Goal: Contribute content: Contribute content

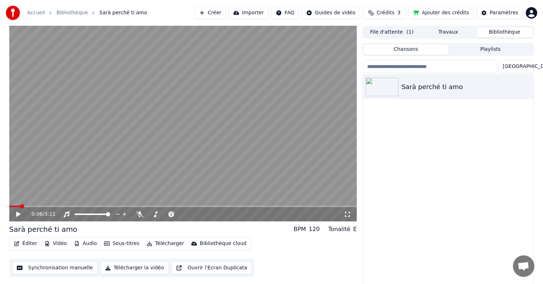
click at [13, 212] on div "0:06 / 3:11" at bounding box center [183, 213] width 342 height 7
click at [17, 216] on icon at bounding box center [23, 214] width 17 height 6
click at [17, 214] on icon at bounding box center [23, 214] width 17 height 6
click at [397, 178] on div "Sarà perché ti amo" at bounding box center [448, 181] width 170 height 212
click at [40, 267] on button "Synchronisation manuelle" at bounding box center [55, 267] width 86 height 13
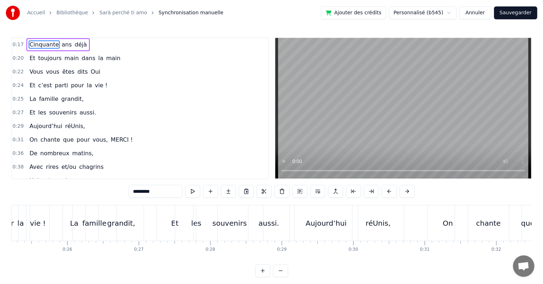
scroll to position [0, 1918]
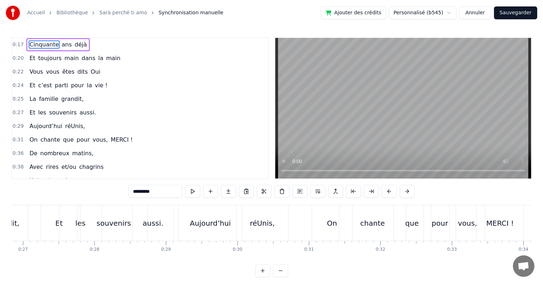
click at [120, 203] on div "0:17 Cinquante ans déjà 0:20 Et toujours main dans la main 0:22 Vous vous êtes …" at bounding box center [271, 157] width 520 height 240
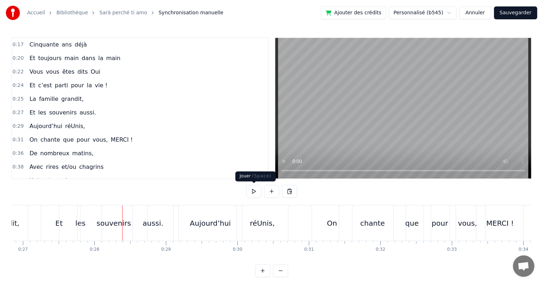
click at [251, 189] on button at bounding box center [253, 191] width 15 height 13
click at [253, 190] on button at bounding box center [253, 191] width 15 height 13
drag, startPoint x: 218, startPoint y: 211, endPoint x: 223, endPoint y: 211, distance: 4.7
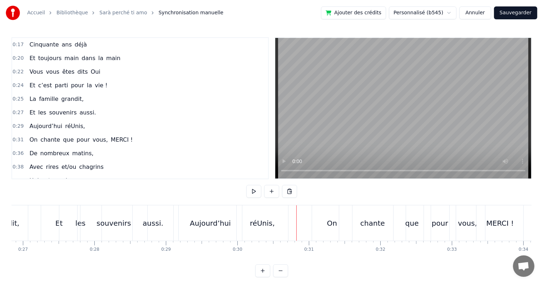
click at [225, 213] on div "Aujourd’hui" at bounding box center [210, 222] width 63 height 35
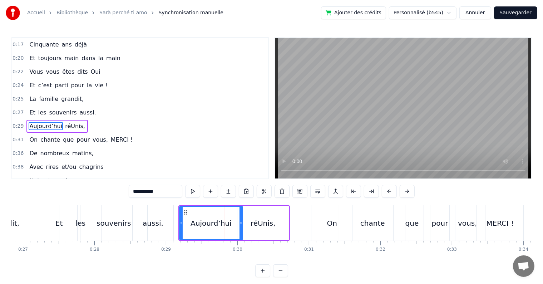
scroll to position [15, 0]
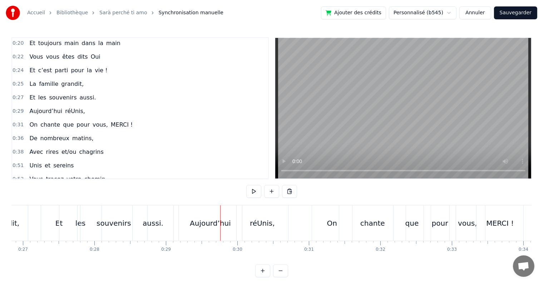
click at [234, 221] on div "Aujourd’hui" at bounding box center [210, 222] width 63 height 35
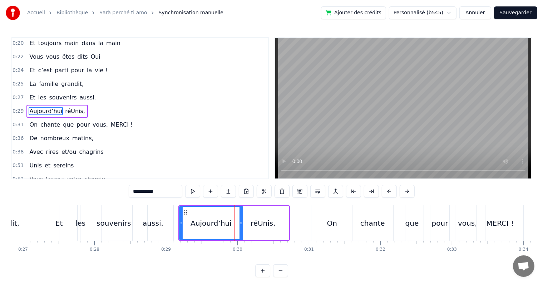
click at [248, 233] on div "réUnis," at bounding box center [262, 223] width 51 height 34
type input "*******"
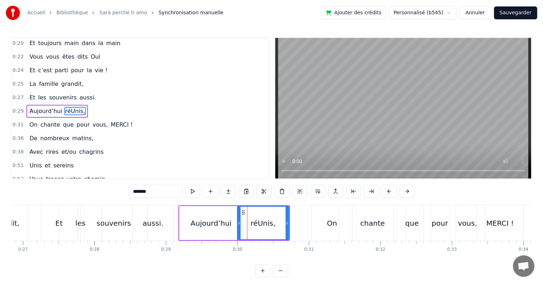
click at [237, 239] on div "réUnis," at bounding box center [263, 223] width 52 height 34
click at [232, 241] on div "Cinquante ans déjà Et toujours main dans la main Vous vous êtes dits Oui Et c’e…" at bounding box center [271, 232] width 520 height 54
click at [231, 240] on div "Aujourd’hui réUnis," at bounding box center [233, 222] width 111 height 35
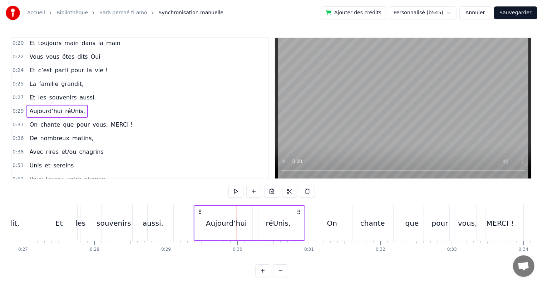
drag, startPoint x: 283, startPoint y: 213, endPoint x: 296, endPoint y: 214, distance: 13.3
click at [298, 215] on div "Aujourd’hui réUnis," at bounding box center [249, 222] width 111 height 35
drag, startPoint x: 329, startPoint y: 225, endPoint x: 336, endPoint y: 228, distance: 7.6
click at [336, 228] on div "On" at bounding box center [332, 223] width 10 height 11
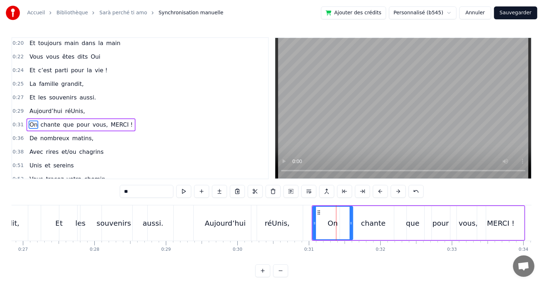
scroll to position [28, 0]
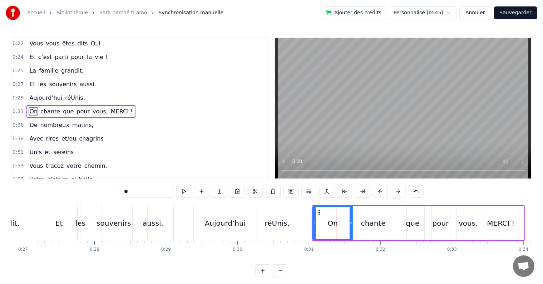
click at [408, 238] on div "que" at bounding box center [412, 223] width 37 height 34
type input "***"
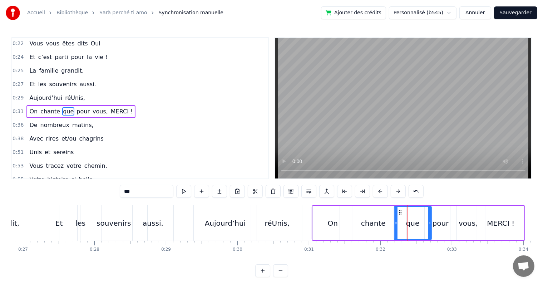
click at [524, 238] on div "On chante que pour vous, MERCI !" at bounding box center [419, 222] width 214 height 35
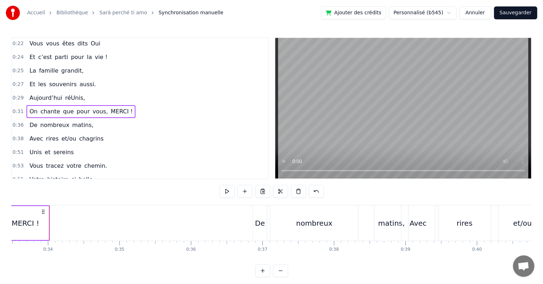
scroll to position [0, 2395]
drag, startPoint x: 41, startPoint y: 209, endPoint x: 67, endPoint y: 214, distance: 25.7
click at [67, 214] on icon at bounding box center [67, 212] width 6 height 6
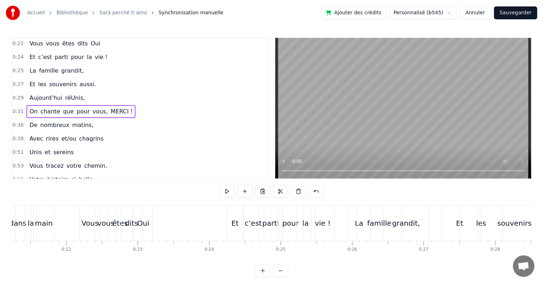
scroll to position [0, 1525]
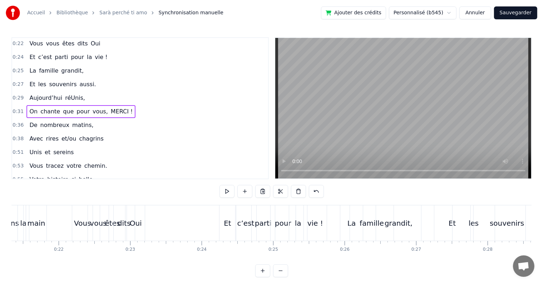
click at [153, 196] on div "0:17 Cinquante ans déjà 0:20 Et toujours main dans la main 0:22 Vous vous êtes …" at bounding box center [271, 157] width 520 height 240
click at [156, 204] on div "0:17 Cinquante ans déjà 0:20 Et toujours main dans la main 0:22 Vous vous êtes …" at bounding box center [271, 157] width 520 height 240
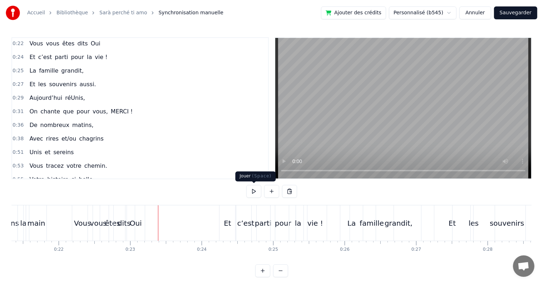
click at [253, 189] on button at bounding box center [253, 191] width 15 height 13
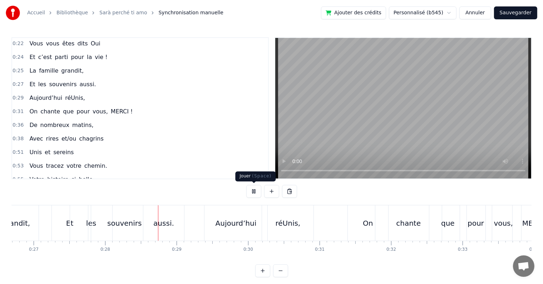
scroll to position [0, 1975]
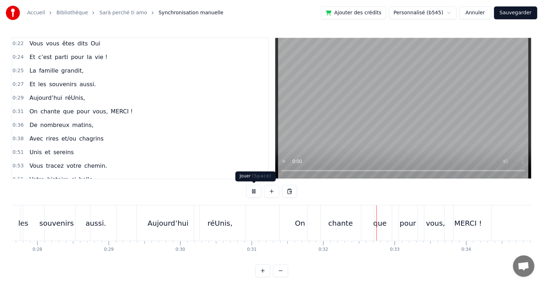
click at [251, 191] on button at bounding box center [253, 191] width 15 height 13
click at [61, 204] on div "0:17 Cinquante ans déjà 0:20 Et toujours main dans la main 0:22 Vous vous êtes …" at bounding box center [271, 157] width 520 height 240
click at [63, 205] on div "souvenirs" at bounding box center [56, 222] width 67 height 35
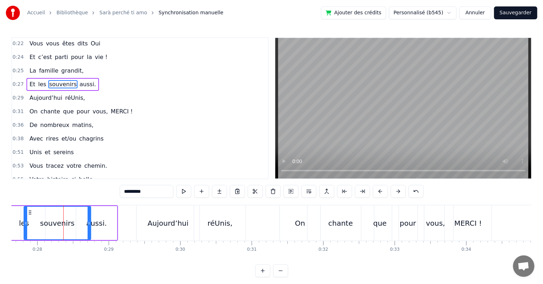
scroll to position [2, 0]
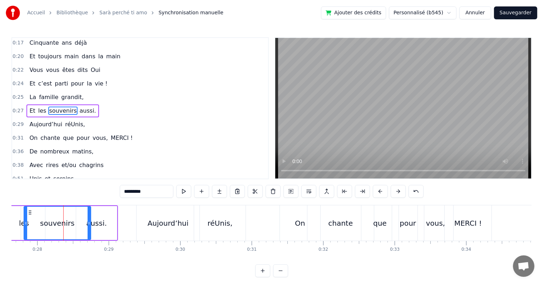
click at [69, 204] on div "0:17 Cinquante ans déjà 0:20 Et toujours main dans la main 0:22 Vous vous êtes …" at bounding box center [271, 157] width 520 height 240
drag, startPoint x: 71, startPoint y: 205, endPoint x: 90, endPoint y: 204, distance: 18.6
click at [71, 206] on div "souvenirs" at bounding box center [58, 223] width 68 height 34
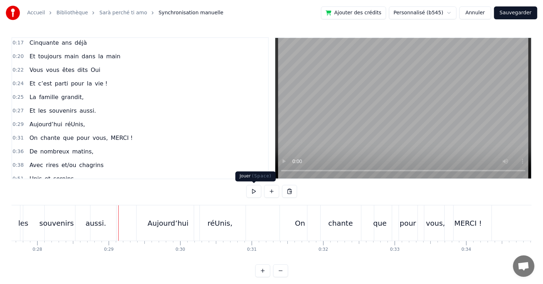
click at [252, 191] on button at bounding box center [253, 191] width 15 height 13
click at [179, 221] on div "Aujourd’hui" at bounding box center [168, 223] width 41 height 11
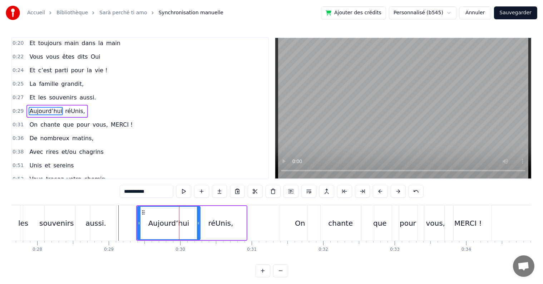
click at [247, 238] on div "Aujourd’hui réUnis," at bounding box center [191, 222] width 111 height 35
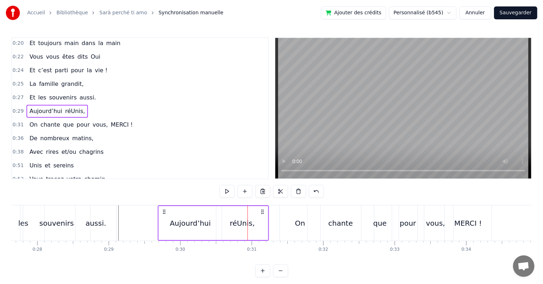
click at [260, 208] on div "Aujourd’hui réUnis," at bounding box center [213, 222] width 111 height 35
click at [179, 214] on div "Aujourd’hui" at bounding box center [189, 223] width 63 height 34
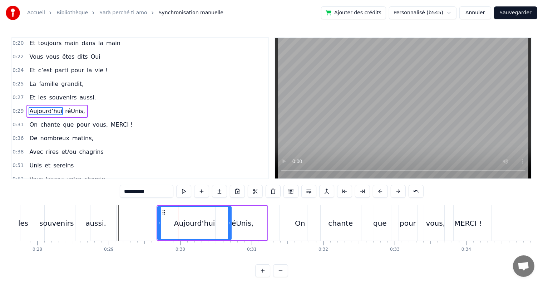
drag, startPoint x: 220, startPoint y: 222, endPoint x: 239, endPoint y: 223, distance: 18.9
click at [231, 224] on div "Aujourd’hui" at bounding box center [194, 223] width 74 height 34
click at [239, 223] on div "réUnis," at bounding box center [241, 223] width 25 height 11
type input "*******"
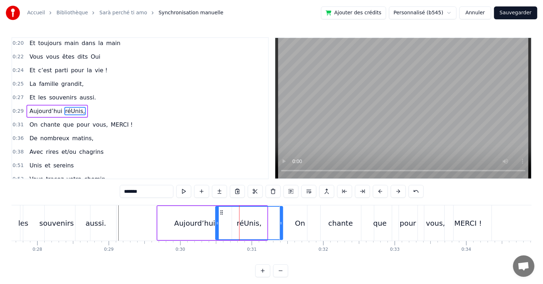
drag, startPoint x: 265, startPoint y: 223, endPoint x: 276, endPoint y: 221, distance: 11.2
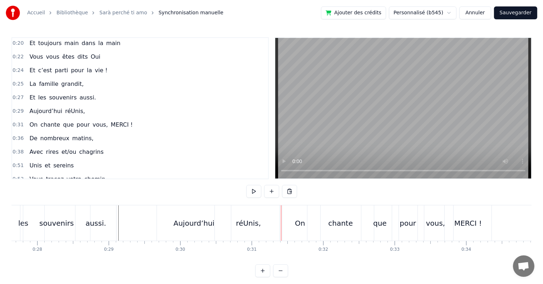
click at [189, 218] on div "Aujourd’hui" at bounding box center [193, 223] width 41 height 11
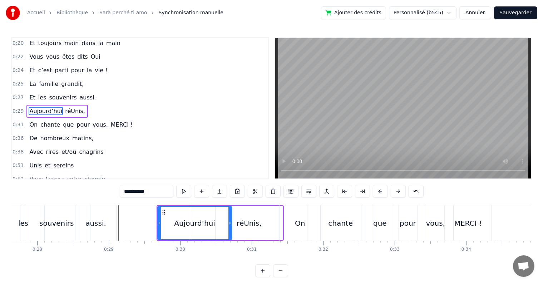
click at [276, 239] on div "réUnis," at bounding box center [248, 223] width 67 height 34
type input "*******"
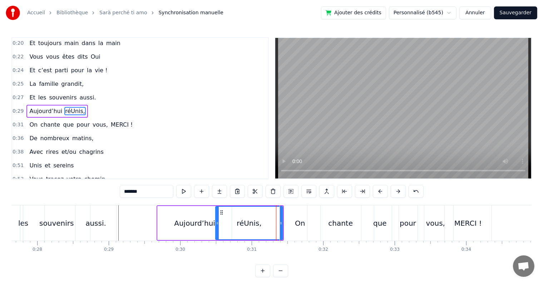
click at [277, 240] on div "Aujourd’hui réUnis," at bounding box center [219, 222] width 127 height 35
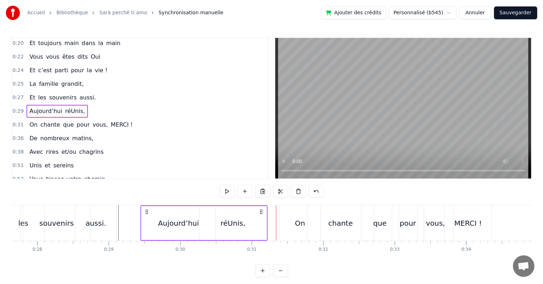
drag, startPoint x: 163, startPoint y: 211, endPoint x: 146, endPoint y: 209, distance: 16.7
click at [146, 209] on icon at bounding box center [147, 212] width 6 height 6
click at [73, 203] on div "0:17 Cinquante ans déjà 0:20 Et toujours main dans la main 0:22 Vous vous êtes …" at bounding box center [271, 157] width 520 height 240
click at [77, 204] on div "0:17 Cinquante ans déjà 0:20 Et toujours main dans la main 0:22 Vous vous êtes …" at bounding box center [271, 157] width 520 height 240
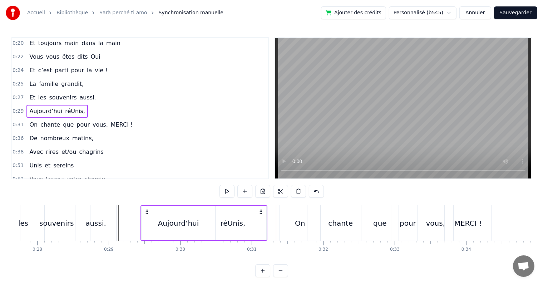
click at [77, 205] on div "aussi." at bounding box center [95, 222] width 41 height 35
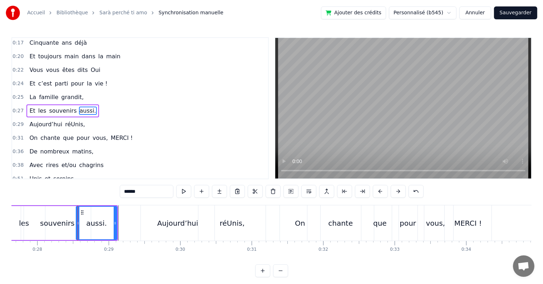
click at [77, 204] on div "0:17 Cinquante ans déjà 0:20 Et toujours main dans la main 0:22 Vous vous êtes …" at bounding box center [271, 157] width 520 height 240
click at [115, 206] on div at bounding box center [115, 222] width 3 height 33
click at [61, 204] on div "0:17 Cinquante ans déjà 0:20 Et toujours main dans la main 0:22 Vous vous êtes …" at bounding box center [271, 157] width 520 height 240
click at [60, 201] on div "0:17 Cinquante ans déjà 0:20 Et toujours main dans la main 0:22 Vous vous êtes …" at bounding box center [271, 157] width 520 height 240
drag, startPoint x: 49, startPoint y: 201, endPoint x: 47, endPoint y: 205, distance: 3.7
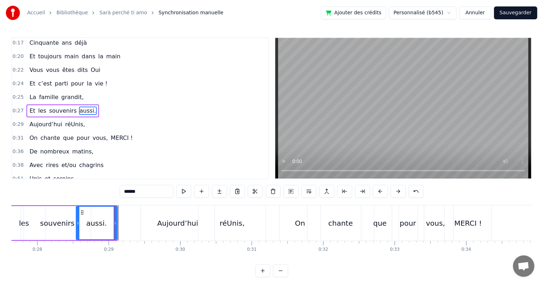
click at [49, 202] on div "0:17 Cinquante ans déjà 0:20 Et toujours main dans la main 0:22 Vous vous êtes …" at bounding box center [271, 157] width 520 height 240
click at [47, 205] on div "Et les souvenirs aussi." at bounding box center [51, 222] width 134 height 35
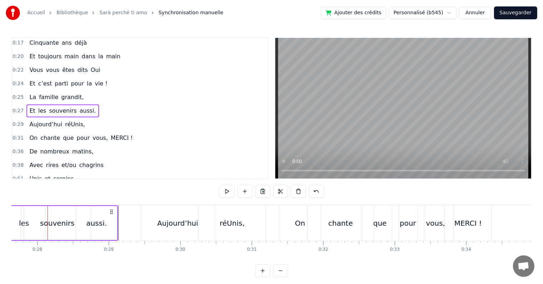
click at [47, 207] on div "souvenirs" at bounding box center [57, 223] width 67 height 34
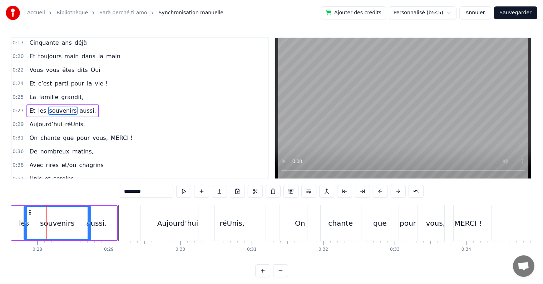
scroll to position [0, 1974]
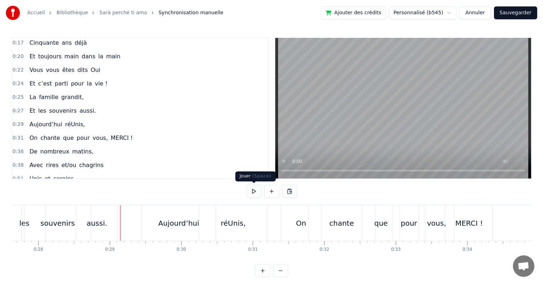
click at [253, 193] on button at bounding box center [253, 191] width 15 height 13
click at [197, 228] on div "Aujourd’hui" at bounding box center [179, 222] width 74 height 35
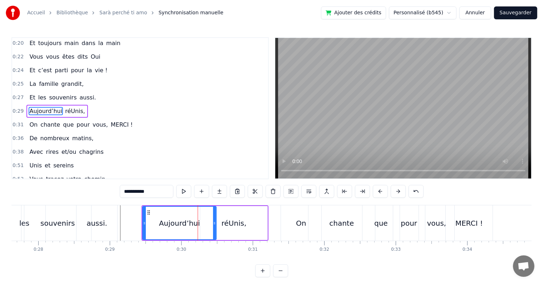
click at [268, 237] on div "Aujourd’hui réUnis," at bounding box center [204, 222] width 127 height 35
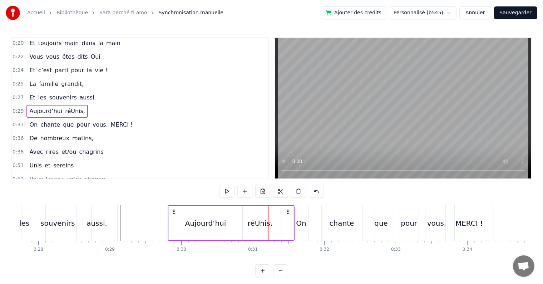
drag, startPoint x: 262, startPoint y: 210, endPoint x: 251, endPoint y: 216, distance: 11.8
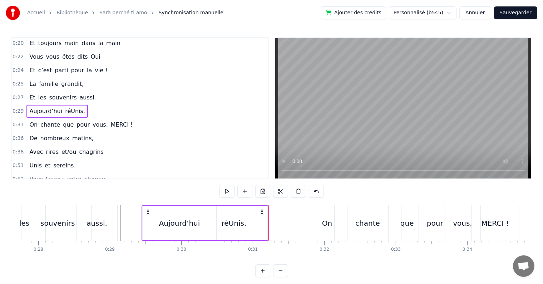
click at [124, 204] on div "0:17 Cinquante ans déjà 0:20 Et toujours main dans la main 0:22 Vous vous êtes …" at bounding box center [271, 157] width 520 height 240
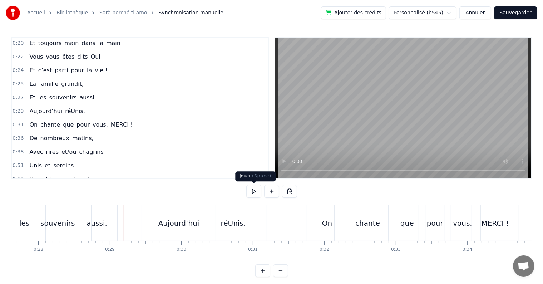
click at [252, 194] on button at bounding box center [253, 191] width 15 height 13
click at [188, 225] on div "Aujourd’hui" at bounding box center [178, 223] width 41 height 11
click at [258, 211] on div "réUnis," at bounding box center [232, 222] width 67 height 35
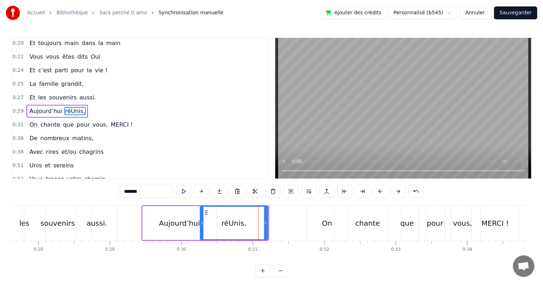
click at [267, 211] on div "réUnis," at bounding box center [234, 223] width 68 height 34
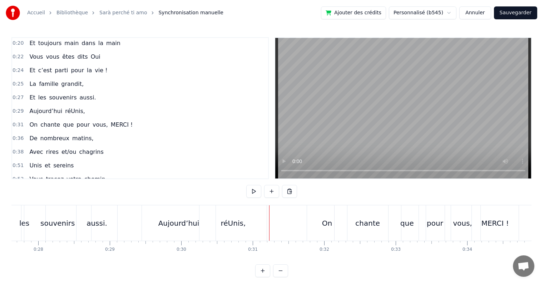
click at [267, 211] on div "réUnis," at bounding box center [233, 222] width 68 height 35
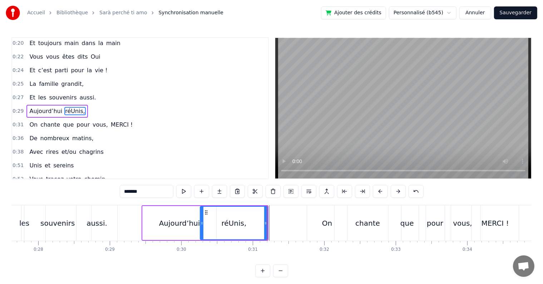
click at [268, 211] on div "Aujourd’hui réUnis," at bounding box center [204, 222] width 127 height 35
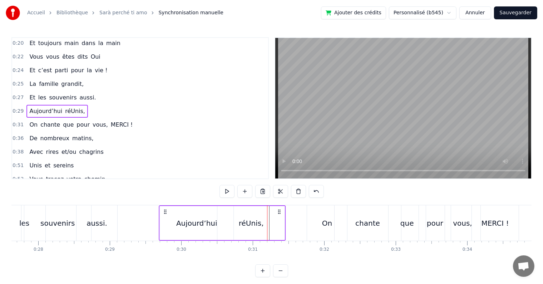
drag, startPoint x: 262, startPoint y: 210, endPoint x: 279, endPoint y: 210, distance: 16.8
click at [279, 210] on icon at bounding box center [279, 212] width 6 height 6
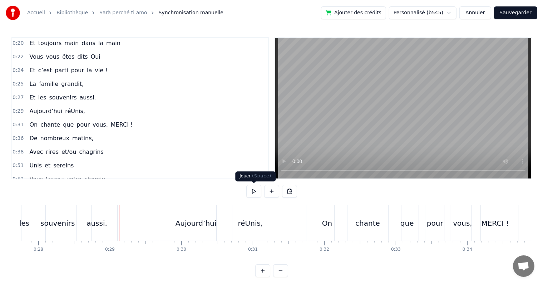
click at [254, 191] on button at bounding box center [253, 191] width 15 height 13
click at [319, 222] on div "On" at bounding box center [327, 222] width 40 height 35
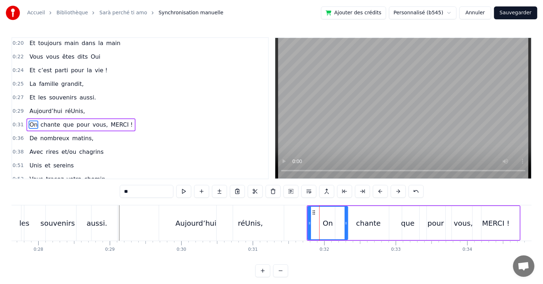
scroll to position [28, 0]
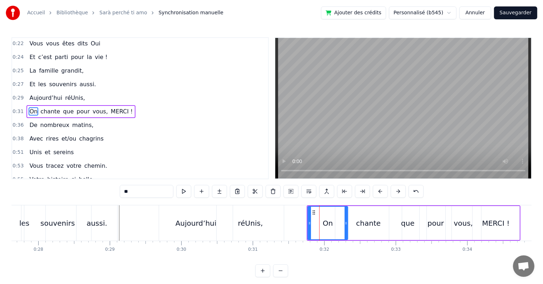
click at [308, 204] on div "0:17 Cinquante ans déjà 0:20 Et toujours main dans la main 0:22 Vous vous êtes …" at bounding box center [271, 157] width 520 height 240
click at [308, 206] on div "On" at bounding box center [327, 223] width 41 height 34
click at [308, 205] on div "On chante que pour vous, MERCI !" at bounding box center [414, 222] width 214 height 35
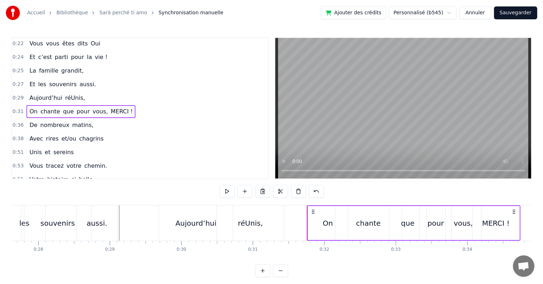
click at [308, 206] on div "On" at bounding box center [327, 223] width 41 height 34
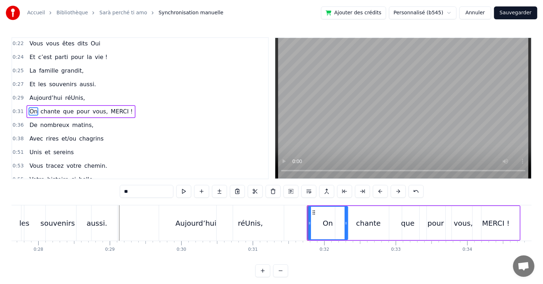
click at [308, 204] on div "0:17 Cinquante ans déjà 0:20 Et toujours main dans la main 0:22 Vous vous êtes …" at bounding box center [271, 157] width 520 height 240
click at [307, 206] on div "On chante que pour vous, MERCI !" at bounding box center [414, 222] width 214 height 35
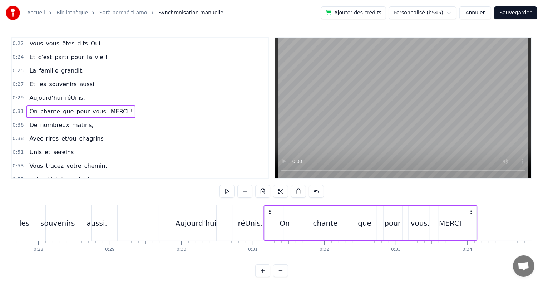
drag, startPoint x: 313, startPoint y: 210, endPoint x: 270, endPoint y: 211, distance: 42.5
click at [270, 211] on icon at bounding box center [270, 212] width 6 height 6
click at [122, 204] on div "0:17 Cinquante ans déjà 0:20 Et toujours main dans la main 0:22 Vous vous êtes …" at bounding box center [271, 157] width 520 height 240
click at [121, 204] on div "0:17 Cinquante ans déjà 0:20 Et toujours main dans la main 0:22 Vous vous êtes …" at bounding box center [271, 157] width 520 height 240
click at [119, 204] on div "0:17 Cinquante ans déjà 0:20 Et toujours main dans la main 0:22 Vous vous êtes …" at bounding box center [271, 157] width 520 height 240
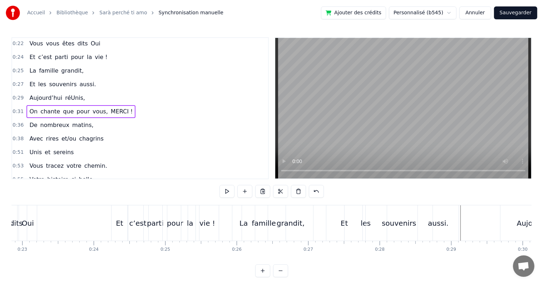
scroll to position [0, 1625]
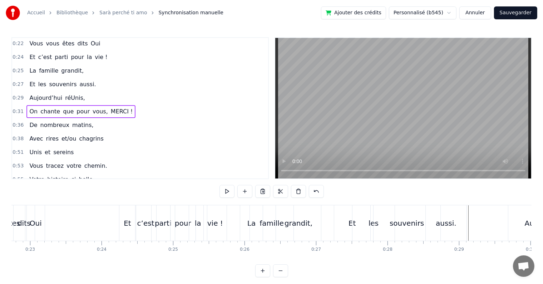
click at [97, 204] on div "0:17 Cinquante ans déjà 0:20 Et toujours main dans la main 0:22 Vous vous êtes …" at bounding box center [271, 157] width 520 height 240
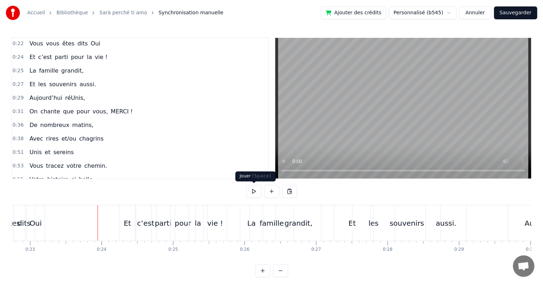
click at [253, 194] on button at bounding box center [253, 191] width 15 height 13
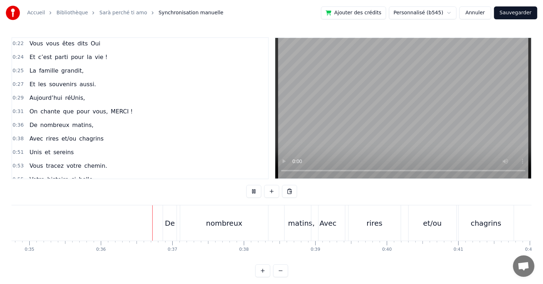
scroll to position [0, 2542]
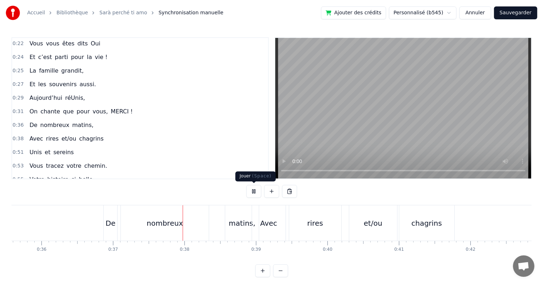
click at [255, 190] on button at bounding box center [253, 191] width 15 height 13
click at [124, 206] on div "nombreux" at bounding box center [165, 222] width 88 height 35
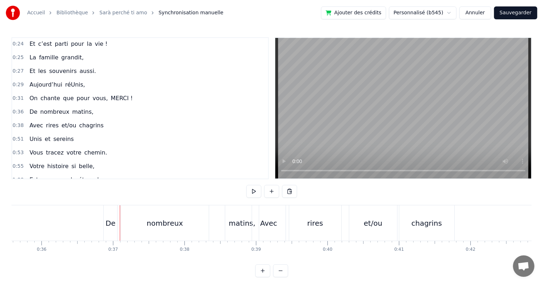
click at [116, 206] on div "De" at bounding box center [111, 222] width 14 height 35
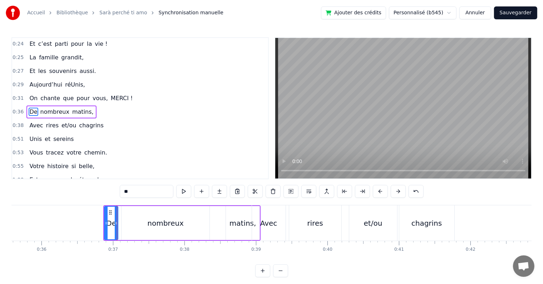
click at [119, 205] on div "De nombreux matins," at bounding box center [181, 222] width 157 height 35
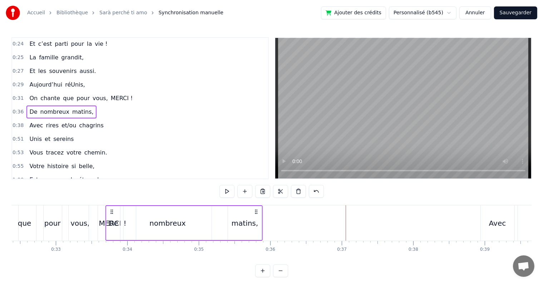
scroll to position [0, 2312]
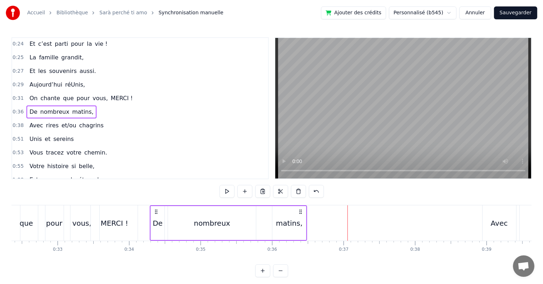
drag, startPoint x: 110, startPoint y: 211, endPoint x: 156, endPoint y: 219, distance: 47.2
click at [156, 219] on div "De nombreux matins," at bounding box center [228, 222] width 157 height 35
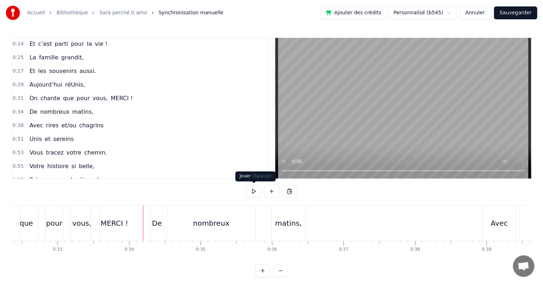
click at [255, 192] on button at bounding box center [253, 191] width 15 height 13
click at [230, 227] on div "nombreux" at bounding box center [211, 222] width 88 height 35
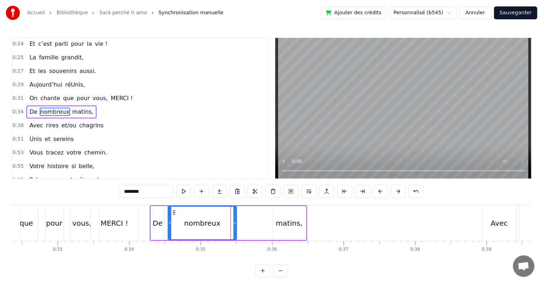
drag, startPoint x: 254, startPoint y: 223, endPoint x: 234, endPoint y: 223, distance: 19.3
click at [234, 223] on icon at bounding box center [234, 223] width 3 height 6
click at [276, 224] on div "matins," at bounding box center [289, 223] width 34 height 34
type input "*******"
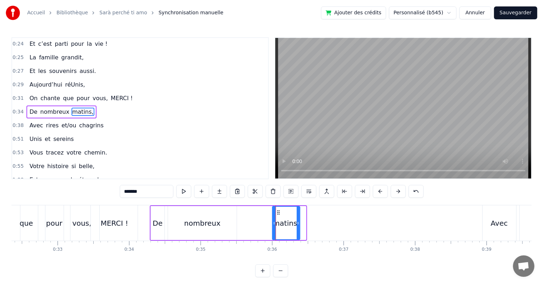
drag, startPoint x: 304, startPoint y: 224, endPoint x: 288, endPoint y: 220, distance: 16.6
click at [297, 224] on icon at bounding box center [298, 223] width 3 height 6
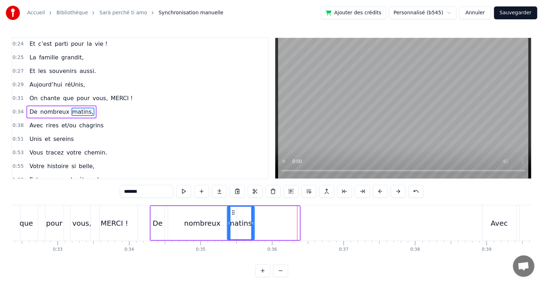
drag, startPoint x: 279, startPoint y: 212, endPoint x: 212, endPoint y: 219, distance: 67.2
click at [233, 218] on div "matins," at bounding box center [241, 222] width 26 height 33
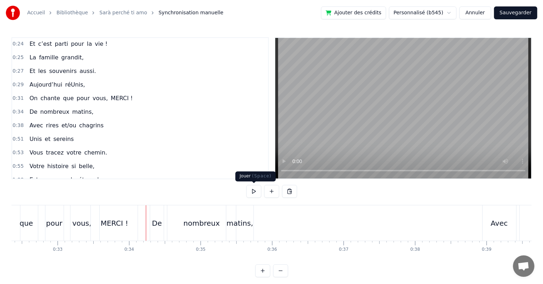
click at [251, 193] on button at bounding box center [253, 191] width 15 height 13
click at [251, 192] on button at bounding box center [253, 191] width 15 height 13
drag, startPoint x: 213, startPoint y: 222, endPoint x: 203, endPoint y: 221, distance: 10.0
click at [203, 221] on div "nombreux" at bounding box center [201, 223] width 36 height 11
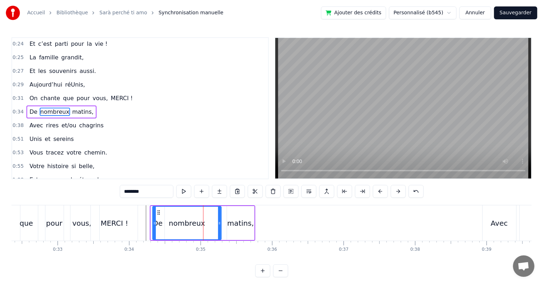
drag, startPoint x: 173, startPoint y: 213, endPoint x: 167, endPoint y: 213, distance: 6.1
click at [159, 211] on icon at bounding box center [159, 212] width 6 height 6
click at [239, 228] on div "matins," at bounding box center [240, 223] width 27 height 34
type input "*******"
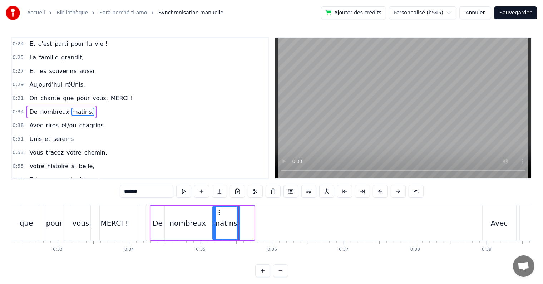
drag, startPoint x: 232, startPoint y: 210, endPoint x: 218, endPoint y: 211, distance: 14.4
click at [218, 210] on circle at bounding box center [218, 210] width 0 height 0
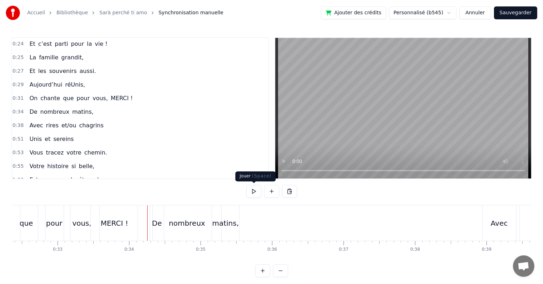
click at [251, 191] on button at bounding box center [253, 191] width 15 height 13
click at [253, 190] on button at bounding box center [253, 191] width 15 height 13
click at [200, 223] on div "nombreux" at bounding box center [187, 223] width 36 height 11
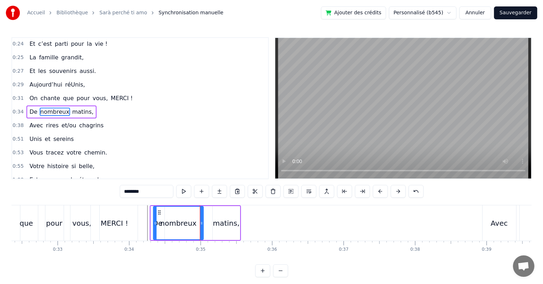
drag, startPoint x: 219, startPoint y: 221, endPoint x: 200, endPoint y: 217, distance: 19.1
click at [200, 217] on div at bounding box center [201, 222] width 3 height 33
drag, startPoint x: 159, startPoint y: 212, endPoint x: 165, endPoint y: 214, distance: 6.3
click at [165, 214] on icon at bounding box center [165, 212] width 6 height 6
click at [221, 218] on div "matins," at bounding box center [226, 223] width 27 height 11
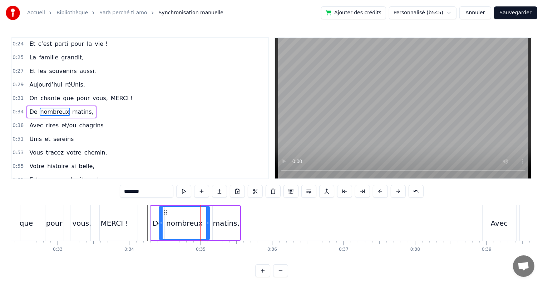
type input "*******"
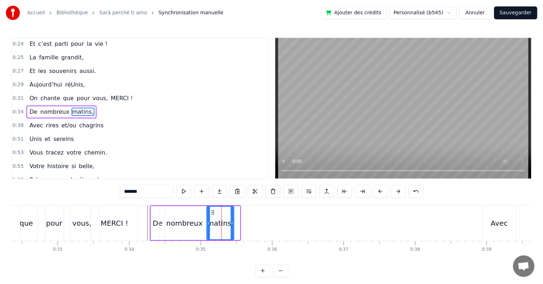
drag, startPoint x: 218, startPoint y: 210, endPoint x: 210, endPoint y: 209, distance: 7.6
click at [211, 209] on icon at bounding box center [213, 212] width 6 height 6
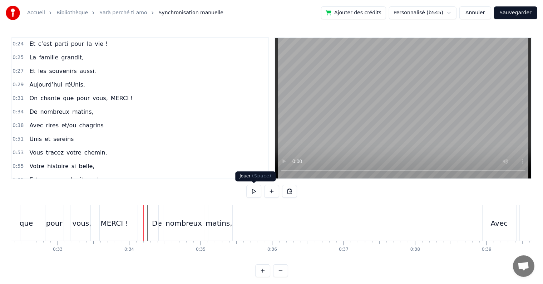
click at [254, 193] on button at bounding box center [253, 191] width 15 height 13
click at [254, 192] on button at bounding box center [253, 191] width 15 height 13
click at [140, 204] on div "0:17 Cinquante ans déjà 0:20 Et toujours main dans la main 0:22 Vous vous êtes …" at bounding box center [271, 157] width 520 height 240
click at [257, 190] on button at bounding box center [253, 191] width 15 height 13
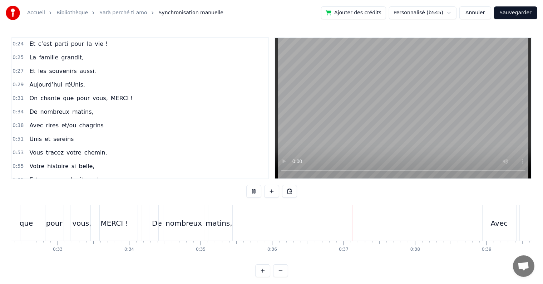
click at [253, 188] on button at bounding box center [253, 191] width 15 height 13
click at [487, 206] on div "Avec" at bounding box center [499, 222] width 34 height 35
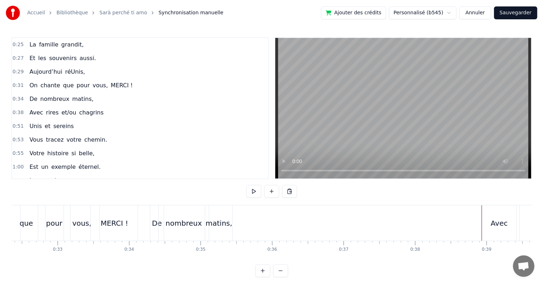
click at [520, 213] on div "rires" at bounding box center [545, 222] width 52 height 35
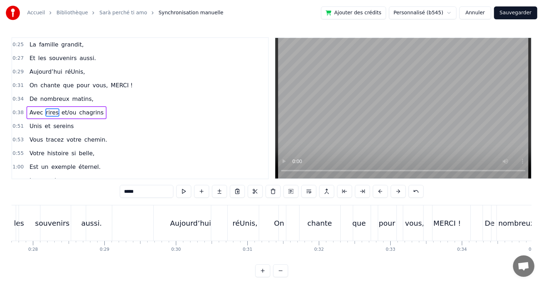
scroll to position [0, 2434]
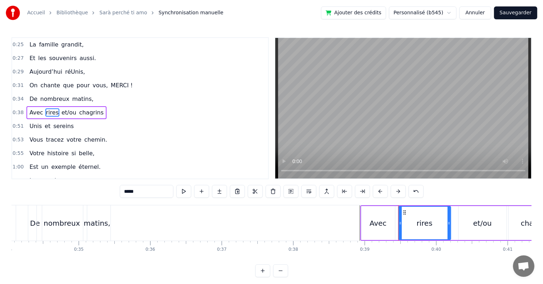
click at [453, 204] on div "0:17 Cinquante ans déjà 0:20 Et toujours main dans la main 0:22 Vous vous êtes …" at bounding box center [271, 157] width 520 height 240
click at [453, 206] on div "Avec rires et/ou chagrins" at bounding box center [462, 222] width 204 height 35
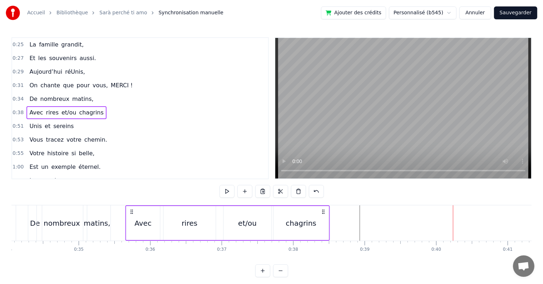
drag, startPoint x: 366, startPoint y: 211, endPoint x: 131, endPoint y: 226, distance: 235.5
click at [131, 226] on div "Avec rires et/ou chagrins" at bounding box center [227, 222] width 204 height 35
click at [131, 212] on icon at bounding box center [132, 212] width 6 height 6
click at [156, 221] on div "Avec" at bounding box center [143, 223] width 34 height 34
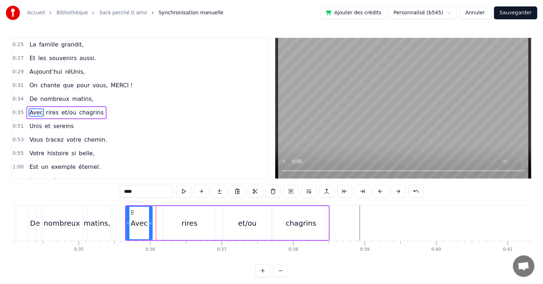
drag, startPoint x: 158, startPoint y: 223, endPoint x: 150, endPoint y: 222, distance: 7.5
click at [150, 222] on icon at bounding box center [150, 223] width 3 height 6
click at [183, 219] on div "rires" at bounding box center [189, 223] width 16 height 11
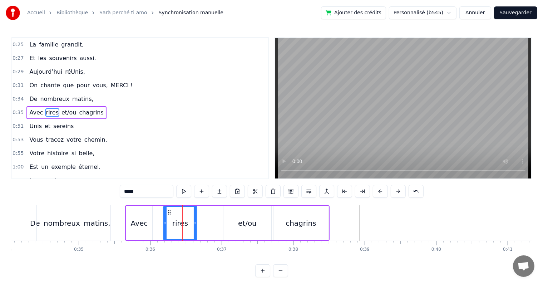
drag, startPoint x: 214, startPoint y: 224, endPoint x: 192, endPoint y: 222, distance: 22.6
click at [194, 222] on icon at bounding box center [195, 223] width 3 height 6
click at [154, 208] on div "rires" at bounding box center [161, 222] width 31 height 33
click at [248, 218] on div "et/ou" at bounding box center [247, 223] width 19 height 11
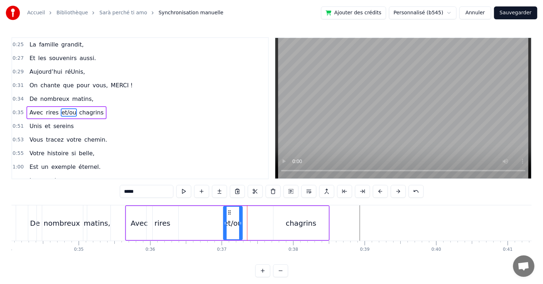
drag, startPoint x: 269, startPoint y: 223, endPoint x: 240, endPoint y: 221, distance: 29.0
click at [240, 221] on icon at bounding box center [240, 223] width 3 height 6
drag, startPoint x: 230, startPoint y: 213, endPoint x: 177, endPoint y: 227, distance: 55.1
click at [177, 227] on div "et/ou" at bounding box center [179, 222] width 18 height 33
click at [297, 218] on div "chagrins" at bounding box center [300, 223] width 31 height 11
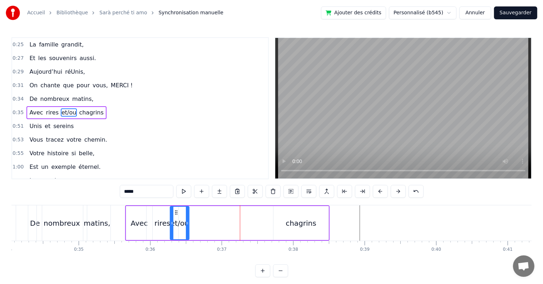
type input "********"
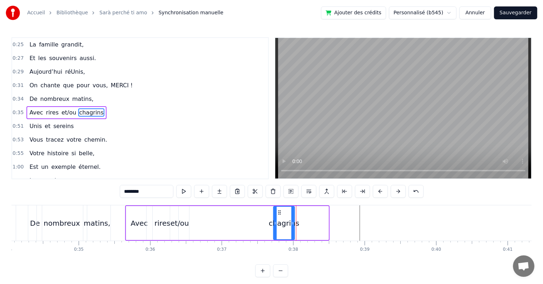
drag, startPoint x: 327, startPoint y: 224, endPoint x: 292, endPoint y: 232, distance: 35.5
click at [292, 232] on div at bounding box center [292, 222] width 3 height 33
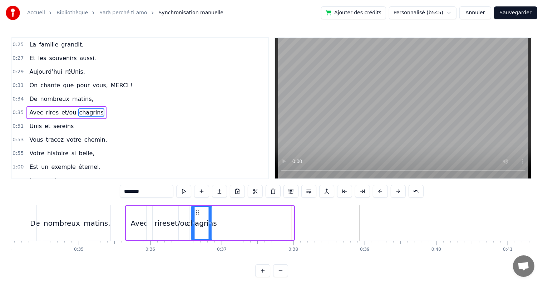
drag, startPoint x: 272, startPoint y: 216, endPoint x: 198, endPoint y: 226, distance: 74.6
click at [198, 226] on div "chagrins" at bounding box center [201, 222] width 20 height 33
click at [24, 204] on div "0:17 Cinquante ans déjà 0:20 Et toujours main dans la main 0:22 Vous vous êtes …" at bounding box center [271, 157] width 520 height 240
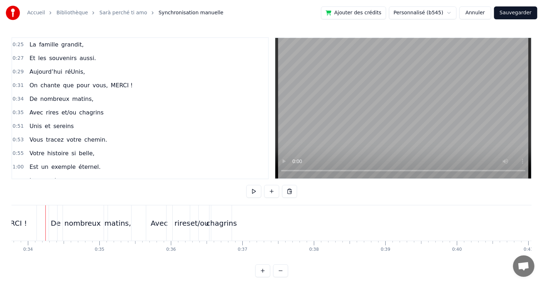
scroll to position [0, 2411]
click at [251, 189] on button at bounding box center [253, 191] width 15 height 13
click at [253, 191] on button at bounding box center [253, 191] width 15 height 13
click at [154, 215] on div "Avec" at bounding box center [161, 222] width 26 height 35
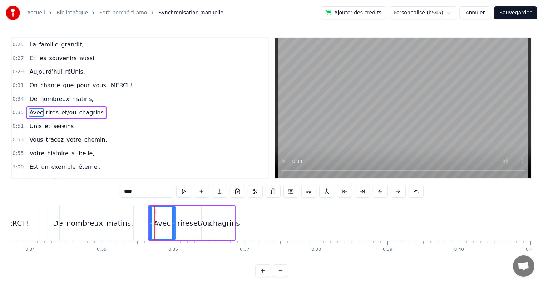
click at [168, 218] on div "Avec" at bounding box center [162, 223] width 17 height 11
drag, startPoint x: 173, startPoint y: 221, endPoint x: 182, endPoint y: 225, distance: 9.5
click at [180, 226] on div at bounding box center [181, 222] width 3 height 33
click at [185, 224] on div "rires" at bounding box center [185, 223] width 16 height 11
type input "*****"
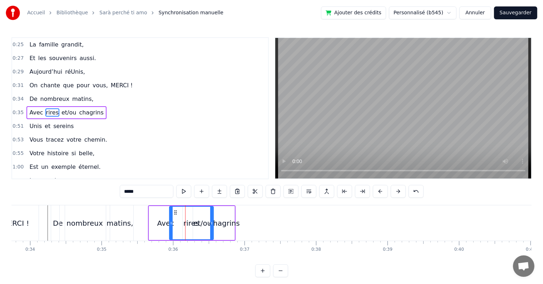
drag, startPoint x: 199, startPoint y: 224, endPoint x: 211, endPoint y: 229, distance: 12.9
click at [211, 229] on div at bounding box center [211, 222] width 3 height 33
click at [226, 204] on div "0:17 Cinquante ans déjà 0:20 Et toujours main dans la main 0:22 Vous vous êtes …" at bounding box center [271, 157] width 520 height 240
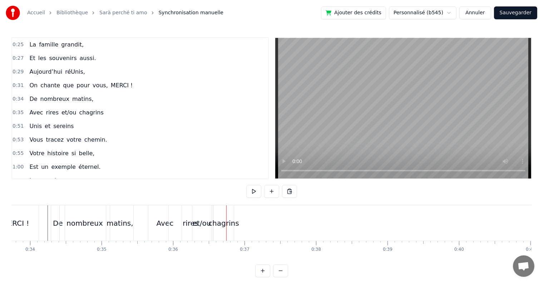
click at [220, 210] on div "chagrins" at bounding box center [223, 222] width 20 height 35
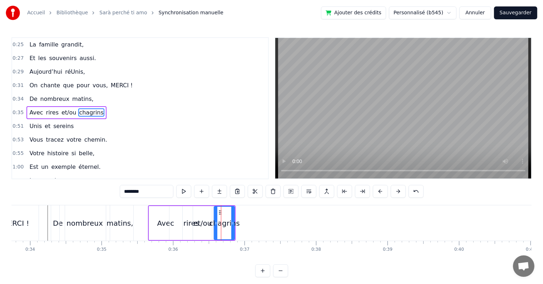
click at [234, 211] on div "Avec rires et/ou chagrins" at bounding box center [192, 222] width 88 height 35
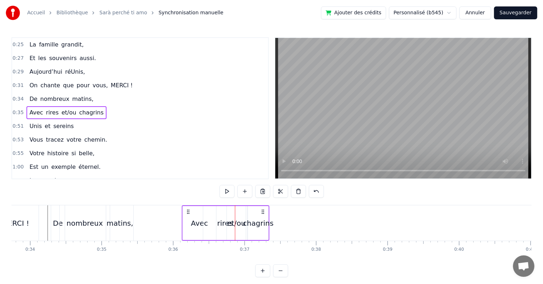
drag, startPoint x: 229, startPoint y: 210, endPoint x: 262, endPoint y: 211, distance: 33.6
click at [262, 211] on icon at bounding box center [263, 212] width 6 height 6
click at [237, 219] on div "et/ou" at bounding box center [236, 223] width 19 height 11
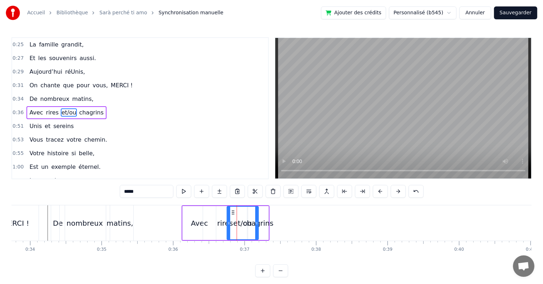
drag, startPoint x: 243, startPoint y: 221, endPoint x: 255, endPoint y: 223, distance: 12.6
click at [255, 223] on icon at bounding box center [256, 223] width 3 height 6
click at [260, 223] on div "chagrins" at bounding box center [258, 223] width 31 height 11
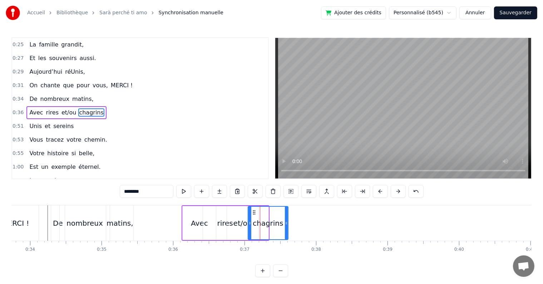
drag, startPoint x: 266, startPoint y: 223, endPoint x: 286, endPoint y: 231, distance: 21.3
click at [286, 231] on div at bounding box center [286, 222] width 3 height 33
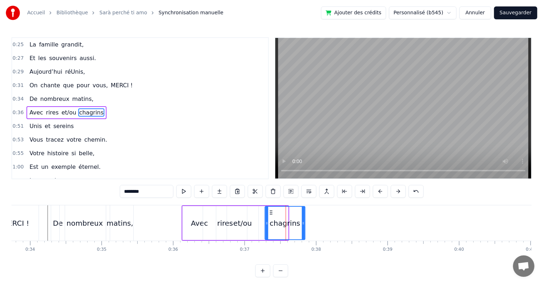
drag, startPoint x: 253, startPoint y: 210, endPoint x: 270, endPoint y: 214, distance: 17.3
click at [270, 214] on icon at bounding box center [271, 212] width 6 height 6
click at [249, 225] on div "et/ou" at bounding box center [242, 223] width 19 height 11
type input "*****"
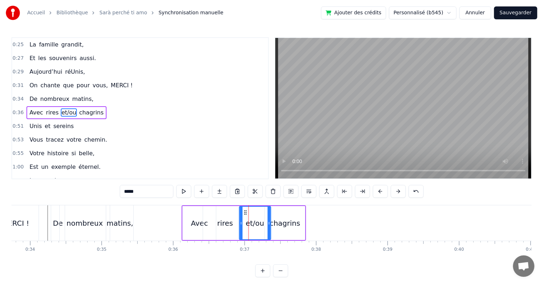
drag, startPoint x: 234, startPoint y: 210, endPoint x: 226, endPoint y: 218, distance: 10.6
click at [245, 214] on icon at bounding box center [245, 212] width 6 height 6
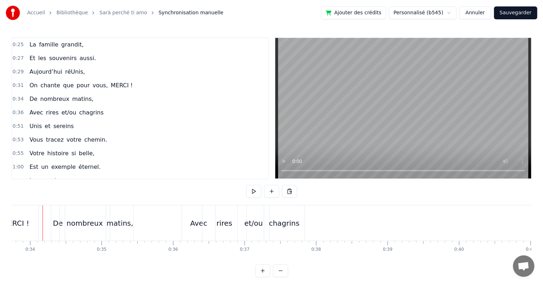
scroll to position [0, 2406]
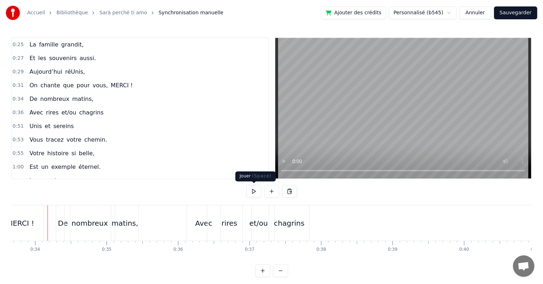
click at [254, 188] on button at bounding box center [253, 191] width 15 height 13
click at [253, 191] on button at bounding box center [253, 191] width 15 height 13
click at [261, 225] on div "et/ou" at bounding box center [258, 223] width 19 height 11
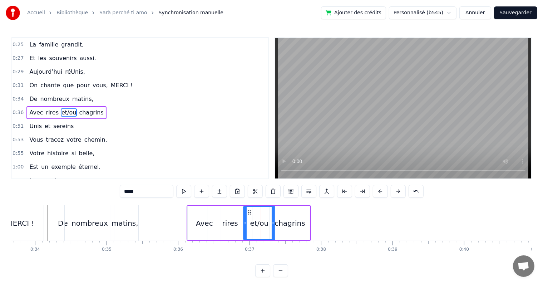
click at [234, 223] on div "rires" at bounding box center [230, 223] width 16 height 11
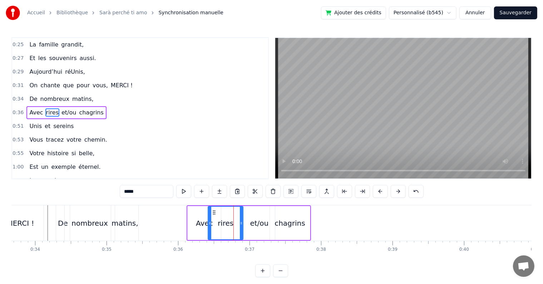
drag, startPoint x: 250, startPoint y: 221, endPoint x: 242, endPoint y: 222, distance: 8.6
click at [241, 222] on icon at bounding box center [241, 223] width 3 height 6
click at [252, 223] on div "et/ou" at bounding box center [259, 223] width 19 height 11
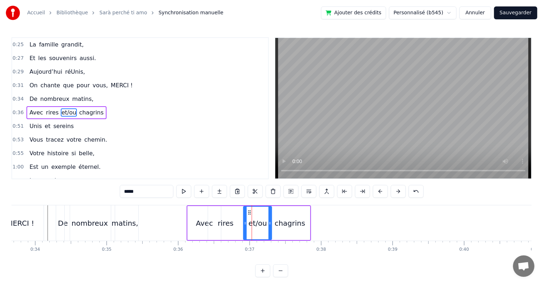
click at [270, 222] on icon at bounding box center [269, 223] width 3 height 6
click at [238, 211] on icon at bounding box center [238, 212] width 6 height 6
click at [274, 219] on div "chagrins" at bounding box center [290, 223] width 40 height 34
type input "********"
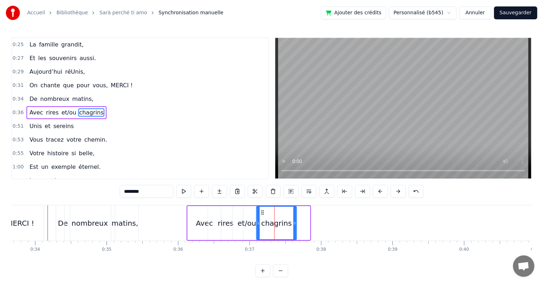
drag, startPoint x: 275, startPoint y: 211, endPoint x: 239, endPoint y: 216, distance: 36.1
click at [261, 211] on icon at bounding box center [262, 212] width 6 height 6
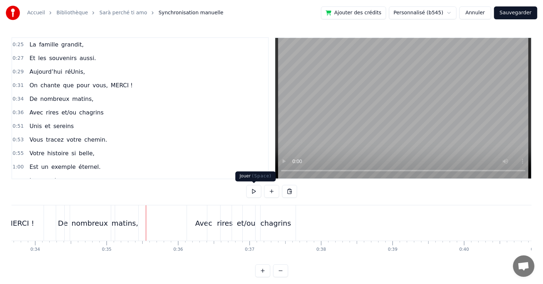
click at [251, 192] on button at bounding box center [253, 191] width 15 height 13
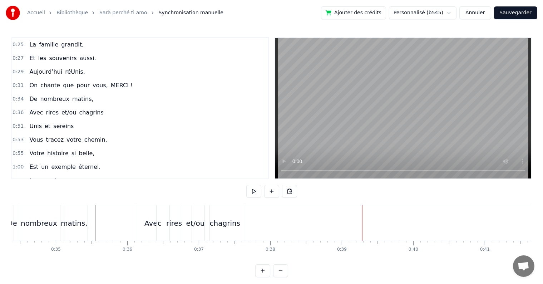
scroll to position [0, 2541]
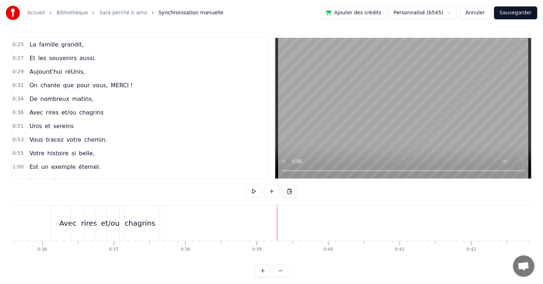
click at [279, 277] on button at bounding box center [280, 270] width 15 height 13
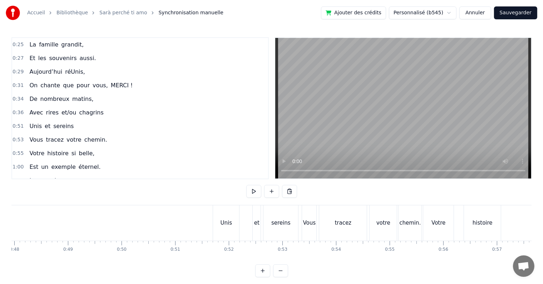
scroll to position [0, 2581]
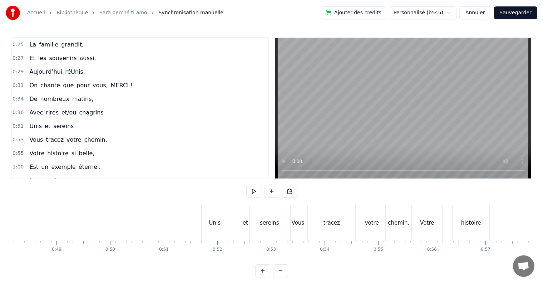
click at [243, 209] on div "et" at bounding box center [245, 222] width 8 height 35
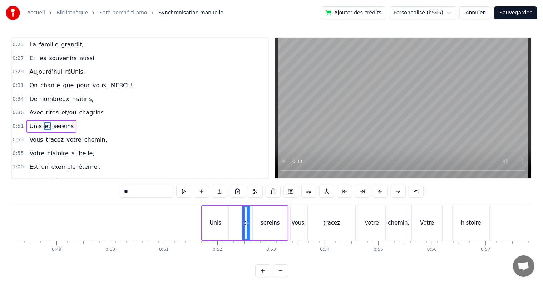
scroll to position [68, 0]
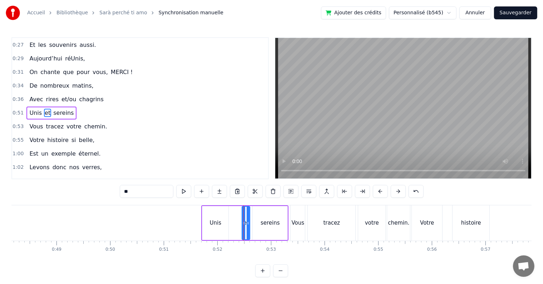
click at [287, 204] on div "0:17 Cinquante ans déjà 0:20 Et toujours main dans la main 0:22 Vous vous êtes …" at bounding box center [271, 157] width 520 height 240
click at [287, 206] on div "sereins" at bounding box center [269, 223] width 35 height 34
type input "*******"
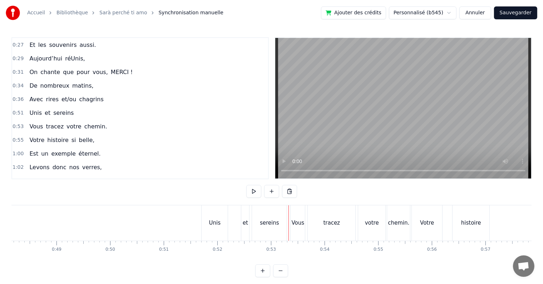
click at [259, 215] on div "sereins" at bounding box center [269, 222] width 35 height 35
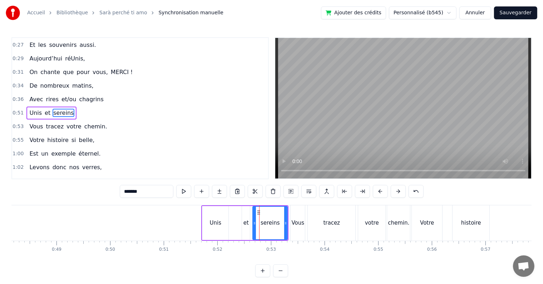
click at [230, 204] on div "0:17 Cinquante ans déjà 0:20 Et toujours main dans la main 0:22 Vous vous êtes …" at bounding box center [271, 157] width 520 height 240
click at [231, 206] on div "Unis et sereins" at bounding box center [244, 222] width 87 height 35
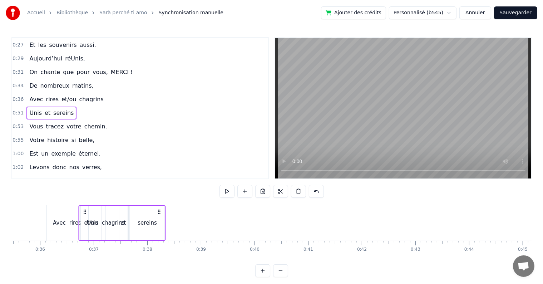
scroll to position [0, 1884]
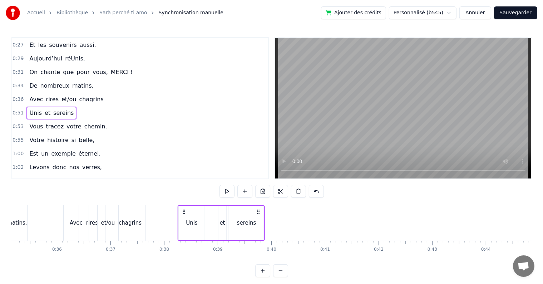
drag, startPoint x: 208, startPoint y: 211, endPoint x: 183, endPoint y: 219, distance: 26.6
click at [184, 218] on div "Unis et sereins" at bounding box center [221, 222] width 87 height 35
click at [57, 204] on div "0:17 Cinquante ans déjà 0:20 Et toujours main dans la main 0:22 Vous vous êtes …" at bounding box center [271, 157] width 520 height 240
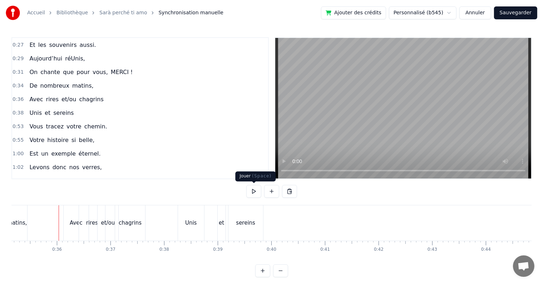
click at [251, 189] on button at bounding box center [253, 191] width 15 height 13
click at [253, 190] on button at bounding box center [253, 191] width 15 height 13
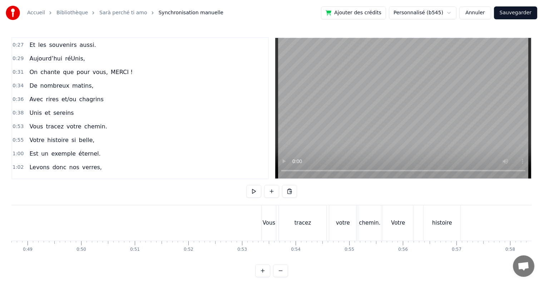
scroll to position [0, 2598]
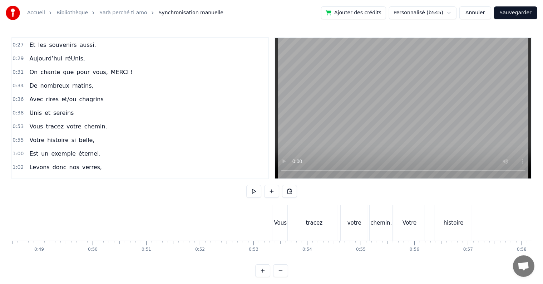
click at [274, 213] on div "Vous" at bounding box center [280, 222] width 14 height 35
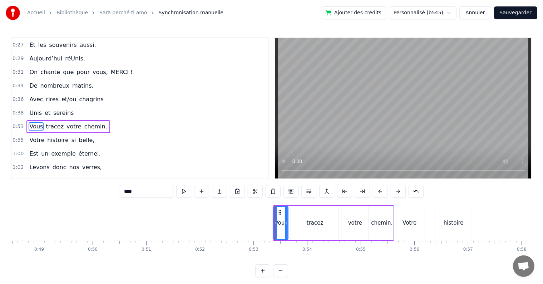
scroll to position [81, 0]
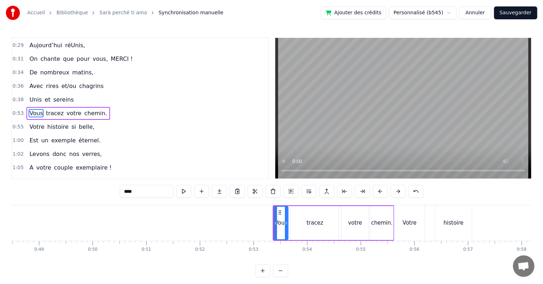
click at [289, 205] on div "Vous tracez votre chemin." at bounding box center [333, 222] width 121 height 35
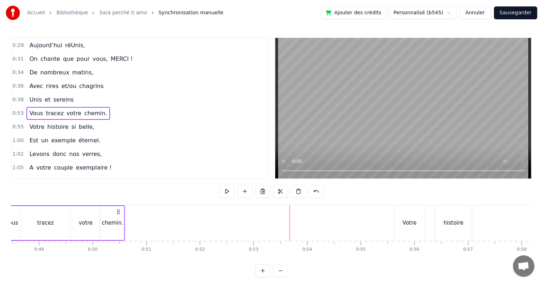
drag, startPoint x: 278, startPoint y: 211, endPoint x: 47, endPoint y: 226, distance: 232.0
click at [11, 227] on div "Accueil Bibliothèque Sarà perché ti amo Synchronisation manuelle Ajouter des cr…" at bounding box center [271, 138] width 543 height 277
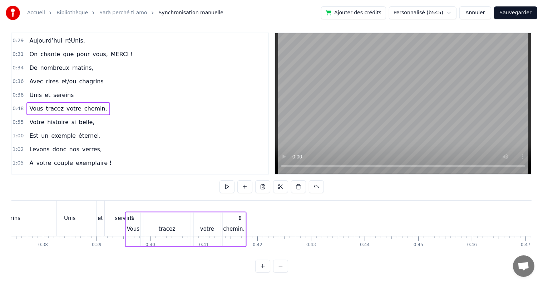
scroll to position [0, 2005]
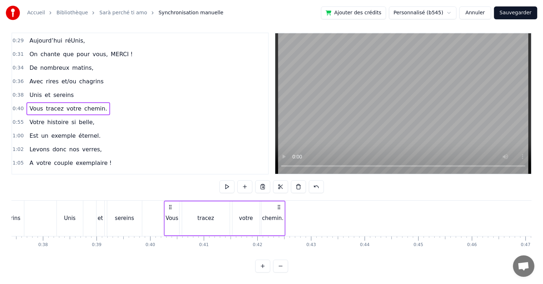
drag, startPoint x: 198, startPoint y: 199, endPoint x: 169, endPoint y: 198, distance: 28.9
click at [169, 204] on icon at bounding box center [170, 207] width 6 height 6
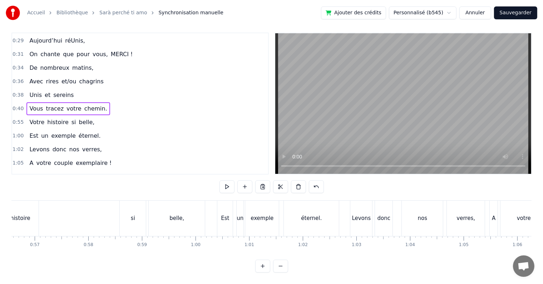
scroll to position [0, 3020]
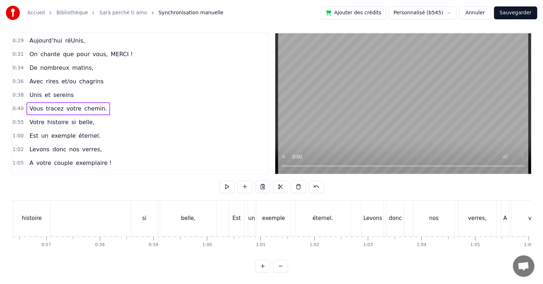
click at [150, 200] on div "si" at bounding box center [144, 217] width 26 height 35
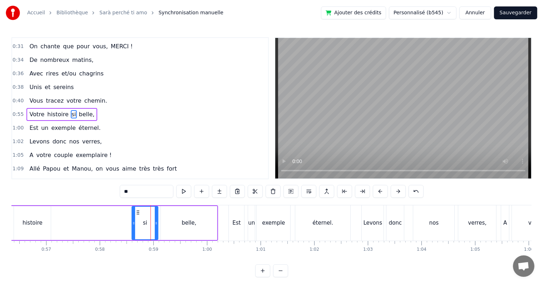
scroll to position [94, 0]
click at [158, 205] on div "Votre histoire si belle," at bounding box center [95, 222] width 246 height 35
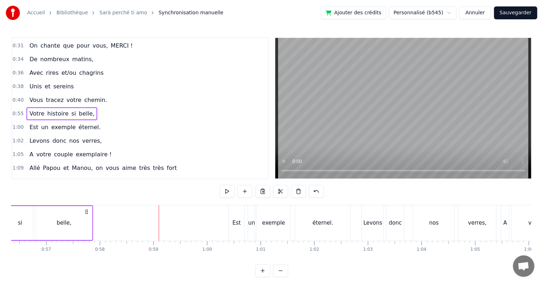
scroll to position [0, 3018]
drag, startPoint x: 211, startPoint y: 211, endPoint x: 64, endPoint y: 230, distance: 148.0
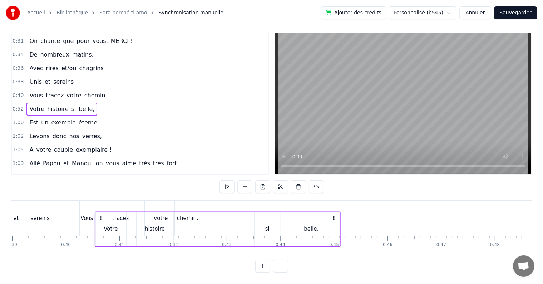
scroll to position [0, 2086]
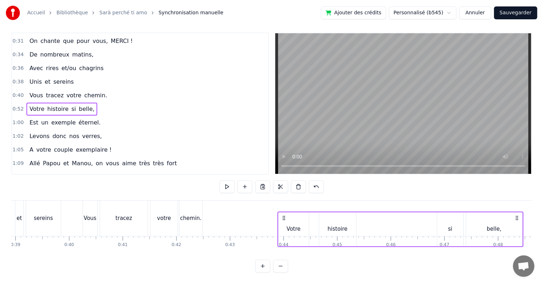
drag, startPoint x: 413, startPoint y: 211, endPoint x: 283, endPoint y: 191, distance: 131.2
click at [283, 191] on div "0:17 Cinquante ans déjà 0:20 Et toujours main dans la main 0:22 Vous vous êtes …" at bounding box center [271, 153] width 520 height 240
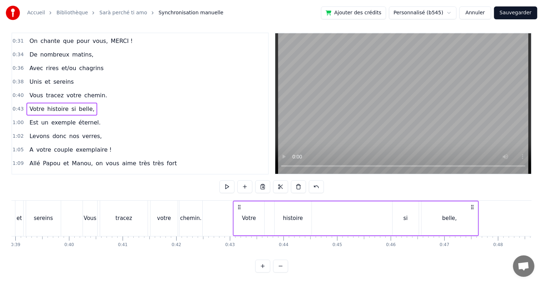
drag, startPoint x: 284, startPoint y: 199, endPoint x: 240, endPoint y: 205, distance: 44.0
click at [239, 204] on icon at bounding box center [239, 207] width 6 height 6
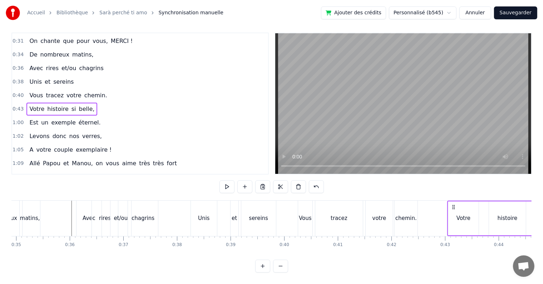
scroll to position [0, 1709]
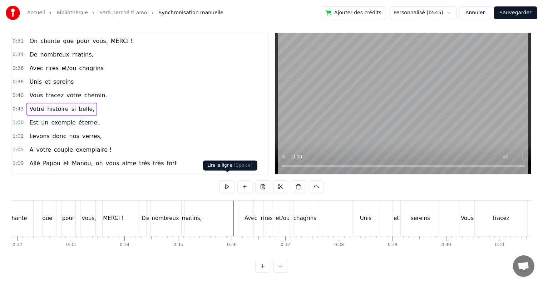
click at [227, 183] on button at bounding box center [226, 186] width 15 height 13
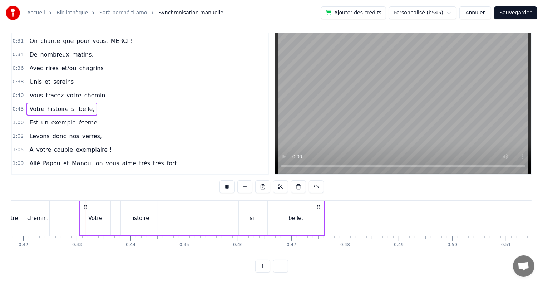
scroll to position [0, 2271]
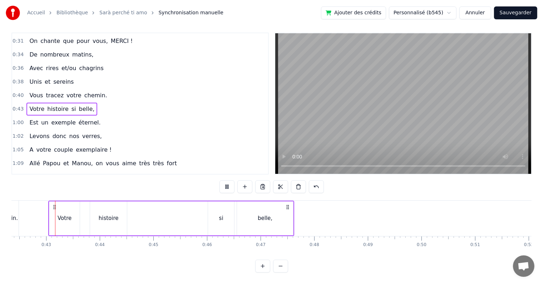
click at [227, 183] on button at bounding box center [226, 186] width 15 height 13
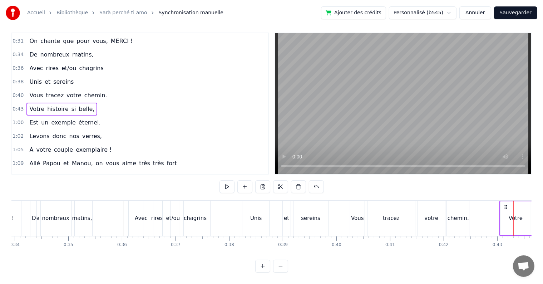
scroll to position [0, 1796]
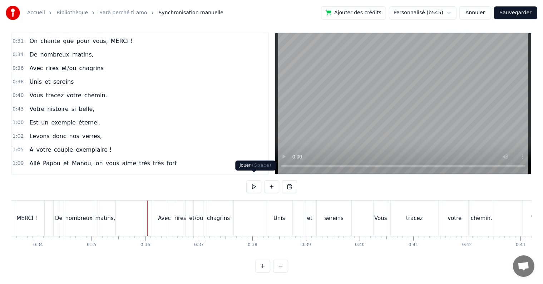
click at [251, 180] on button at bounding box center [253, 186] width 15 height 13
click at [255, 180] on button at bounding box center [253, 186] width 15 height 13
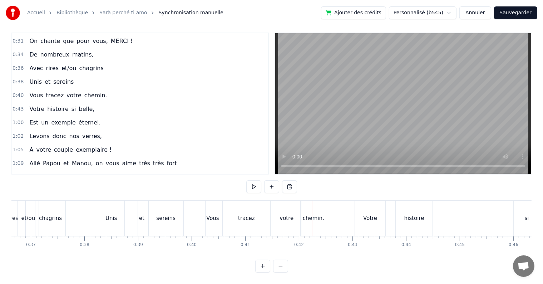
scroll to position [0, 2044]
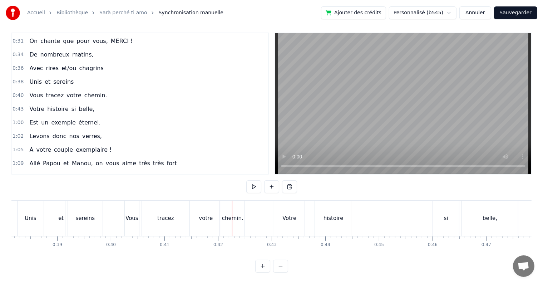
click at [137, 218] on div "Vous" at bounding box center [132, 217] width 14 height 35
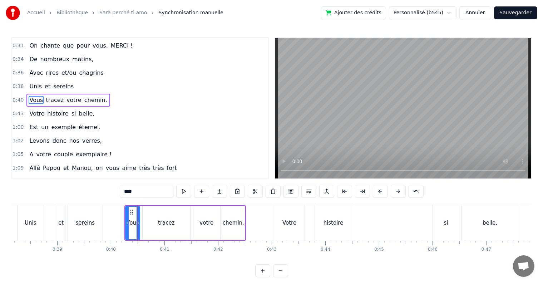
scroll to position [81, 0]
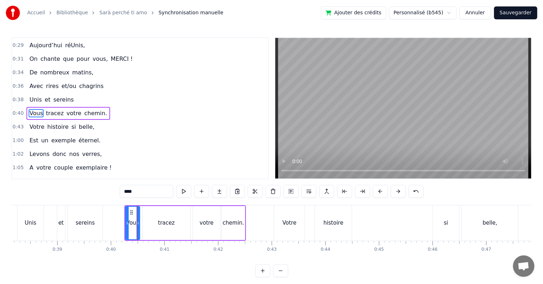
click at [153, 215] on div "tracez" at bounding box center [167, 223] width 48 height 34
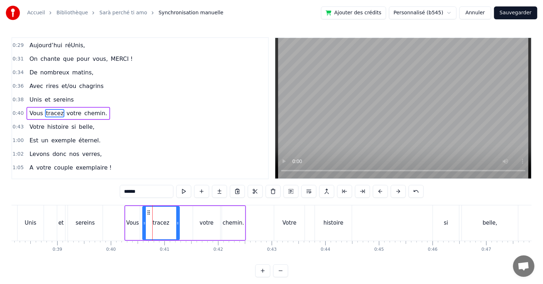
drag, startPoint x: 187, startPoint y: 224, endPoint x: 193, endPoint y: 221, distance: 6.4
click at [179, 220] on icon at bounding box center [177, 223] width 3 height 6
click at [194, 222] on div "votre" at bounding box center [206, 223] width 27 height 34
type input "*****"
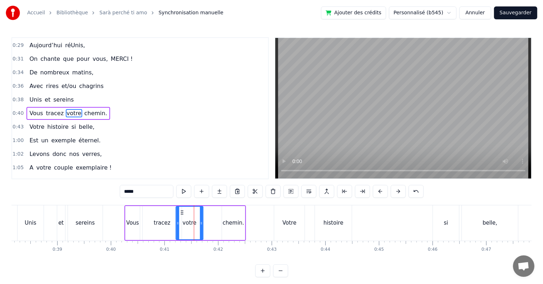
click at [184, 209] on icon at bounding box center [182, 212] width 6 height 6
click at [220, 220] on div "Vous tracez votre chemin." at bounding box center [184, 222] width 121 height 35
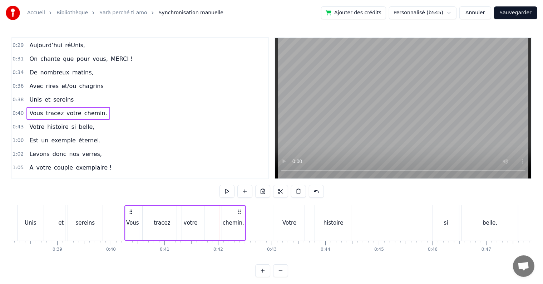
click at [234, 220] on div "chemin." at bounding box center [233, 223] width 21 height 8
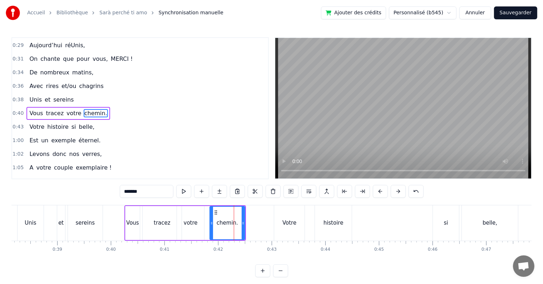
drag, startPoint x: 223, startPoint y: 224, endPoint x: 210, endPoint y: 223, distance: 12.2
click at [210, 223] on icon at bounding box center [211, 223] width 3 height 6
drag, startPoint x: 215, startPoint y: 213, endPoint x: 200, endPoint y: 212, distance: 15.4
click at [200, 212] on icon at bounding box center [201, 212] width 6 height 6
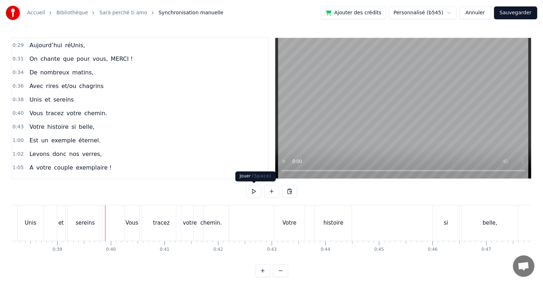
click at [253, 190] on button at bounding box center [253, 191] width 15 height 13
click at [108, 204] on div "0:17 Cinquante ans déjà 0:20 Et toujours main dans la main 0:22 Vous vous êtes …" at bounding box center [271, 157] width 520 height 240
click at [110, 203] on div "0:17 Cinquante ans déjà 0:20 Et toujours main dans la main 0:22 Vous vous êtes …" at bounding box center [271, 157] width 520 height 240
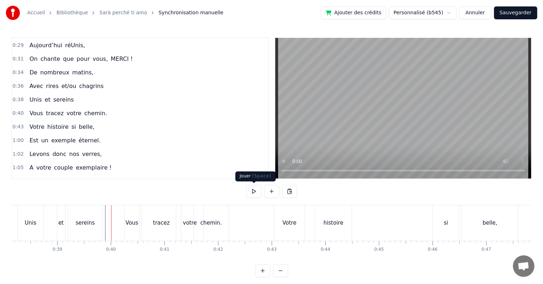
click at [254, 190] on button at bounding box center [253, 191] width 15 height 13
click at [143, 217] on div "tracez" at bounding box center [161, 222] width 39 height 35
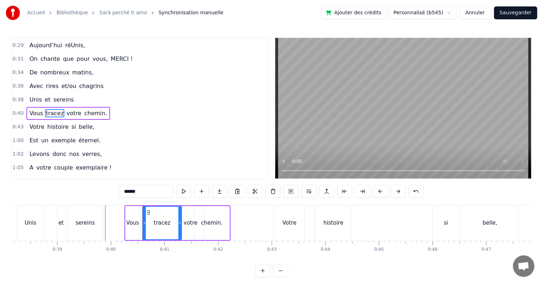
click at [196, 204] on div "0:17 Cinquante ans déjà 0:20 Et toujours main dans la main 0:22 Vous vous êtes …" at bounding box center [271, 157] width 520 height 240
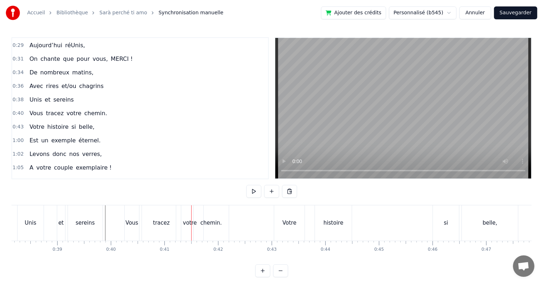
click at [210, 207] on div "chemin." at bounding box center [211, 222] width 35 height 35
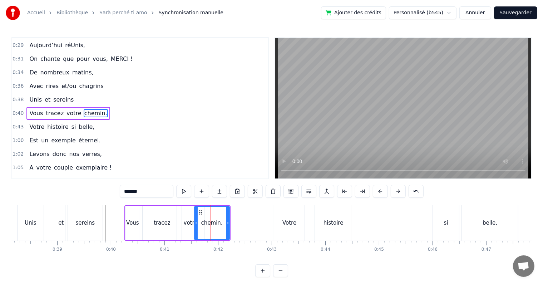
click at [140, 206] on div "Vous tracez votre chemin." at bounding box center [177, 222] width 106 height 35
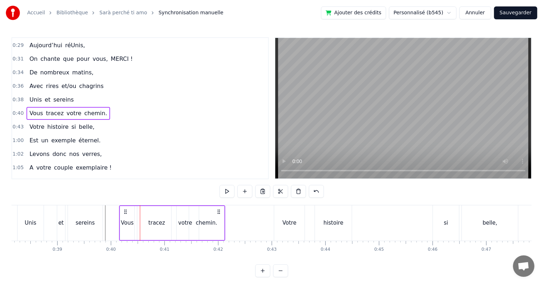
drag, startPoint x: 130, startPoint y: 210, endPoint x: 123, endPoint y: 210, distance: 7.9
click at [125, 209] on icon at bounding box center [126, 212] width 6 height 6
click at [110, 204] on div "0:17 Cinquante ans déjà 0:20 Et toujours main dans la main 0:22 Vous vous êtes …" at bounding box center [271, 157] width 520 height 240
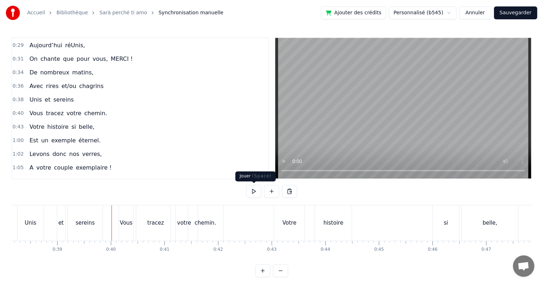
click at [255, 189] on button at bounding box center [253, 191] width 15 height 13
click at [256, 189] on button at bounding box center [253, 191] width 15 height 13
click at [124, 226] on div "Vous" at bounding box center [126, 223] width 13 height 8
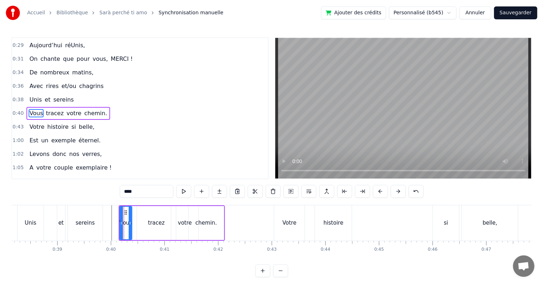
click at [129, 224] on div at bounding box center [130, 222] width 3 height 33
click at [151, 223] on div "tracez" at bounding box center [156, 223] width 17 height 8
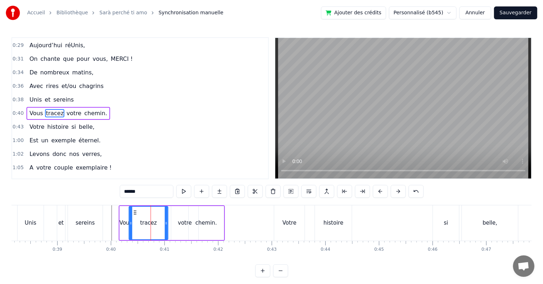
drag, startPoint x: 142, startPoint y: 212, endPoint x: 178, endPoint y: 211, distance: 36.1
click at [134, 210] on icon at bounding box center [135, 212] width 6 height 6
click at [182, 217] on div "votre" at bounding box center [184, 223] width 27 height 34
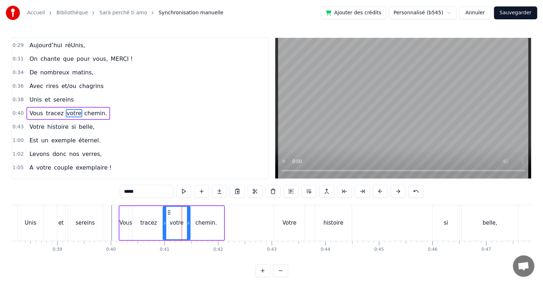
drag, startPoint x: 176, startPoint y: 211, endPoint x: 186, endPoint y: 212, distance: 10.0
click at [169, 209] on icon at bounding box center [169, 212] width 6 height 6
click at [204, 215] on div "chemin." at bounding box center [206, 223] width 35 height 34
type input "*******"
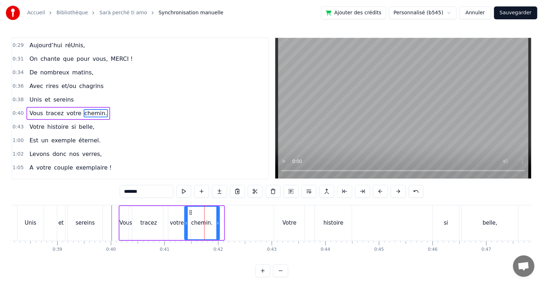
drag, startPoint x: 194, startPoint y: 209, endPoint x: 190, endPoint y: 209, distance: 4.3
click at [190, 209] on div "chemin." at bounding box center [202, 222] width 34 height 33
click at [15, 204] on div "0:17 Cinquante ans déjà 0:20 Et toujours main dans la main 0:22 Vous vous êtes …" at bounding box center [271, 157] width 520 height 240
click at [17, 204] on div "0:17 Cinquante ans déjà 0:20 Et toujours main dans la main 0:22 Vous vous êtes …" at bounding box center [271, 157] width 520 height 240
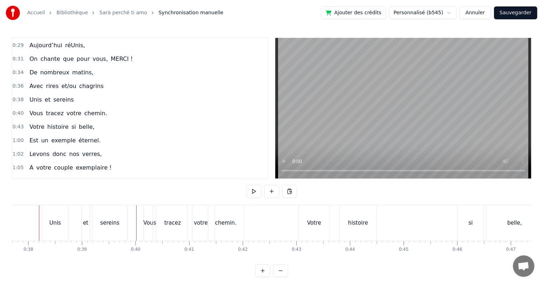
scroll to position [0, 2011]
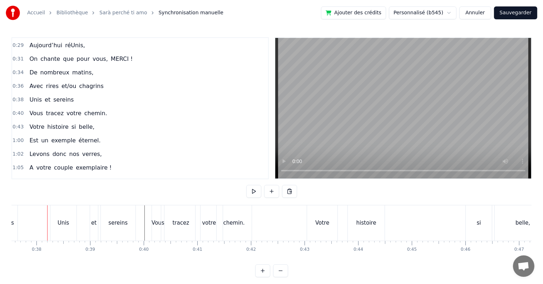
click at [14, 205] on div "chagrins" at bounding box center [2, 222] width 31 height 35
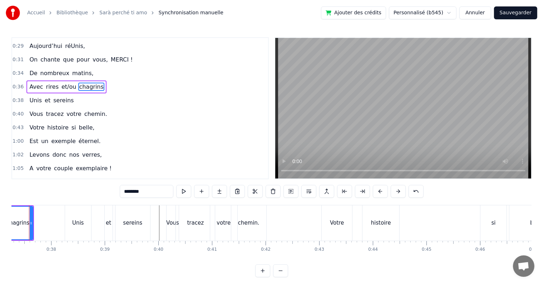
scroll to position [0, 1978]
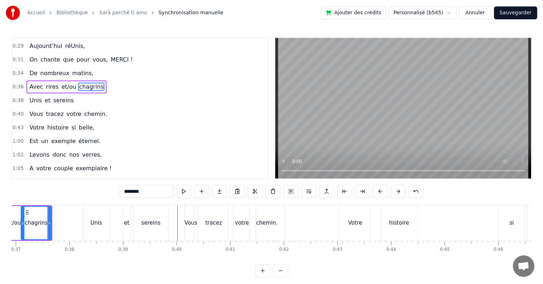
click at [68, 204] on div "0:17 Cinquante ans déjà 0:20 Et toujours main dans la main 0:22 Vous vous êtes …" at bounding box center [271, 157] width 520 height 240
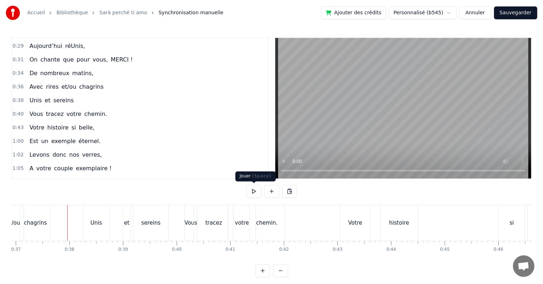
click at [254, 188] on button at bounding box center [253, 191] width 15 height 13
click at [253, 191] on button at bounding box center [253, 191] width 15 height 13
click at [190, 216] on div "Vous" at bounding box center [191, 222] width 12 height 35
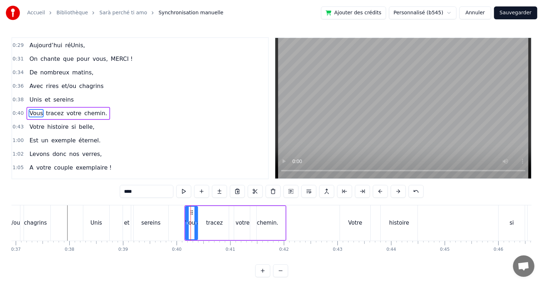
click at [221, 223] on div "tracez" at bounding box center [214, 223] width 39 height 34
drag, startPoint x: 230, startPoint y: 223, endPoint x: 220, endPoint y: 223, distance: 10.4
click at [220, 223] on icon at bounding box center [221, 223] width 3 height 6
click at [233, 220] on div "votre" at bounding box center [242, 223] width 27 height 34
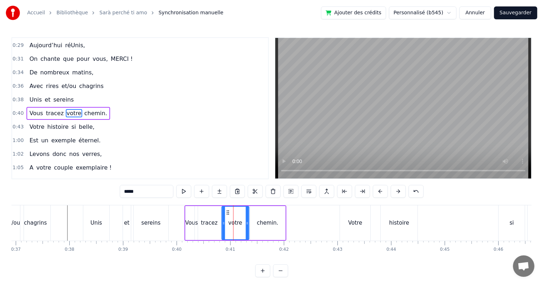
click at [227, 211] on icon at bounding box center [228, 212] width 6 height 6
drag, startPoint x: 246, startPoint y: 221, endPoint x: 242, endPoint y: 220, distance: 4.2
click at [240, 220] on icon at bounding box center [239, 223] width 3 height 6
click at [257, 218] on div "chemin." at bounding box center [267, 223] width 35 height 34
type input "*******"
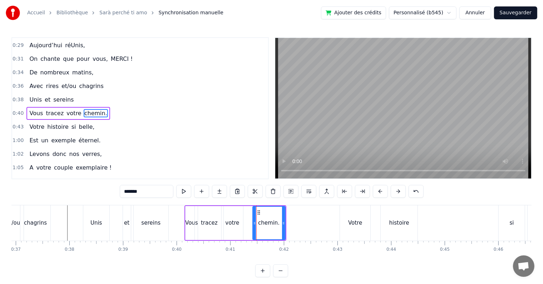
drag, startPoint x: 252, startPoint y: 221, endPoint x: 255, endPoint y: 216, distance: 5.9
click at [255, 222] on icon at bounding box center [254, 223] width 3 height 6
drag, startPoint x: 257, startPoint y: 212, endPoint x: 246, endPoint y: 213, distance: 10.8
click at [246, 213] on icon at bounding box center [248, 212] width 6 height 6
click at [77, 204] on div "0:17 Cinquante ans déjà 0:20 Et toujours main dans la main 0:22 Vous vous êtes …" at bounding box center [271, 157] width 520 height 240
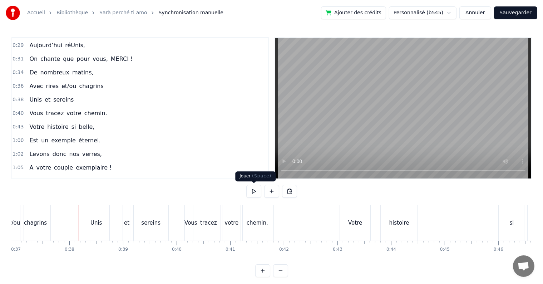
click at [253, 190] on button at bounding box center [253, 191] width 15 height 13
click at [254, 191] on button at bounding box center [253, 191] width 15 height 13
click at [344, 211] on div "Votre" at bounding box center [355, 222] width 30 height 35
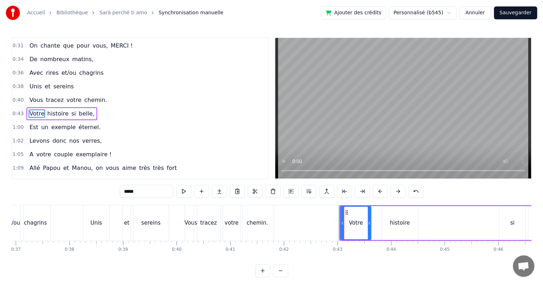
click at [380, 205] on div "Votre histoire si belle," at bounding box center [462, 222] width 246 height 35
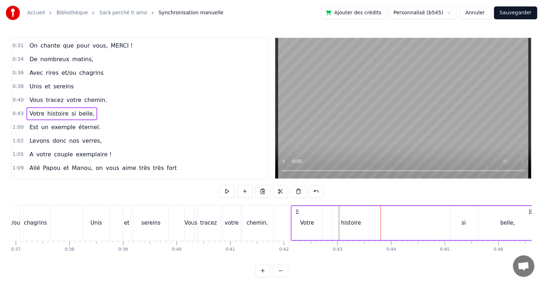
drag, startPoint x: 347, startPoint y: 210, endPoint x: 298, endPoint y: 218, distance: 49.5
click at [298, 218] on div "Votre histoire si belle," at bounding box center [413, 222] width 246 height 35
click at [323, 224] on div "Votre histoire si belle," at bounding box center [413, 222] width 246 height 35
click at [317, 224] on div "Votre" at bounding box center [307, 223] width 30 height 34
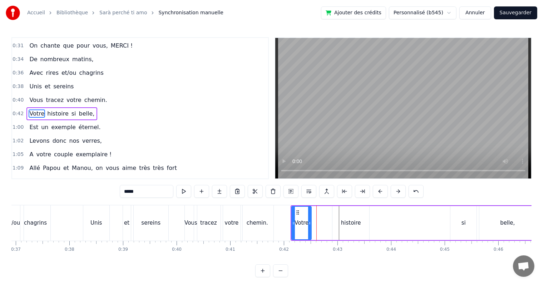
drag, startPoint x: 320, startPoint y: 224, endPoint x: 309, endPoint y: 221, distance: 11.2
click at [309, 221] on icon at bounding box center [309, 223] width 3 height 6
click at [348, 220] on div "histoire" at bounding box center [351, 223] width 20 height 8
type input "********"
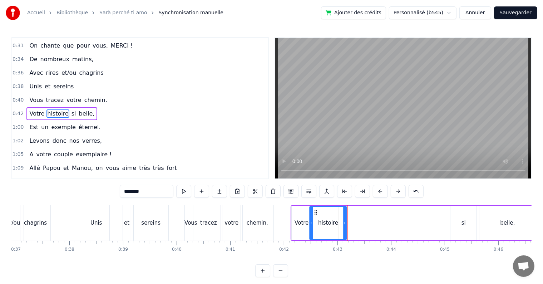
drag, startPoint x: 338, startPoint y: 211, endPoint x: 326, endPoint y: 211, distance: 11.4
click at [317, 211] on icon at bounding box center [316, 212] width 6 height 6
drag, startPoint x: 345, startPoint y: 223, endPoint x: 333, endPoint y: 221, distance: 11.9
click at [333, 221] on icon at bounding box center [334, 223] width 3 height 6
click at [383, 215] on div "Votre histoire si belle," at bounding box center [413, 222] width 246 height 35
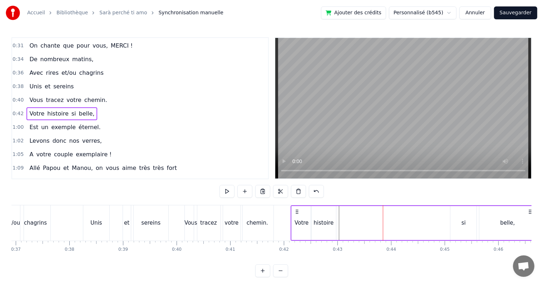
click at [461, 215] on div "si" at bounding box center [463, 223] width 26 height 34
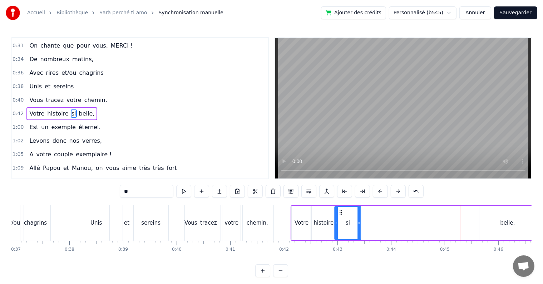
drag, startPoint x: 457, startPoint y: 211, endPoint x: 352, endPoint y: 223, distance: 105.3
click at [342, 226] on div "si" at bounding box center [347, 222] width 25 height 33
drag, startPoint x: 360, startPoint y: 223, endPoint x: 370, endPoint y: 224, distance: 9.7
click at [351, 223] on icon at bounding box center [350, 223] width 3 height 6
click at [497, 216] on div "belle," at bounding box center [507, 223] width 56 height 34
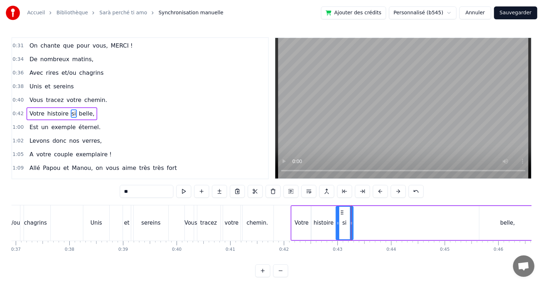
type input "******"
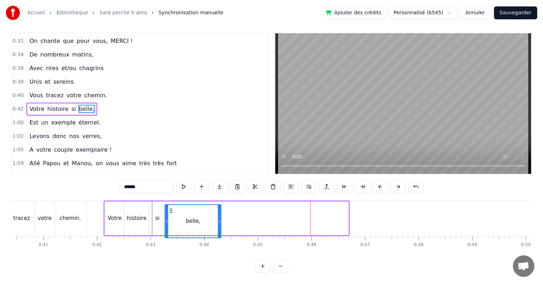
scroll to position [11, 0]
drag, startPoint x: 299, startPoint y: 211, endPoint x: 173, endPoint y: 233, distance: 128.0
click at [173, 233] on div "belle," at bounding box center [194, 229] width 55 height 33
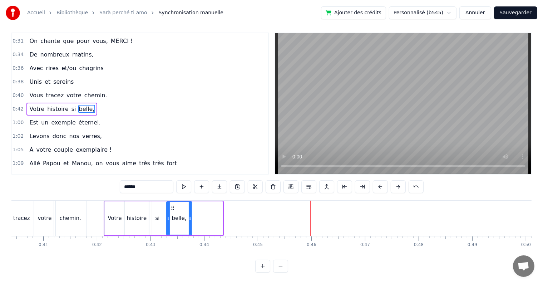
drag, startPoint x: 219, startPoint y: 214, endPoint x: 190, endPoint y: 215, distance: 29.3
click at [190, 215] on div at bounding box center [190, 218] width 3 height 33
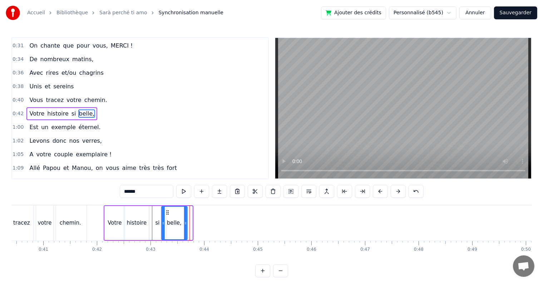
drag, startPoint x: 172, startPoint y: 211, endPoint x: 167, endPoint y: 218, distance: 8.2
click at [167, 211] on icon at bounding box center [167, 212] width 6 height 6
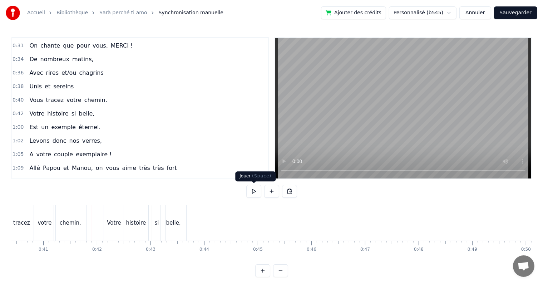
click at [254, 192] on button at bounding box center [253, 191] width 15 height 13
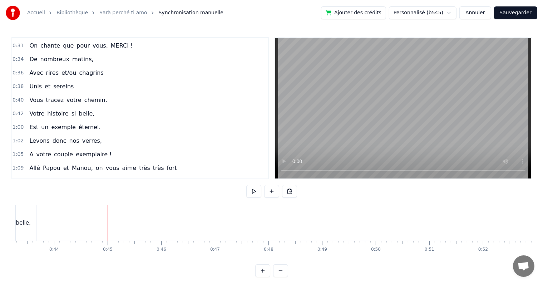
scroll to position [0, 2235]
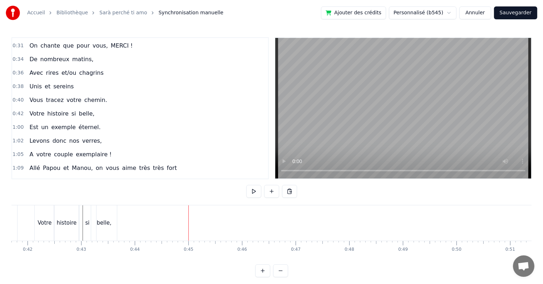
click at [280, 274] on button at bounding box center [280, 270] width 15 height 13
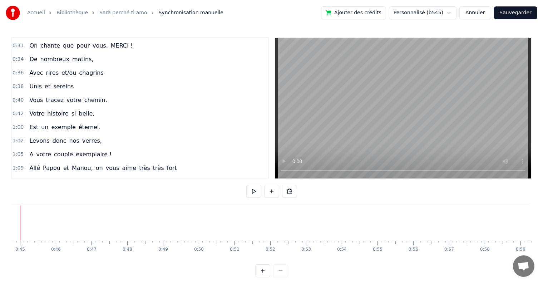
click at [281, 276] on div at bounding box center [271, 270] width 33 height 13
click at [332, 206] on div "Est" at bounding box center [327, 222] width 10 height 35
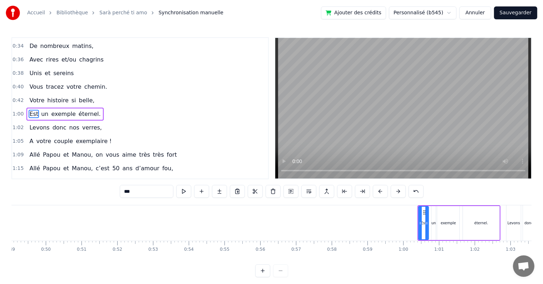
scroll to position [0, 1665]
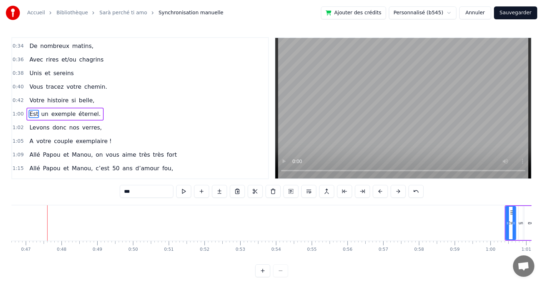
click at [526, 206] on div "exemple" at bounding box center [535, 223] width 23 height 34
type input "*******"
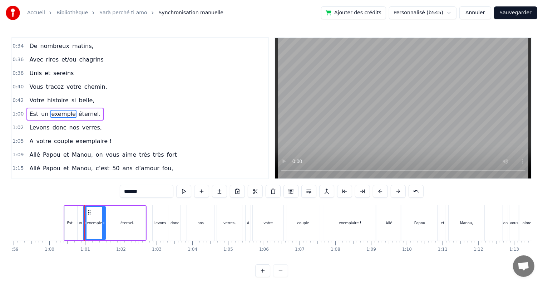
scroll to position [0, 2143]
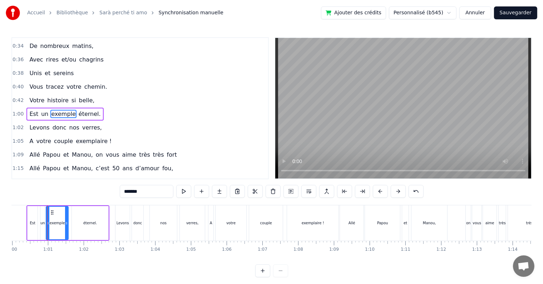
click at [109, 206] on div "Est un exemple éternel." at bounding box center [67, 222] width 83 height 35
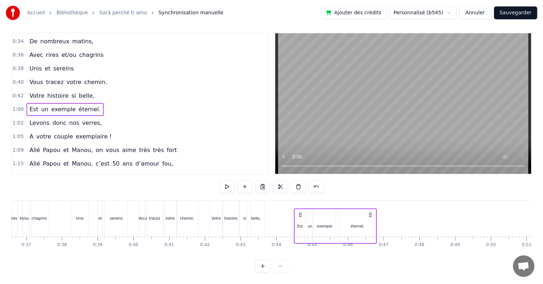
scroll to position [11, 0]
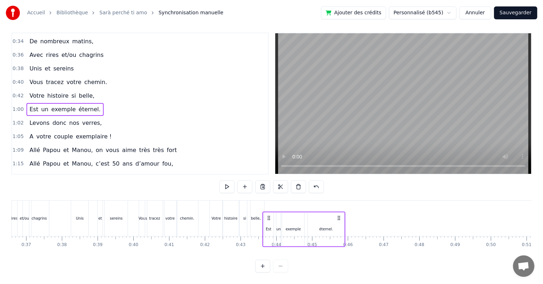
drag, startPoint x: 33, startPoint y: 211, endPoint x: 270, endPoint y: 212, distance: 237.2
click at [270, 215] on icon at bounding box center [269, 218] width 6 height 6
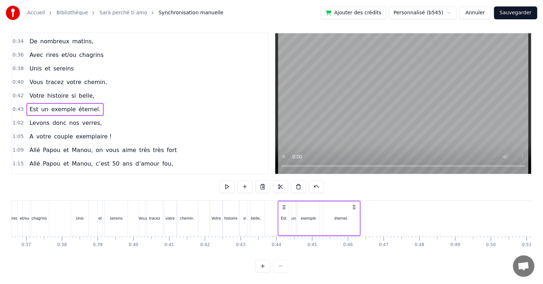
drag, startPoint x: 269, startPoint y: 199, endPoint x: 283, endPoint y: 201, distance: 14.1
click at [283, 204] on icon at bounding box center [284, 207] width 6 height 6
drag, startPoint x: 312, startPoint y: 207, endPoint x: 316, endPoint y: 206, distance: 3.7
click at [313, 207] on div "exemple" at bounding box center [308, 218] width 22 height 34
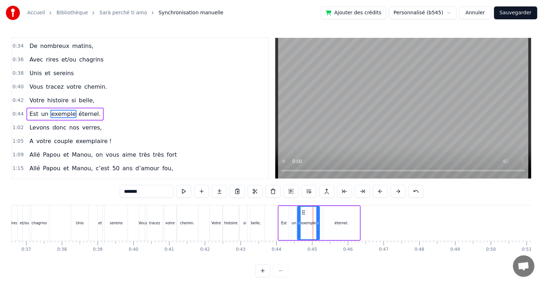
click at [333, 219] on div "éternel." at bounding box center [341, 223] width 36 height 34
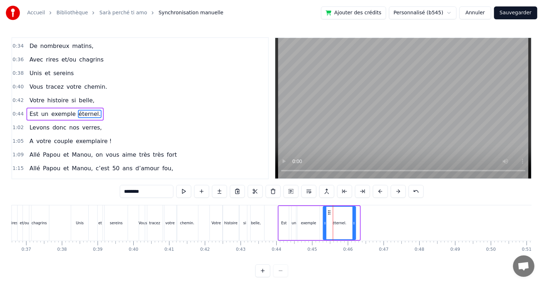
drag, startPoint x: 357, startPoint y: 222, endPoint x: 353, endPoint y: 222, distance: 3.9
click at [353, 222] on icon at bounding box center [353, 223] width 3 height 6
drag, startPoint x: 328, startPoint y: 210, endPoint x: 319, endPoint y: 211, distance: 9.3
click at [322, 211] on icon at bounding box center [323, 212] width 6 height 6
click at [288, 219] on div "Est" at bounding box center [284, 223] width 10 height 34
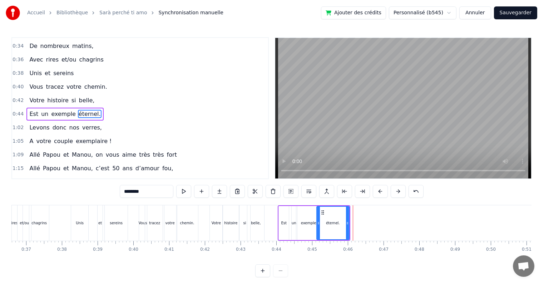
type input "***"
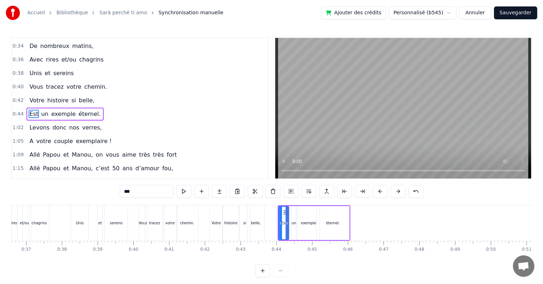
click at [207, 204] on div "0:17 Cinquante ans déjà 0:20 Et toujours main dans la main 0:22 Vous vous êtes …" at bounding box center [271, 157] width 520 height 240
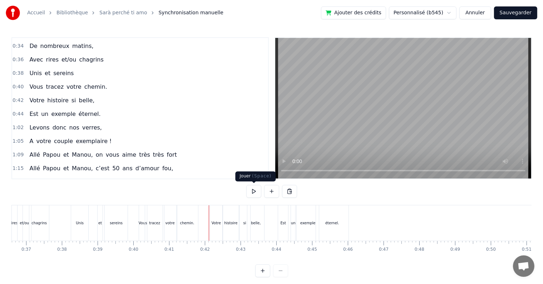
click at [254, 193] on button at bounding box center [253, 191] width 15 height 13
click at [254, 191] on button at bounding box center [253, 191] width 15 height 13
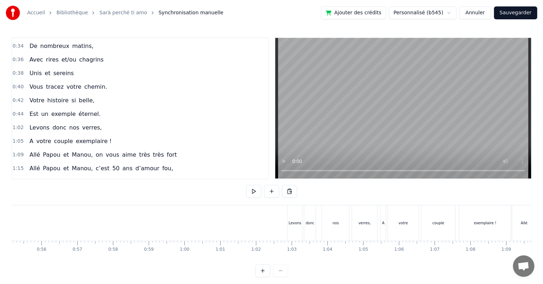
scroll to position [0, 1975]
click at [287, 229] on div "Levons" at bounding box center [290, 222] width 14 height 35
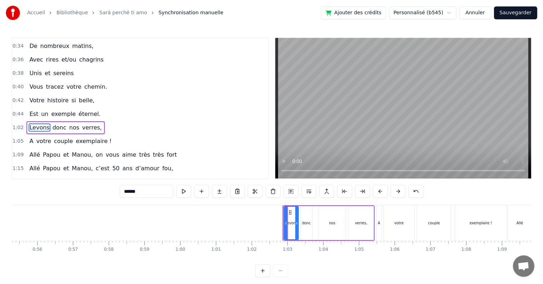
scroll to position [120, 0]
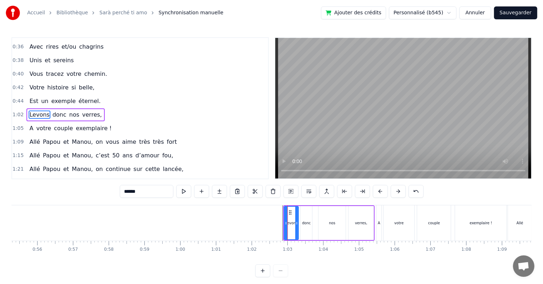
click at [374, 207] on div "Levons donc nos verres," at bounding box center [328, 222] width 91 height 35
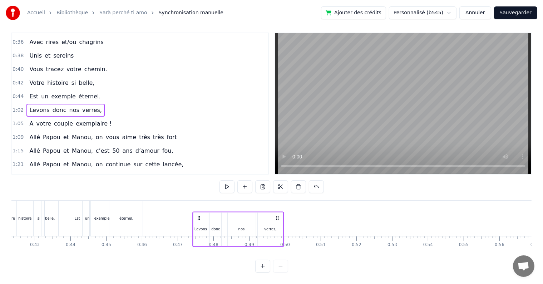
scroll to position [11, 0]
drag, startPoint x: 290, startPoint y: 211, endPoint x: 163, endPoint y: 209, distance: 127.2
click at [163, 215] on icon at bounding box center [163, 218] width 6 height 6
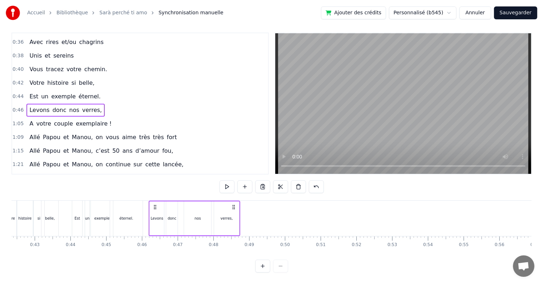
drag, startPoint x: 161, startPoint y: 201, endPoint x: 160, endPoint y: 204, distance: 3.8
click at [154, 204] on icon at bounding box center [155, 207] width 6 height 6
drag, startPoint x: 192, startPoint y: 213, endPoint x: 207, endPoint y: 209, distance: 15.9
click at [193, 213] on div "nos" at bounding box center [197, 218] width 27 height 34
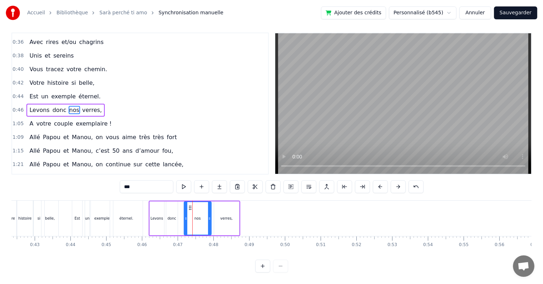
scroll to position [0, 0]
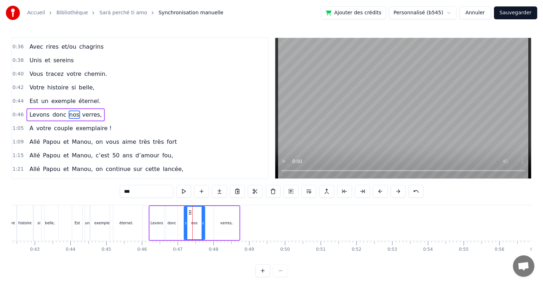
drag, startPoint x: 210, startPoint y: 222, endPoint x: 222, endPoint y: 221, distance: 12.2
click at [203, 222] on icon at bounding box center [202, 223] width 3 height 6
click at [215, 213] on div "verres," at bounding box center [226, 223] width 25 height 34
type input "*******"
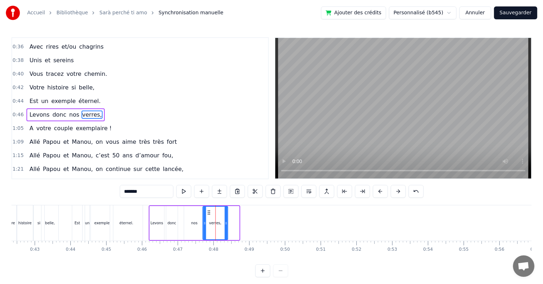
drag, startPoint x: 220, startPoint y: 212, endPoint x: 208, endPoint y: 209, distance: 11.8
click at [208, 209] on icon at bounding box center [209, 212] width 6 height 6
drag, startPoint x: 226, startPoint y: 224, endPoint x: 222, endPoint y: 224, distance: 4.0
click at [222, 224] on icon at bounding box center [221, 223] width 3 height 6
click at [179, 220] on div "Levons donc nos verres," at bounding box center [187, 222] width 76 height 35
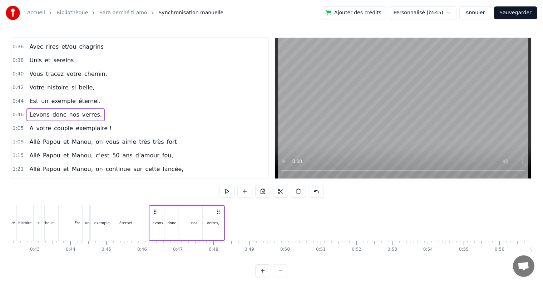
click at [190, 224] on div "nos" at bounding box center [194, 223] width 21 height 34
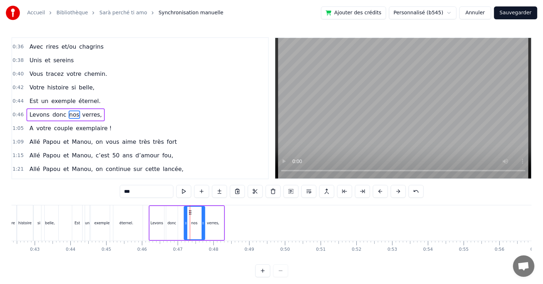
click at [190, 224] on div "nos" at bounding box center [194, 222] width 20 height 33
drag, startPoint x: 190, startPoint y: 214, endPoint x: 181, endPoint y: 213, distance: 8.6
click at [181, 213] on icon at bounding box center [182, 212] width 6 height 6
click at [209, 217] on div "verres," at bounding box center [213, 223] width 21 height 34
type input "*******"
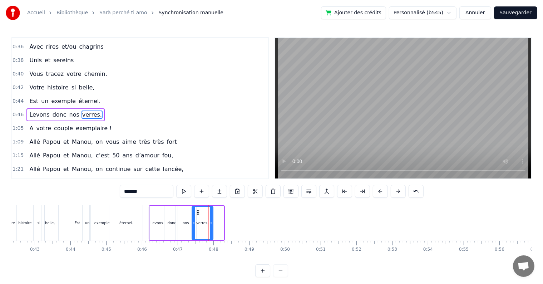
drag, startPoint x: 208, startPoint y: 211, endPoint x: 197, endPoint y: 210, distance: 10.8
click at [197, 210] on icon at bounding box center [198, 212] width 6 height 6
click at [66, 204] on div "0:17 Cinquante ans déjà 0:20 Et toujours main dans la main 0:22 Vous vous êtes …" at bounding box center [271, 157] width 520 height 240
click at [68, 202] on div "0:17 Cinquante ans déjà 0:20 Et toujours main dans la main 0:22 Vous vous êtes …" at bounding box center [271, 157] width 520 height 240
click at [68, 204] on div "0:17 Cinquante ans déjà 0:20 Et toujours main dans la main 0:22 Vous vous êtes …" at bounding box center [271, 157] width 520 height 240
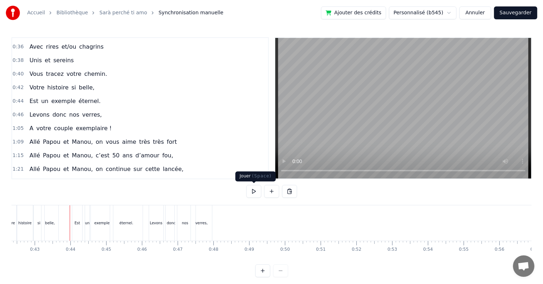
click at [254, 190] on button at bounding box center [253, 191] width 15 height 13
click at [255, 191] on button at bounding box center [253, 191] width 15 height 13
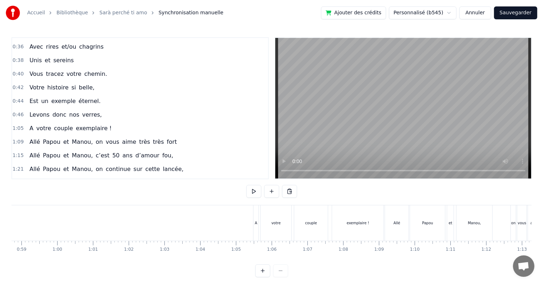
scroll to position [0, 2102]
click at [255, 210] on div "A votre couple exemplaire !" at bounding box center [315, 222] width 132 height 35
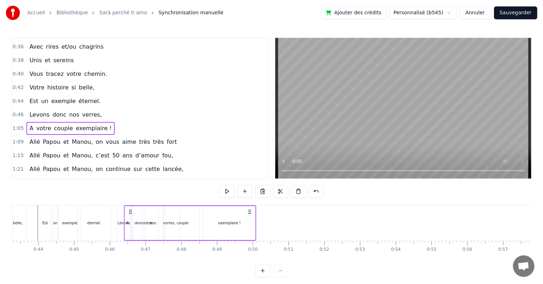
scroll to position [0, 1539]
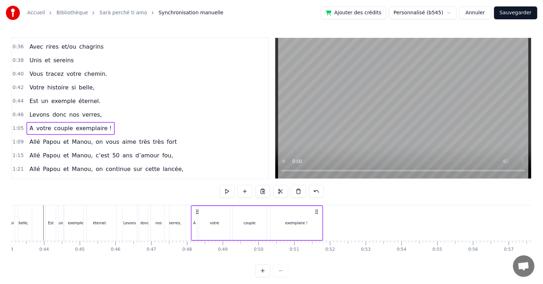
drag, startPoint x: 255, startPoint y: 210, endPoint x: 194, endPoint y: 213, distance: 60.5
click at [194, 213] on icon at bounding box center [197, 212] width 6 height 6
click at [207, 218] on div "votre" at bounding box center [213, 223] width 31 height 34
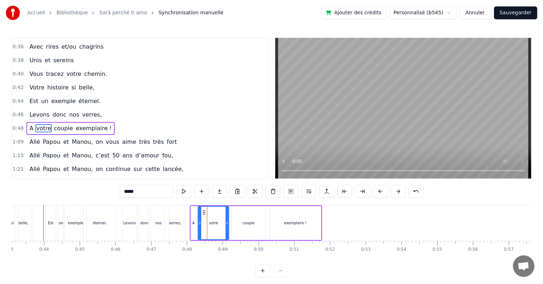
scroll to position [133, 0]
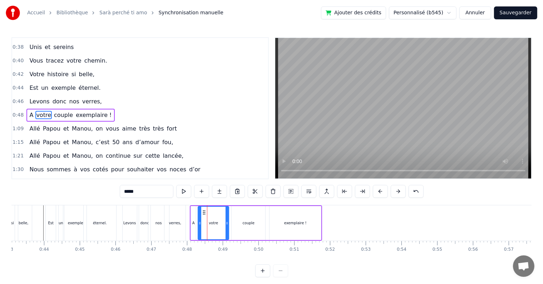
click at [225, 221] on div "votre" at bounding box center [213, 222] width 30 height 33
click at [215, 223] on icon at bounding box center [214, 223] width 3 height 6
click at [239, 223] on div "couple" at bounding box center [248, 223] width 34 height 34
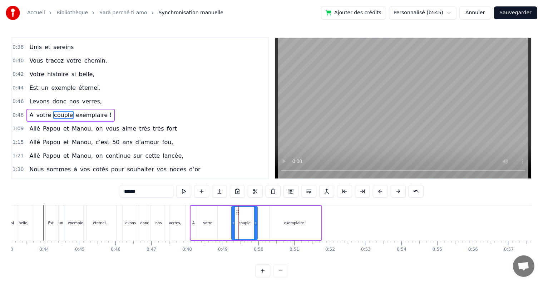
drag, startPoint x: 263, startPoint y: 223, endPoint x: 246, endPoint y: 212, distance: 19.4
click at [255, 223] on icon at bounding box center [255, 223] width 3 height 6
drag, startPoint x: 237, startPoint y: 210, endPoint x: 233, endPoint y: 210, distance: 4.7
click at [222, 209] on icon at bounding box center [222, 212] width 6 height 6
click at [285, 225] on div "exemplaire !" at bounding box center [295, 222] width 23 height 5
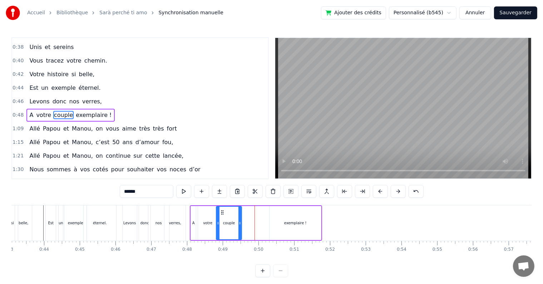
type input "**********"
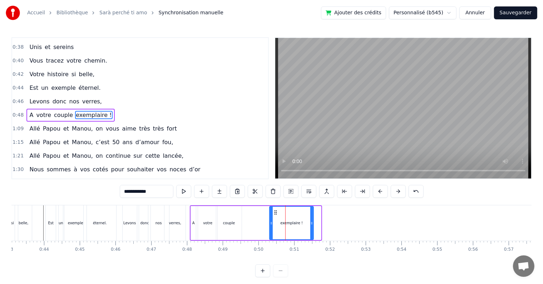
drag, startPoint x: 319, startPoint y: 225, endPoint x: 312, endPoint y: 224, distance: 7.6
click at [312, 224] on div at bounding box center [311, 222] width 3 height 33
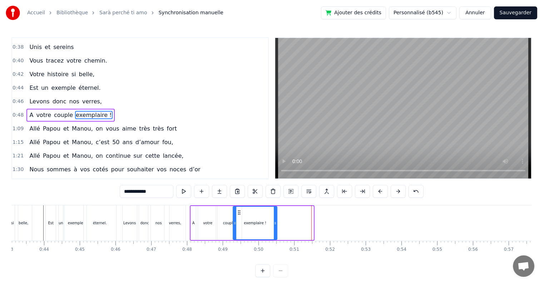
drag, startPoint x: 275, startPoint y: 213, endPoint x: 239, endPoint y: 211, distance: 36.8
click at [239, 211] on icon at bounding box center [239, 212] width 6 height 6
click at [235, 211] on icon at bounding box center [235, 212] width 6 height 6
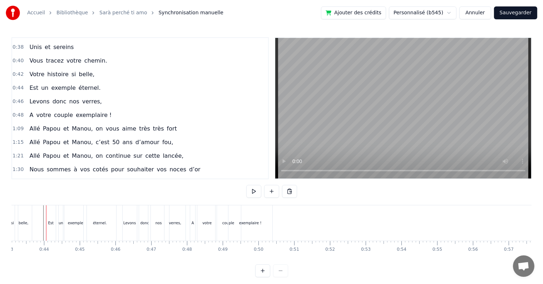
scroll to position [0, 1538]
click at [252, 191] on button at bounding box center [253, 191] width 15 height 13
click at [253, 192] on button at bounding box center [253, 191] width 15 height 13
click at [163, 224] on div "nos" at bounding box center [160, 222] width 21 height 35
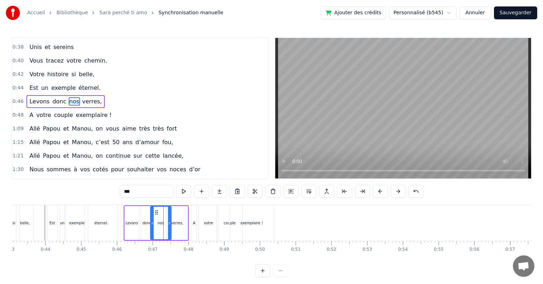
scroll to position [120, 0]
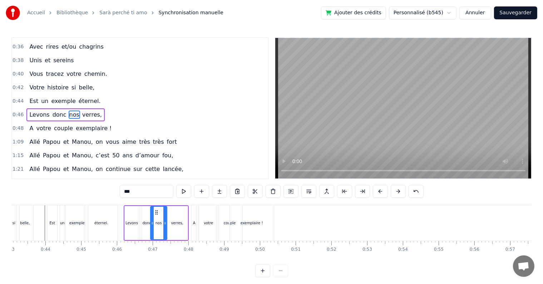
drag, startPoint x: 169, startPoint y: 226, endPoint x: 165, endPoint y: 226, distance: 4.3
click at [165, 226] on div at bounding box center [165, 222] width 3 height 33
click at [174, 224] on div "verres," at bounding box center [177, 222] width 12 height 5
type input "*******"
drag, startPoint x: 172, startPoint y: 211, endPoint x: 168, endPoint y: 211, distance: 4.3
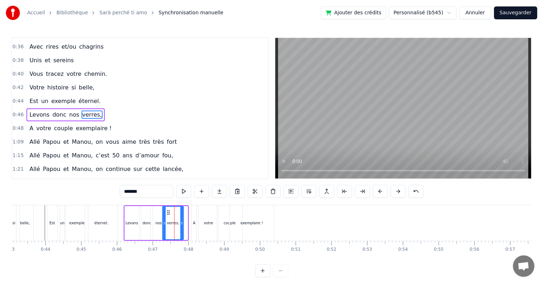
click at [168, 211] on icon at bounding box center [168, 212] width 6 height 6
click at [180, 221] on icon at bounding box center [180, 223] width 3 height 6
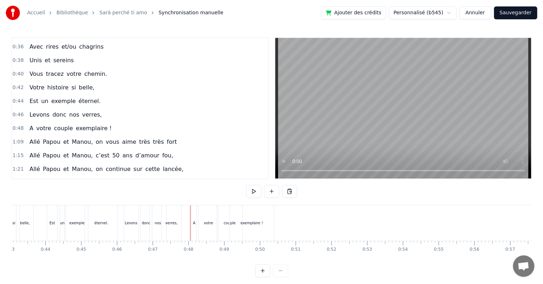
click at [210, 226] on div "votre" at bounding box center [208, 222] width 19 height 35
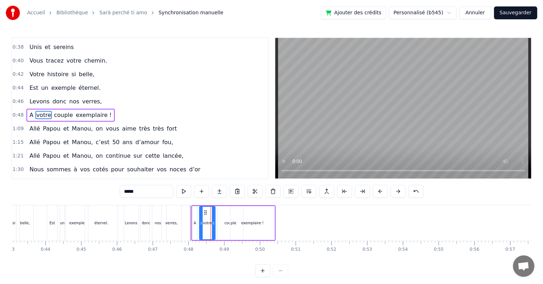
click at [214, 221] on icon at bounding box center [213, 223] width 3 height 6
click at [203, 213] on icon at bounding box center [204, 212] width 6 height 6
click at [226, 219] on div "couple" at bounding box center [230, 223] width 25 height 34
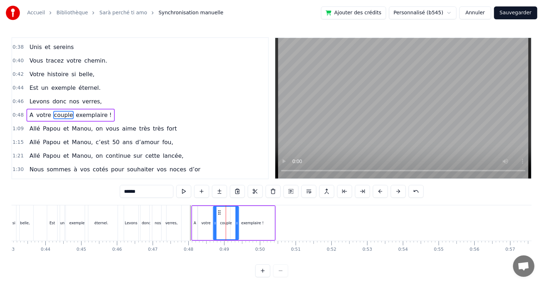
click at [218, 211] on icon at bounding box center [219, 212] width 6 height 6
click at [233, 223] on icon at bounding box center [233, 223] width 3 height 6
click at [245, 225] on div "exemplaire !" at bounding box center [252, 222] width 23 height 5
type input "**********"
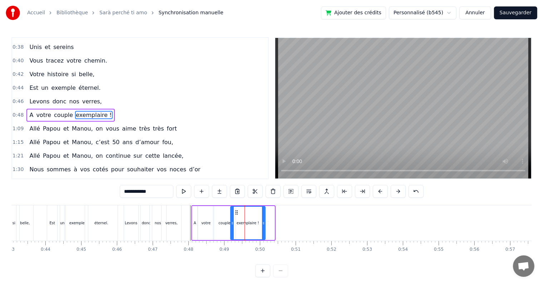
drag, startPoint x: 273, startPoint y: 223, endPoint x: 264, endPoint y: 223, distance: 9.3
click at [264, 223] on icon at bounding box center [263, 223] width 3 height 6
click at [43, 204] on div "0:17 Cinquante ans déjà 0:20 Et toujours main dans la main 0:22 Vous vous êtes …" at bounding box center [271, 157] width 520 height 240
click at [44, 205] on div "0:17 Cinquante ans déjà 0:20 Et toujours main dans la main 0:22 Vous vous êtes …" at bounding box center [271, 157] width 520 height 240
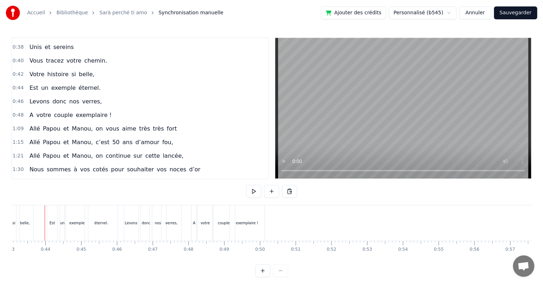
scroll to position [0, 1535]
click at [249, 191] on button at bounding box center [253, 191] width 15 height 13
click at [253, 191] on button at bounding box center [253, 191] width 15 height 13
click at [202, 225] on div "votre" at bounding box center [208, 222] width 16 height 35
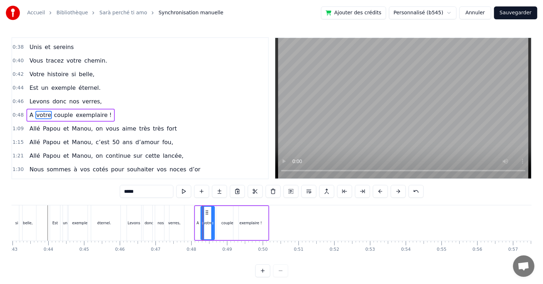
click at [212, 225] on icon at bounding box center [212, 223] width 3 height 6
click at [219, 225] on div "couple" at bounding box center [227, 223] width 22 height 34
click at [219, 211] on icon at bounding box center [219, 212] width 6 height 6
click at [231, 222] on icon at bounding box center [231, 223] width 3 height 6
click at [243, 224] on div "exemplaire !" at bounding box center [250, 222] width 23 height 5
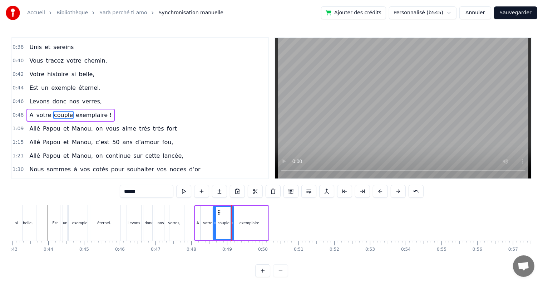
type input "**********"
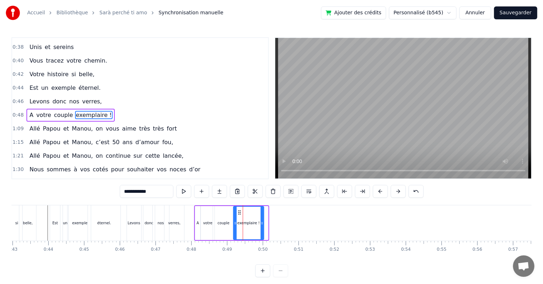
drag, startPoint x: 266, startPoint y: 223, endPoint x: 262, endPoint y: 222, distance: 4.4
click at [262, 222] on icon at bounding box center [261, 223] width 3 height 6
click at [61, 204] on div "0:17 Cinquante ans déjà 0:20 Et toujours main dans la main 0:22 Vous vous êtes …" at bounding box center [271, 157] width 520 height 240
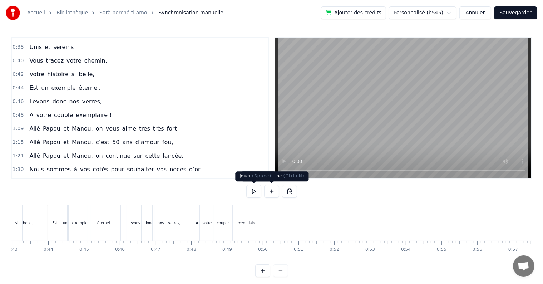
click at [256, 190] on button at bounding box center [253, 191] width 15 height 13
click at [251, 189] on button at bounding box center [253, 191] width 15 height 13
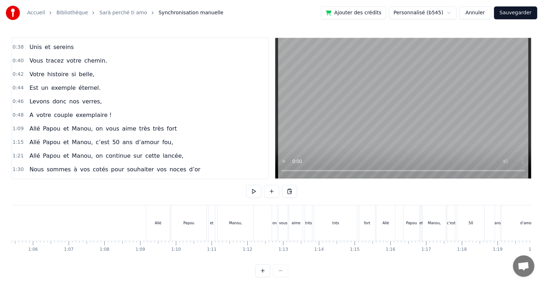
scroll to position [0, 2325]
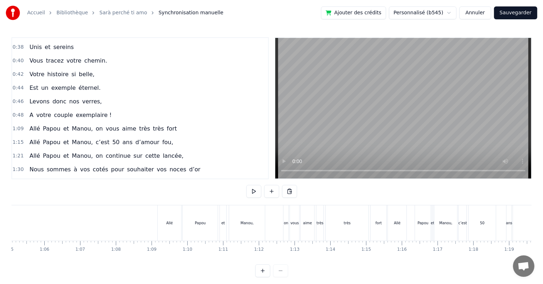
click at [168, 211] on div "Allé" at bounding box center [170, 222] width 24 height 35
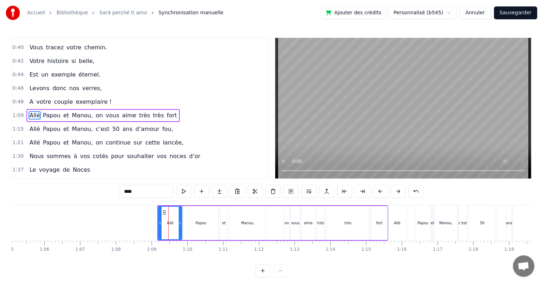
click at [221, 204] on div "0:17 Cinquante ans déjà 0:20 Et toujours main dans la main 0:22 Vous vous êtes …" at bounding box center [271, 157] width 520 height 240
click at [223, 206] on div "et" at bounding box center [223, 223] width 7 height 34
type input "**"
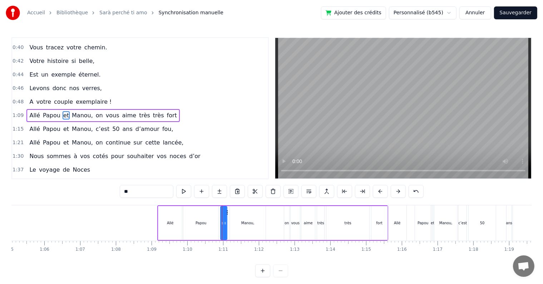
click at [234, 206] on div "Allé Papou et [PERSON_NAME], on vous aime très très fort" at bounding box center [272, 222] width 231 height 35
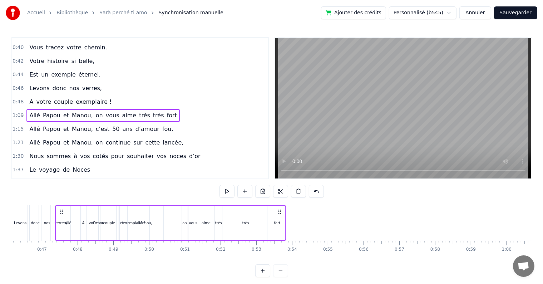
scroll to position [0, 1610]
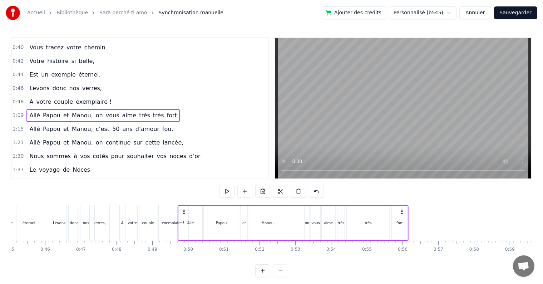
drag, startPoint x: 162, startPoint y: 210, endPoint x: 182, endPoint y: 216, distance: 21.0
click at [183, 216] on div "Allé Papou et [PERSON_NAME], on vous aime très très fort" at bounding box center [293, 222] width 231 height 35
click at [116, 203] on div "0:17 Cinquante ans déjà 0:20 Et toujours main dans la main 0:22 Vous vous êtes …" at bounding box center [271, 157] width 520 height 240
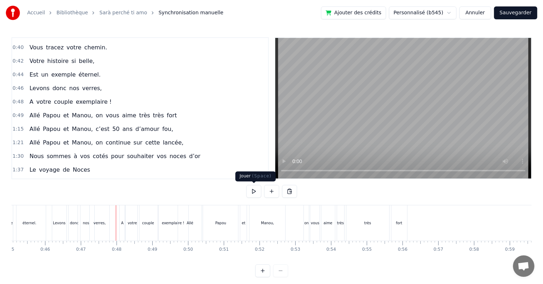
click at [257, 191] on button at bounding box center [253, 191] width 15 height 13
click at [253, 188] on button at bounding box center [253, 191] width 15 height 13
click at [194, 226] on div "Allé" at bounding box center [190, 222] width 24 height 35
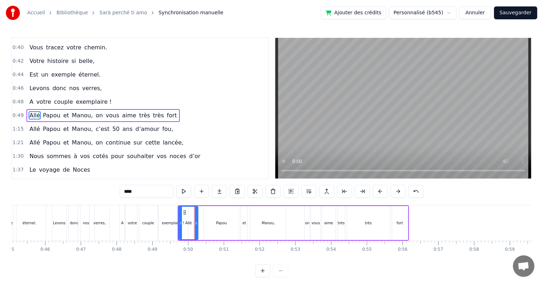
drag, startPoint x: 200, startPoint y: 225, endPoint x: 196, endPoint y: 224, distance: 4.3
click at [196, 224] on icon at bounding box center [196, 223] width 3 height 6
click at [214, 226] on div "Papou" at bounding box center [221, 223] width 35 height 34
type input "*****"
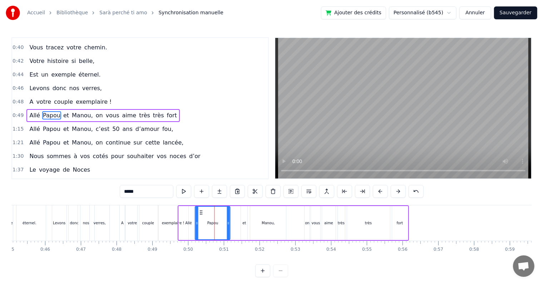
drag, startPoint x: 209, startPoint y: 210, endPoint x: 221, endPoint y: 214, distance: 12.8
click at [201, 210] on icon at bounding box center [201, 212] width 6 height 6
drag, startPoint x: 229, startPoint y: 221, endPoint x: 220, endPoint y: 219, distance: 9.0
click at [219, 219] on div at bounding box center [219, 222] width 3 height 33
click at [237, 222] on div "Allé Papou et [PERSON_NAME], on vous aime très très fort" at bounding box center [293, 222] width 231 height 35
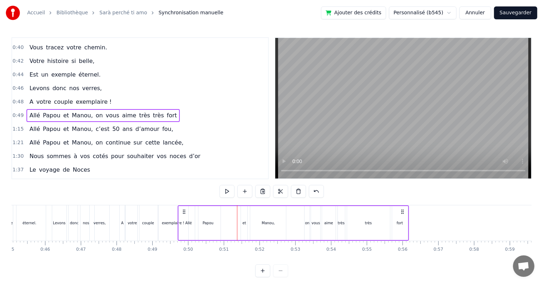
click at [246, 223] on div "et" at bounding box center [244, 223] width 6 height 34
click at [246, 211] on div at bounding box center [245, 222] width 3 height 33
drag, startPoint x: 246, startPoint y: 213, endPoint x: 250, endPoint y: 217, distance: 5.8
click at [250, 217] on div at bounding box center [249, 222] width 3 height 33
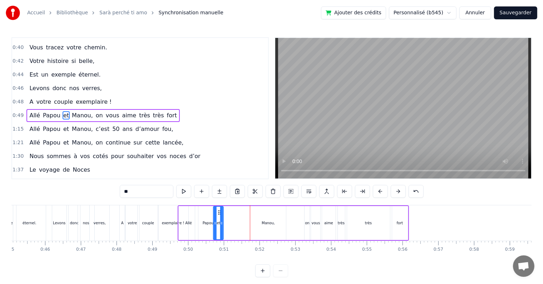
drag, startPoint x: 247, startPoint y: 212, endPoint x: 239, endPoint y: 213, distance: 8.3
click at [220, 214] on icon at bounding box center [219, 212] width 6 height 6
click at [279, 220] on div "Manou," at bounding box center [268, 223] width 36 height 34
type input "******"
drag, startPoint x: 254, startPoint y: 211, endPoint x: 220, endPoint y: 216, distance: 33.9
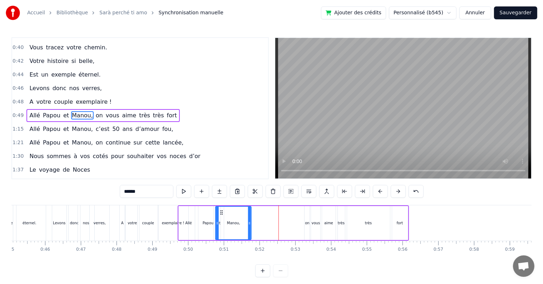
click at [219, 215] on div "Manou," at bounding box center [233, 222] width 35 height 33
drag, startPoint x: 220, startPoint y: 211, endPoint x: 226, endPoint y: 214, distance: 5.9
click at [226, 214] on icon at bounding box center [227, 212] width 6 height 6
drag, startPoint x: 221, startPoint y: 221, endPoint x: 227, endPoint y: 224, distance: 6.4
click at [227, 224] on icon at bounding box center [228, 223] width 3 height 6
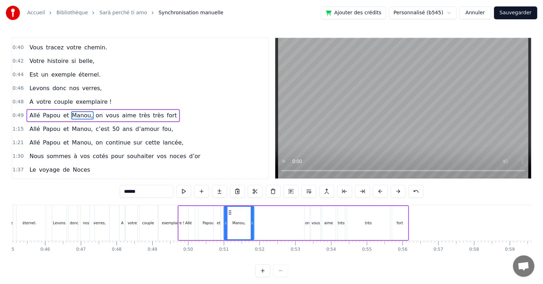
click at [227, 211] on icon at bounding box center [230, 212] width 6 height 6
click at [303, 221] on div "Allé Papou et [PERSON_NAME], on vous aime très très fort" at bounding box center [293, 222] width 231 height 35
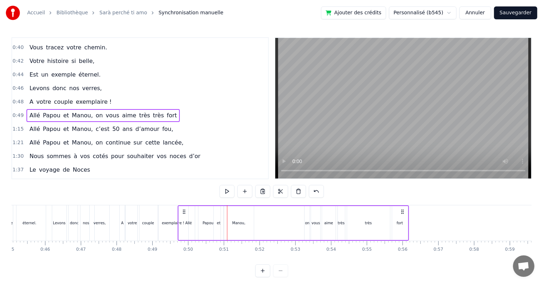
click at [308, 221] on div "on" at bounding box center [307, 222] width 4 height 5
drag, startPoint x: 310, startPoint y: 212, endPoint x: 255, endPoint y: 218, distance: 55.0
click at [255, 218] on div "Allé Papou et [PERSON_NAME], on vous aime très très fort" at bounding box center [293, 222] width 231 height 35
click at [319, 222] on div "vous" at bounding box center [316, 222] width 9 height 5
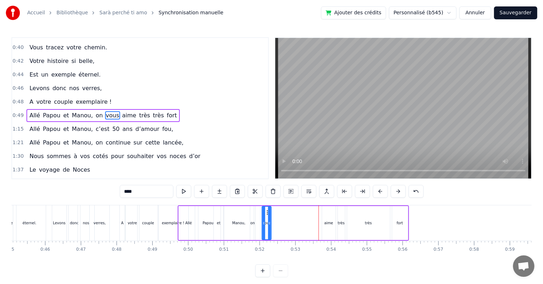
drag, startPoint x: 316, startPoint y: 212, endPoint x: 291, endPoint y: 216, distance: 25.3
click at [267, 218] on div "vous" at bounding box center [266, 222] width 9 height 33
click at [329, 216] on div "aime" at bounding box center [329, 223] width 14 height 34
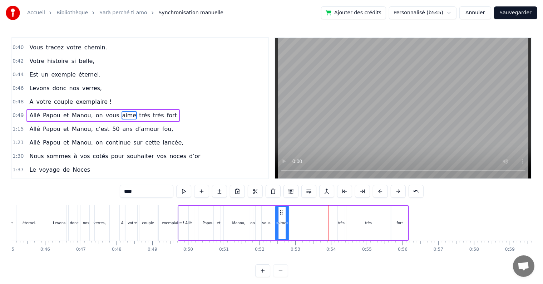
drag, startPoint x: 327, startPoint y: 210, endPoint x: 280, endPoint y: 217, distance: 47.3
click at [280, 217] on div "aime" at bounding box center [281, 222] width 13 height 33
click at [339, 217] on div "très" at bounding box center [341, 223] width 7 height 34
click at [345, 224] on icon at bounding box center [344, 223] width 3 height 6
drag, startPoint x: 343, startPoint y: 212, endPoint x: 294, endPoint y: 220, distance: 49.6
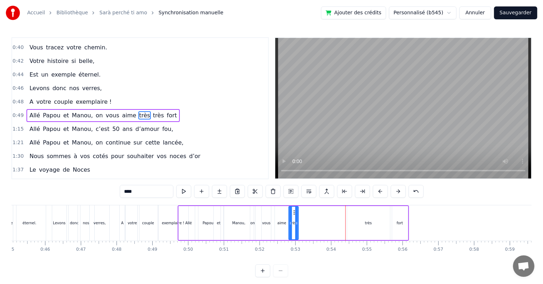
click at [294, 220] on div "très" at bounding box center [293, 222] width 9 height 33
click at [369, 220] on div "très" at bounding box center [368, 222] width 7 height 5
drag, startPoint x: 387, startPoint y: 223, endPoint x: 356, endPoint y: 218, distance: 31.1
click at [356, 221] on icon at bounding box center [356, 223] width 3 height 6
drag, startPoint x: 328, startPoint y: 220, endPoint x: 342, endPoint y: 219, distance: 13.7
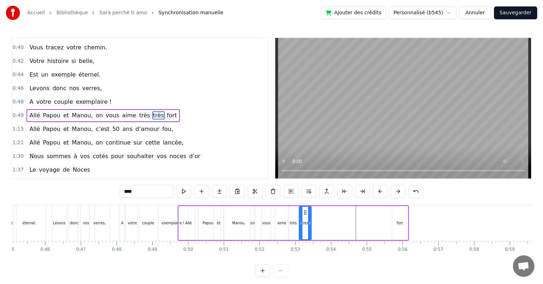
click at [305, 221] on div "très" at bounding box center [304, 222] width 11 height 33
click at [402, 219] on div "fort" at bounding box center [400, 223] width 16 height 34
type input "****"
drag, startPoint x: 397, startPoint y: 210, endPoint x: 320, endPoint y: 221, distance: 77.2
click at [314, 219] on div "fort" at bounding box center [317, 222] width 15 height 33
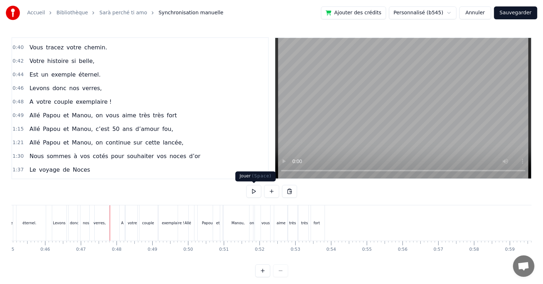
click at [252, 192] on button at bounding box center [253, 191] width 15 height 13
click at [254, 193] on button at bounding box center [253, 191] width 15 height 13
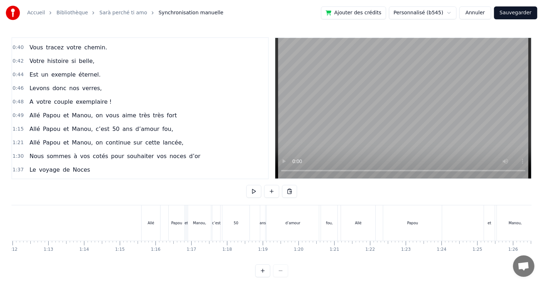
scroll to position [0, 2559]
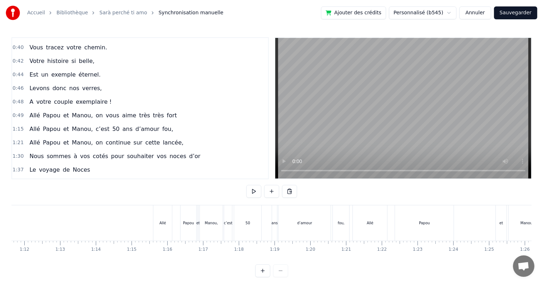
click at [165, 213] on div "Allé" at bounding box center [162, 222] width 19 height 35
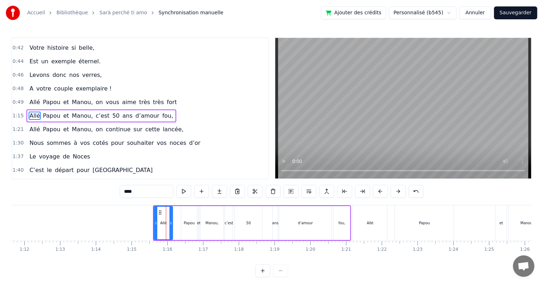
click at [175, 205] on div "[PERSON_NAME] et [PERSON_NAME], c’est 50 ans d’amour fou," at bounding box center [252, 222] width 198 height 35
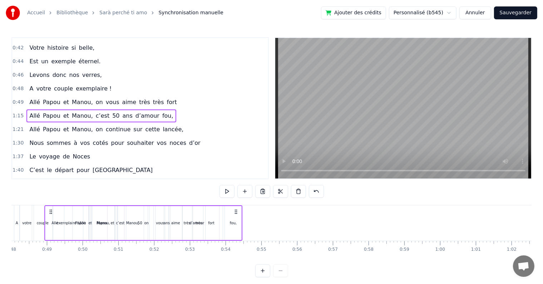
scroll to position [0, 1707]
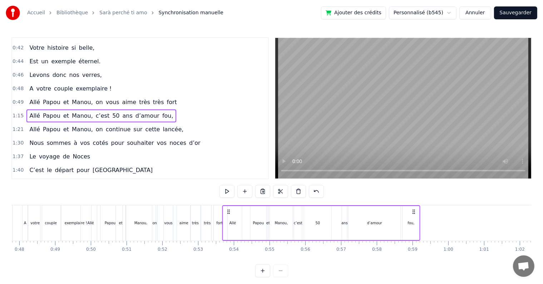
drag, startPoint x: 159, startPoint y: 210, endPoint x: 228, endPoint y: 221, distance: 69.9
click at [228, 221] on div "[PERSON_NAME] et [PERSON_NAME], c’est 50 ans d’amour fou," at bounding box center [321, 222] width 198 height 35
click at [239, 223] on div "Allé" at bounding box center [232, 223] width 19 height 34
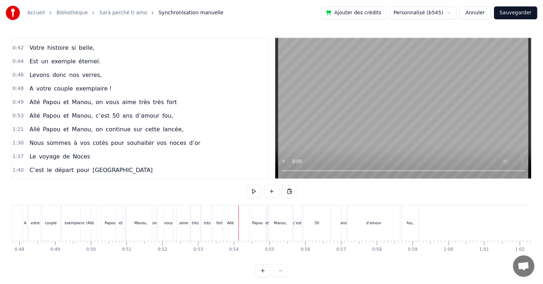
click at [260, 225] on div "Papou" at bounding box center [257, 222] width 11 height 5
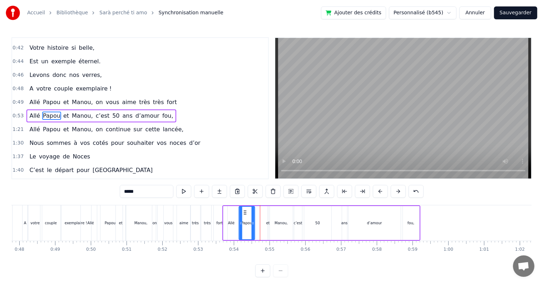
drag, startPoint x: 256, startPoint y: 212, endPoint x: 264, endPoint y: 216, distance: 9.3
click at [244, 214] on icon at bounding box center [245, 212] width 6 height 6
click at [264, 216] on div "[PERSON_NAME] et [PERSON_NAME], c’est 50 ans d’amour fou," at bounding box center [321, 222] width 198 height 35
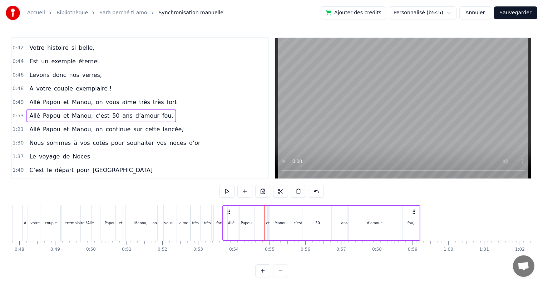
click at [268, 218] on div "et" at bounding box center [267, 223] width 1 height 34
drag, startPoint x: 269, startPoint y: 214, endPoint x: 273, endPoint y: 217, distance: 5.0
click at [273, 217] on div "[PERSON_NAME] et [PERSON_NAME], c’est 50 ans d’amour fou," at bounding box center [321, 222] width 198 height 35
click at [270, 218] on div "Manou," at bounding box center [281, 223] width 23 height 34
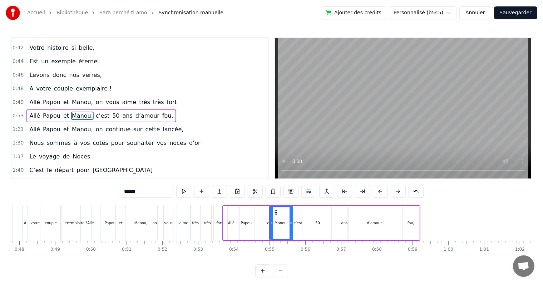
click at [269, 218] on div "et" at bounding box center [269, 223] width 1 height 34
type input "**"
drag, startPoint x: 266, startPoint y: 219, endPoint x: 260, endPoint y: 219, distance: 5.7
click at [260, 219] on div "[PERSON_NAME] et [PERSON_NAME], c’est 50 ans d’amour fou," at bounding box center [321, 222] width 198 height 35
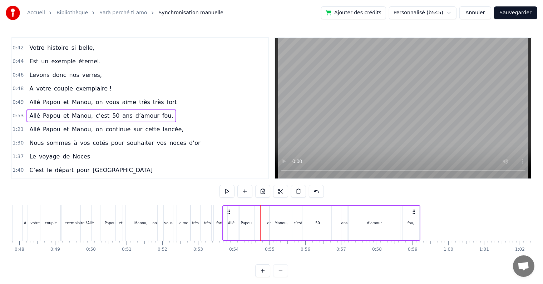
click at [268, 222] on div "[PERSON_NAME] et [PERSON_NAME], c’est 50 ans d’amour fou," at bounding box center [321, 222] width 198 height 35
click at [267, 223] on div "et" at bounding box center [269, 222] width 4 height 5
drag, startPoint x: 266, startPoint y: 223, endPoint x: 259, endPoint y: 222, distance: 7.5
click at [259, 222] on div "[PERSON_NAME] et [PERSON_NAME], c’est 50 ans d’amour fou," at bounding box center [321, 222] width 198 height 35
click at [270, 224] on div "Manou," at bounding box center [281, 223] width 23 height 34
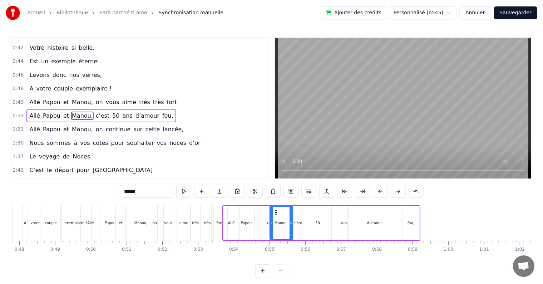
drag, startPoint x: 277, startPoint y: 224, endPoint x: 280, endPoint y: 224, distance: 3.9
click at [280, 224] on div "Manou," at bounding box center [280, 222] width 13 height 5
drag, startPoint x: 275, startPoint y: 214, endPoint x: 281, endPoint y: 215, distance: 5.5
click at [281, 215] on div "Manou," at bounding box center [286, 222] width 22 height 33
click at [269, 219] on div "[PERSON_NAME] et [PERSON_NAME], c’est 50 ans d’amour fou," at bounding box center [321, 222] width 198 height 35
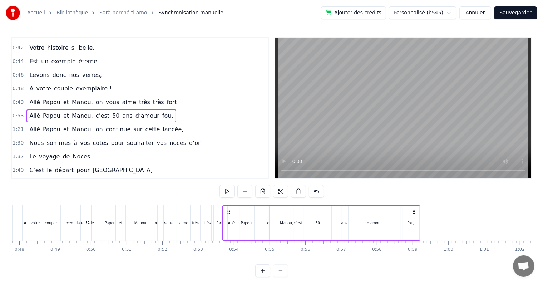
click at [268, 221] on div "et" at bounding box center [269, 222] width 4 height 5
drag, startPoint x: 270, startPoint y: 215, endPoint x: 274, endPoint y: 216, distance: 4.4
click at [274, 216] on div "[PERSON_NAME] et [PERSON_NAME], c’est 50 ans d’amour fou," at bounding box center [321, 222] width 198 height 35
click at [270, 223] on div "et" at bounding box center [269, 222] width 4 height 5
drag, startPoint x: 274, startPoint y: 212, endPoint x: 261, endPoint y: 214, distance: 12.6
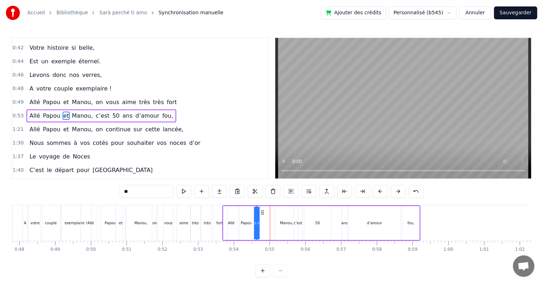
click at [261, 214] on icon at bounding box center [262, 212] width 6 height 6
drag, startPoint x: 257, startPoint y: 223, endPoint x: 264, endPoint y: 225, distance: 6.7
click at [264, 225] on div "[PERSON_NAME] et [PERSON_NAME], c’est 50 ans d’amour fou," at bounding box center [321, 222] width 198 height 35
click at [283, 223] on div "Manou," at bounding box center [286, 222] width 13 height 5
drag, startPoint x: 280, startPoint y: 211, endPoint x: 292, endPoint y: 217, distance: 12.8
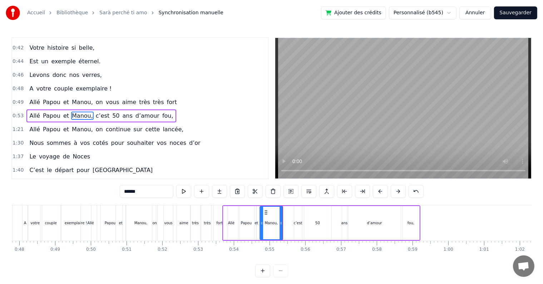
click at [264, 214] on icon at bounding box center [266, 212] width 6 height 6
click at [294, 222] on div "c’est" at bounding box center [298, 222] width 9 height 5
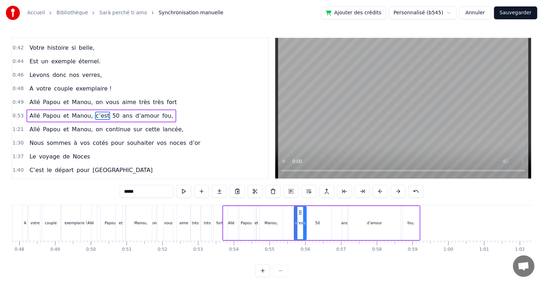
click at [304, 223] on icon at bounding box center [304, 223] width 3 height 6
drag, startPoint x: 299, startPoint y: 212, endPoint x: 284, endPoint y: 216, distance: 15.9
click at [284, 216] on div "c’est" at bounding box center [284, 222] width 11 height 33
click at [316, 224] on div "50" at bounding box center [317, 222] width 5 height 5
type input "**"
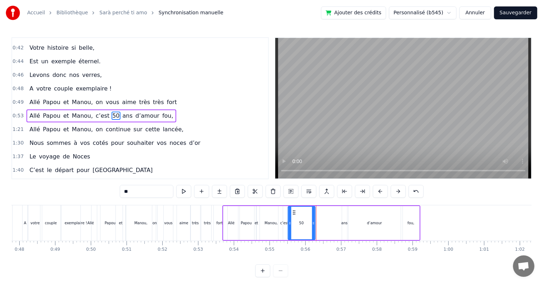
drag, startPoint x: 308, startPoint y: 212, endPoint x: 292, endPoint y: 213, distance: 15.8
click at [292, 213] on icon at bounding box center [294, 212] width 6 height 6
click at [307, 224] on icon at bounding box center [308, 223] width 3 height 6
click at [339, 225] on div "[PERSON_NAME] et [PERSON_NAME], c’est 50 ans d’amour fou," at bounding box center [321, 222] width 198 height 35
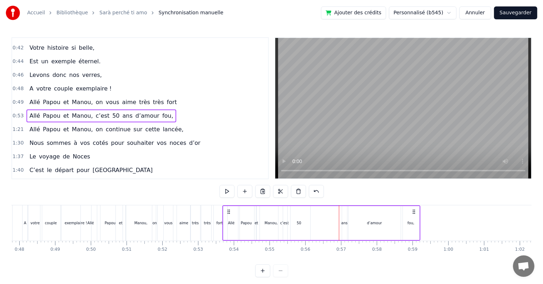
click at [344, 221] on div "ans" at bounding box center [344, 222] width 6 height 5
drag, startPoint x: 348, startPoint y: 211, endPoint x: 354, endPoint y: 218, distance: 8.8
click at [313, 218] on div "[PERSON_NAME] et [PERSON_NAME], c’est 50 ans d’amour fou," at bounding box center [321, 222] width 198 height 35
click at [364, 223] on div "d’amour" at bounding box center [374, 223] width 52 height 34
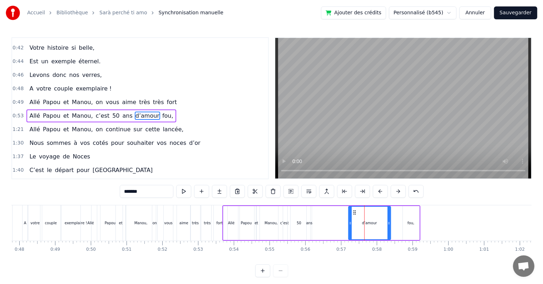
drag, startPoint x: 397, startPoint y: 222, endPoint x: 387, endPoint y: 222, distance: 10.0
click at [387, 222] on icon at bounding box center [388, 223] width 3 height 6
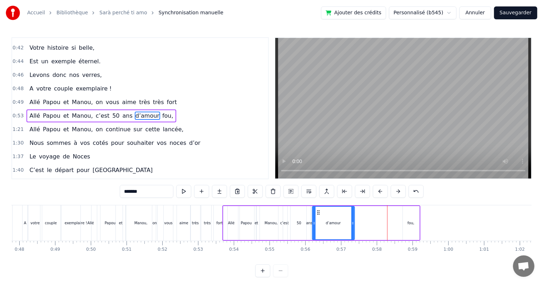
drag, startPoint x: 354, startPoint y: 212, endPoint x: 317, endPoint y: 221, distance: 37.7
click at [317, 221] on div "d’amour" at bounding box center [332, 222] width 41 height 33
drag, startPoint x: 313, startPoint y: 223, endPoint x: 320, endPoint y: 225, distance: 7.3
click at [320, 225] on icon at bounding box center [320, 223] width 3 height 6
drag, startPoint x: 324, startPoint y: 213, endPoint x: 319, endPoint y: 214, distance: 5.8
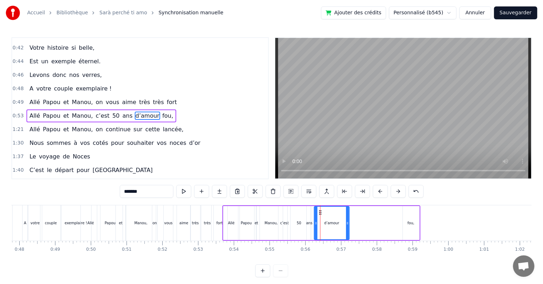
click at [319, 214] on icon at bounding box center [320, 212] width 6 height 6
click at [411, 222] on div "fou," at bounding box center [410, 222] width 7 height 5
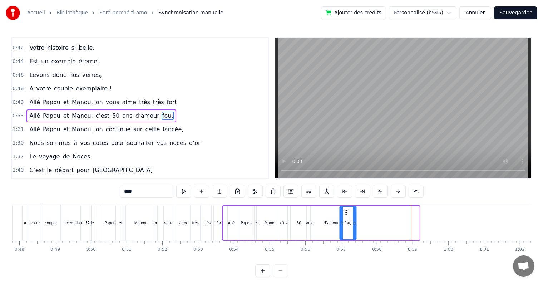
drag, startPoint x: 407, startPoint y: 211, endPoint x: 344, endPoint y: 221, distance: 64.1
click at [344, 221] on div "fou," at bounding box center [348, 222] width 16 height 33
click at [69, 203] on div "0:17 Cinquante ans déjà 0:20 Et toujours main dans la main 0:22 Vous vous êtes …" at bounding box center [271, 157] width 520 height 240
click at [70, 204] on div "0:17 Cinquante ans déjà 0:20 Et toujours main dans la main 0:22 Vous vous êtes …" at bounding box center [271, 157] width 520 height 240
click at [72, 205] on div "exemplaire !" at bounding box center [75, 222] width 31 height 35
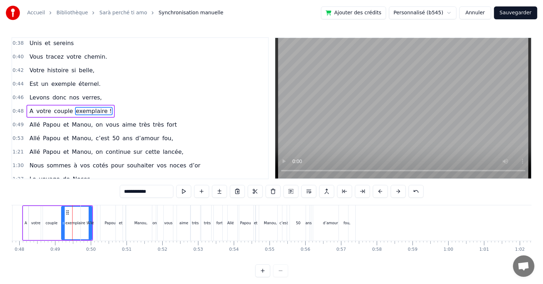
scroll to position [133, 0]
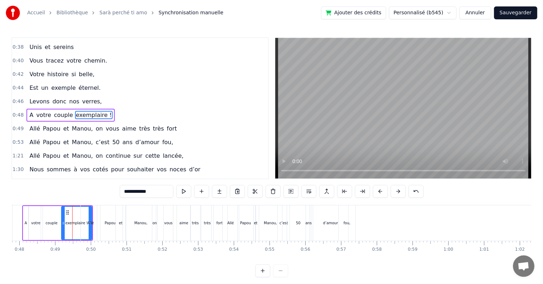
drag, startPoint x: 90, startPoint y: 204, endPoint x: 94, endPoint y: 204, distance: 3.6
click at [91, 204] on div "0:17 Cinquante ans déjà 0:20 Et toujours main dans la main 0:22 Vous vous êtes …" at bounding box center [271, 157] width 520 height 240
click at [93, 204] on div "0:17 Cinquante ans déjà 0:20 Et toujours main dans la main 0:22 Vous vous êtes …" at bounding box center [271, 157] width 520 height 240
click at [95, 205] on div "Allé" at bounding box center [90, 222] width 19 height 35
type input "****"
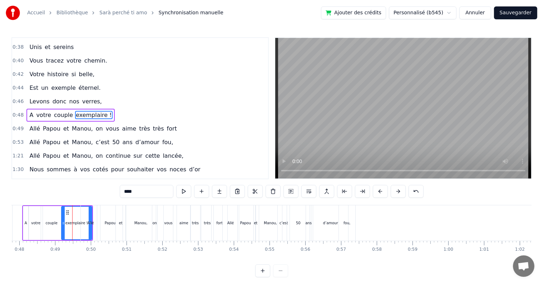
scroll to position [146, 0]
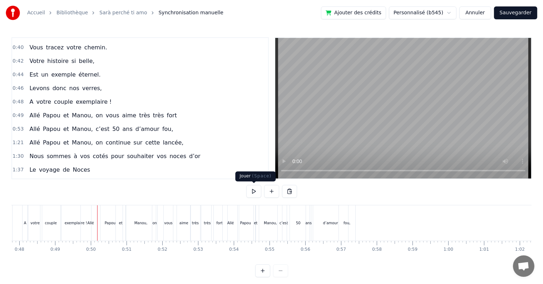
click at [251, 193] on button at bounding box center [253, 191] width 15 height 13
click at [251, 188] on button at bounding box center [253, 191] width 15 height 13
click at [273, 225] on div "Manou," at bounding box center [270, 222] width 13 height 5
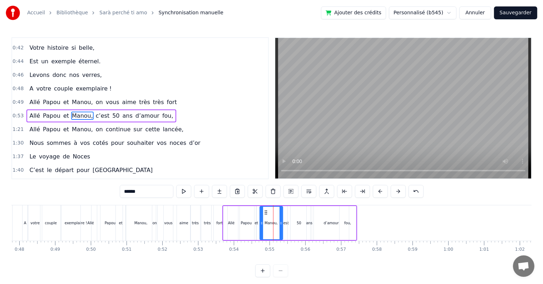
click at [285, 226] on div "c’est" at bounding box center [284, 223] width 12 height 34
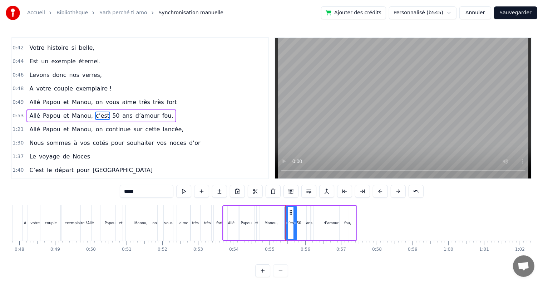
drag, startPoint x: 283, startPoint y: 211, endPoint x: 289, endPoint y: 212, distance: 6.5
click at [289, 212] on icon at bounding box center [291, 212] width 6 height 6
click at [301, 214] on div "50" at bounding box center [299, 223] width 23 height 34
type input "**"
drag, startPoint x: 293, startPoint y: 210, endPoint x: 298, endPoint y: 211, distance: 5.5
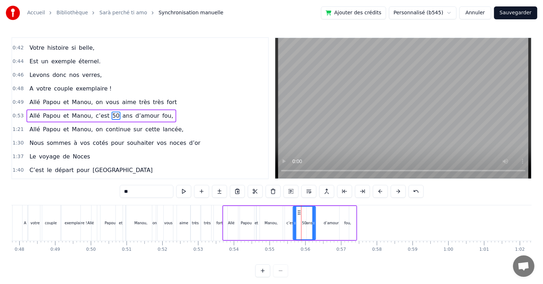
click at [298, 211] on icon at bounding box center [299, 212] width 6 height 6
click at [309, 224] on div "50" at bounding box center [304, 222] width 22 height 33
click at [312, 223] on div "50" at bounding box center [304, 222] width 22 height 33
drag, startPoint x: 298, startPoint y: 211, endPoint x: 295, endPoint y: 215, distance: 5.5
click at [279, 210] on icon at bounding box center [278, 212] width 6 height 6
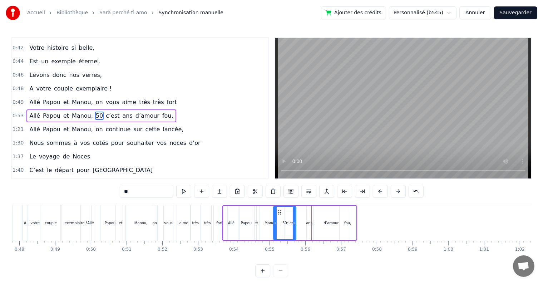
click at [312, 221] on div "[PERSON_NAME] et [PERSON_NAME], 50 c’est ans d’amour fou," at bounding box center [289, 222] width 135 height 35
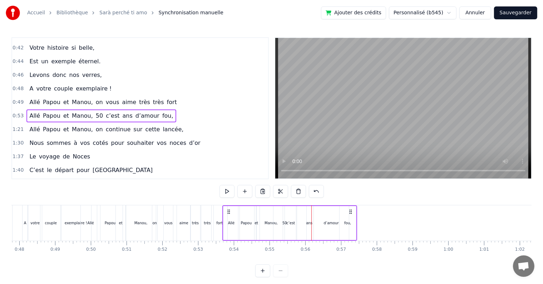
click at [309, 211] on div "ans" at bounding box center [309, 223] width 5 height 34
drag, startPoint x: 312, startPoint y: 212, endPoint x: 319, endPoint y: 215, distance: 7.9
drag, startPoint x: 318, startPoint y: 219, endPoint x: 323, endPoint y: 220, distance: 5.1
click at [323, 220] on div at bounding box center [323, 222] width 3 height 33
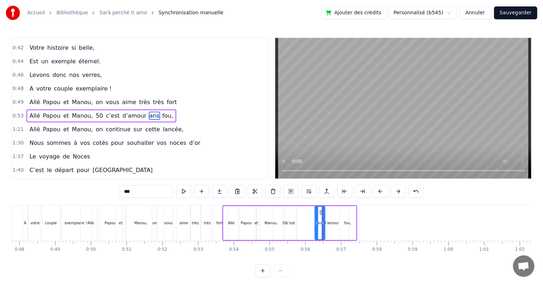
click at [282, 223] on div "50" at bounding box center [284, 223] width 23 height 34
drag, startPoint x: 278, startPoint y: 210, endPoint x: 300, endPoint y: 213, distance: 22.3
click at [332, 223] on div "d’amour" at bounding box center [331, 222] width 15 height 5
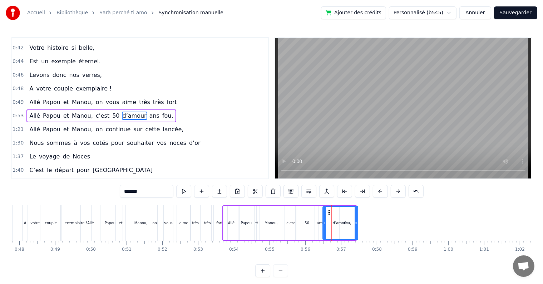
drag, startPoint x: 319, startPoint y: 211, endPoint x: 328, endPoint y: 213, distance: 9.0
click at [348, 223] on div "d’amour" at bounding box center [340, 222] width 34 height 33
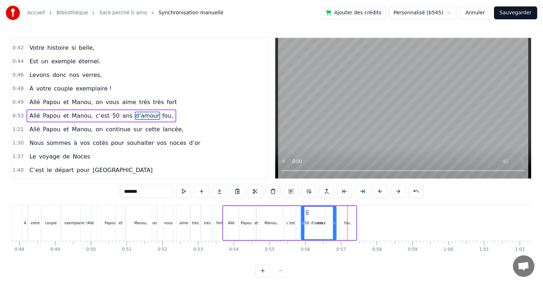
drag, startPoint x: 327, startPoint y: 211, endPoint x: 320, endPoint y: 217, distance: 9.2
click at [307, 212] on icon at bounding box center [307, 212] width 6 height 6
click at [348, 221] on div "fou," at bounding box center [347, 222] width 7 height 5
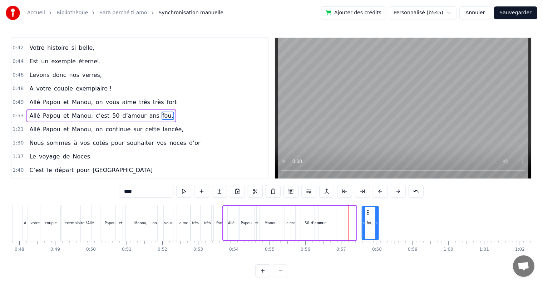
drag, startPoint x: 345, startPoint y: 211, endPoint x: 352, endPoint y: 216, distance: 8.0
click at [367, 213] on icon at bounding box center [368, 212] width 6 height 6
click at [325, 224] on div "d’amour" at bounding box center [318, 223] width 35 height 34
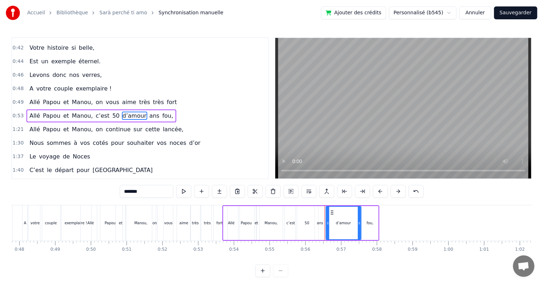
drag, startPoint x: 306, startPoint y: 211, endPoint x: 332, endPoint y: 213, distance: 25.8
click at [215, 204] on div "0:17 Cinquante ans déjà 0:20 Et toujours main dans la main 0:22 Vous vous êtes …" at bounding box center [271, 157] width 520 height 240
click at [218, 203] on div "0:17 Cinquante ans déjà 0:20 Et toujours main dans la main 0:22 Vous vous êtes …" at bounding box center [271, 157] width 520 height 240
click at [220, 205] on div "0:17 Cinquante ans déjà 0:20 Et toujours main dans la main 0:22 Vous vous êtes …" at bounding box center [271, 157] width 520 height 240
click at [220, 205] on div "fort" at bounding box center [219, 222] width 16 height 35
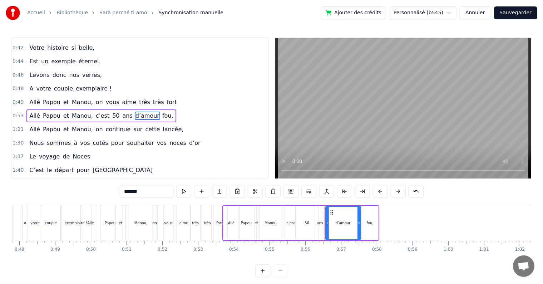
type input "****"
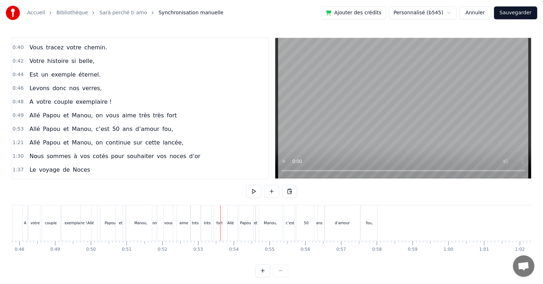
click at [228, 206] on div "Allé" at bounding box center [231, 222] width 16 height 35
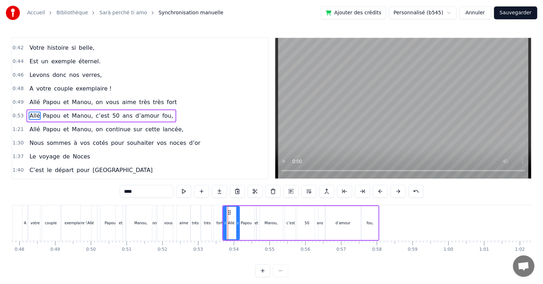
click at [220, 206] on div "fort" at bounding box center [219, 222] width 16 height 35
type input "****"
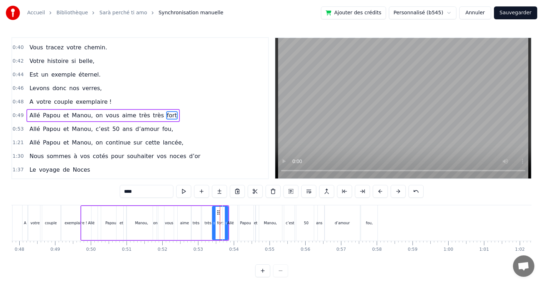
click at [218, 205] on div "Allé Papou et [PERSON_NAME], on vous aime très très fort" at bounding box center [154, 222] width 149 height 35
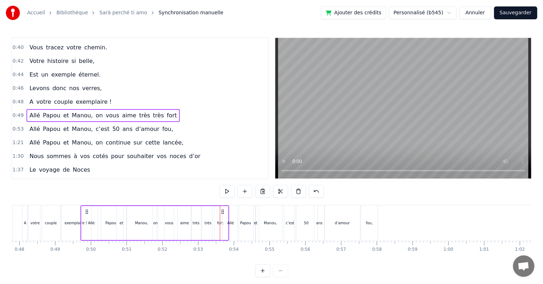
click at [218, 205] on div "Allé Papou et [PERSON_NAME], on vous aime très très fort" at bounding box center [154, 222] width 149 height 35
click at [223, 205] on div "Allé" at bounding box center [230, 222] width 17 height 35
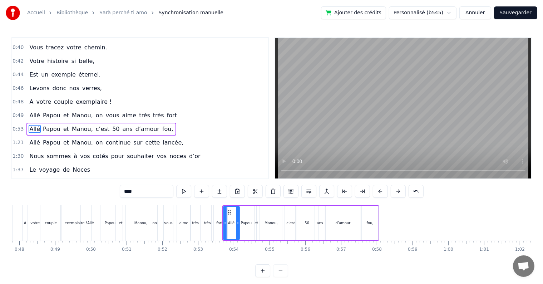
scroll to position [160, 0]
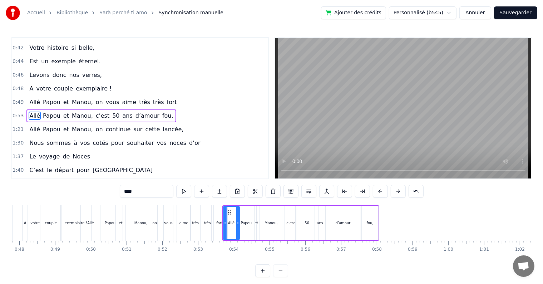
click at [198, 204] on div "0:17 Cinquante ans déjà 0:20 Et toujours main dans la main 0:22 Vous vous êtes …" at bounding box center [271, 157] width 520 height 240
click at [199, 205] on div "très" at bounding box center [195, 222] width 10 height 35
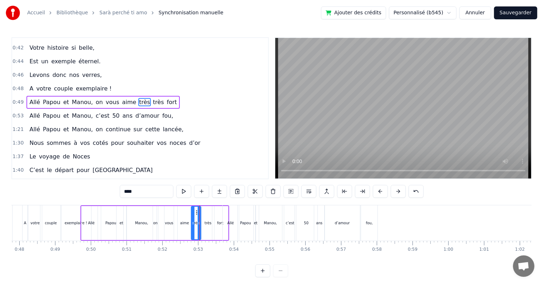
scroll to position [146, 0]
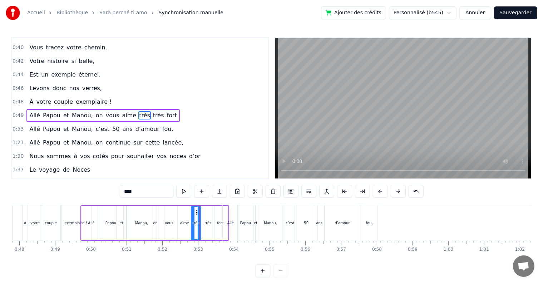
click at [65, 205] on div "exemplaire !" at bounding box center [75, 222] width 31 height 35
type input "**********"
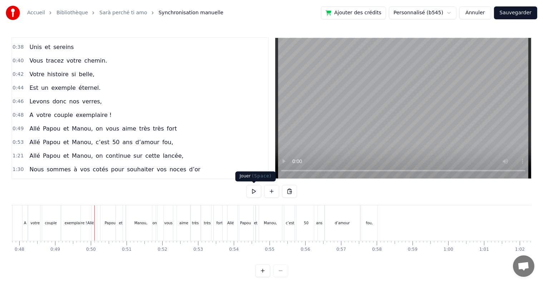
click at [255, 192] on button at bounding box center [253, 191] width 15 height 13
drag, startPoint x: 253, startPoint y: 191, endPoint x: 255, endPoint y: 188, distance: 4.2
click at [254, 191] on button at bounding box center [253, 191] width 15 height 13
click at [279, 223] on div "Manou," at bounding box center [270, 222] width 23 height 35
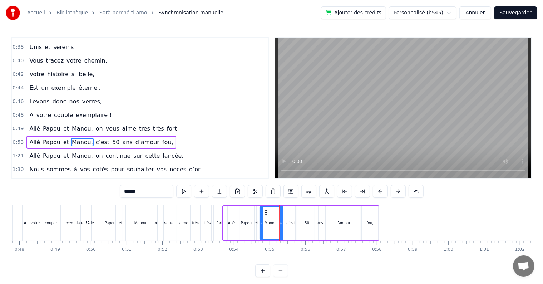
scroll to position [160, 0]
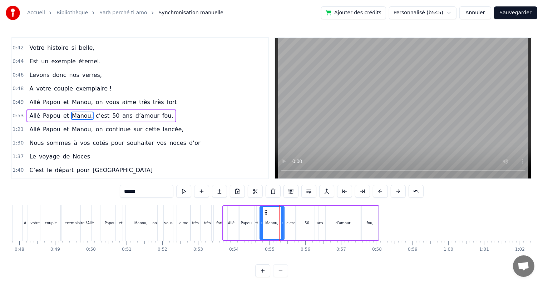
click at [282, 224] on icon at bounding box center [282, 223] width 3 height 6
click at [287, 224] on div "c’est" at bounding box center [290, 222] width 9 height 5
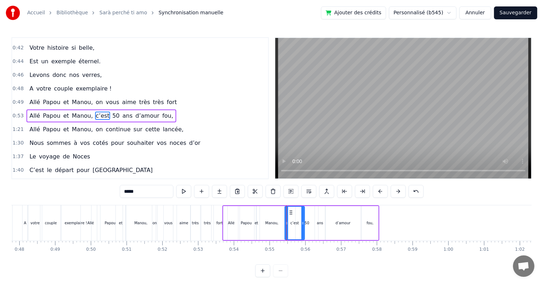
drag, startPoint x: 295, startPoint y: 223, endPoint x: 303, endPoint y: 224, distance: 7.9
click at [303, 224] on icon at bounding box center [302, 223] width 3 height 6
click at [308, 224] on div "50" at bounding box center [306, 222] width 5 height 5
click at [324, 223] on div "ans" at bounding box center [320, 223] width 10 height 34
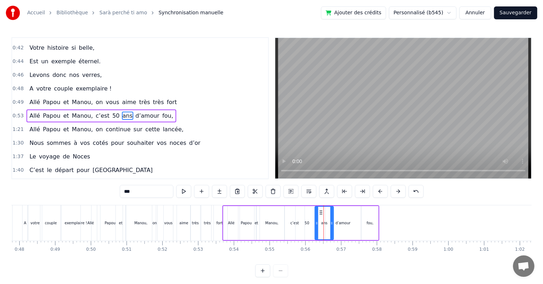
drag, startPoint x: 324, startPoint y: 223, endPoint x: 333, endPoint y: 223, distance: 9.6
click at [333, 223] on icon at bounding box center [331, 223] width 3 height 6
click at [307, 221] on div "50" at bounding box center [306, 222] width 5 height 5
type input "**"
drag, startPoint x: 317, startPoint y: 222, endPoint x: 324, endPoint y: 223, distance: 7.2
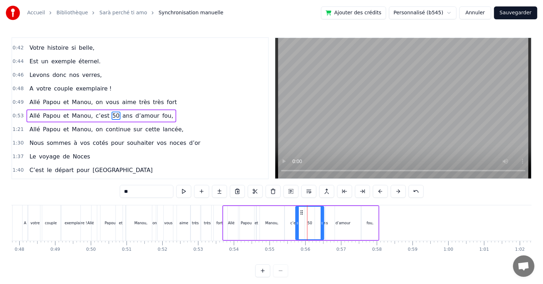
click at [323, 223] on icon at bounding box center [321, 223] width 3 height 6
click at [305, 214] on icon at bounding box center [305, 212] width 6 height 6
click at [298, 214] on icon at bounding box center [299, 212] width 6 height 6
click at [324, 222] on div at bounding box center [324, 222] width 0 height 35
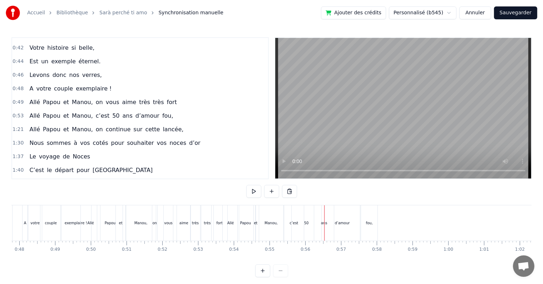
click at [319, 220] on div "ans" at bounding box center [324, 222] width 20 height 35
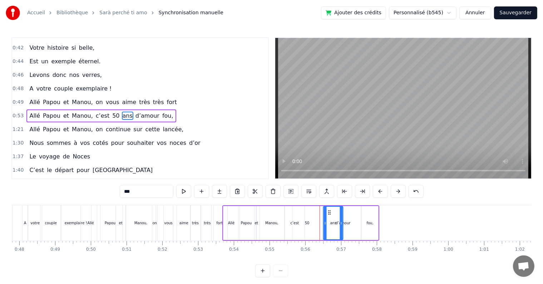
drag, startPoint x: 319, startPoint y: 211, endPoint x: 327, endPoint y: 211, distance: 8.6
click at [327, 211] on icon at bounding box center [330, 212] width 6 height 6
click at [312, 221] on div "50" at bounding box center [307, 223] width 30 height 34
drag, startPoint x: 297, startPoint y: 211, endPoint x: 303, endPoint y: 213, distance: 5.8
click at [303, 213] on icon at bounding box center [304, 212] width 6 height 6
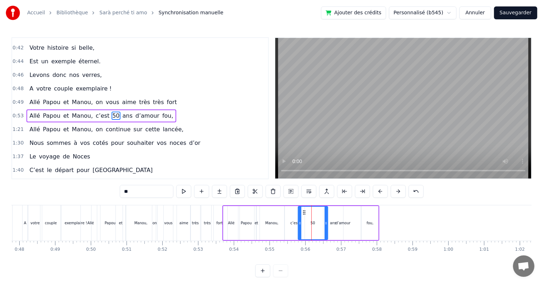
click at [347, 223] on div "d’amour" at bounding box center [342, 222] width 15 height 5
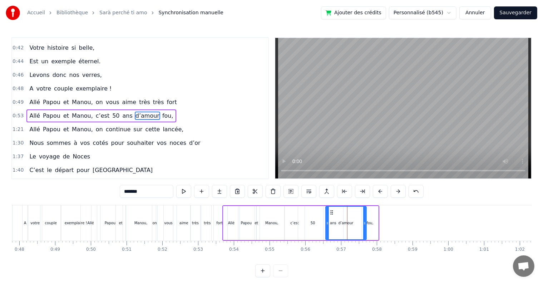
drag, startPoint x: 359, startPoint y: 223, endPoint x: 364, endPoint y: 223, distance: 5.7
click at [364, 223] on icon at bounding box center [364, 223] width 3 height 6
click at [369, 223] on div "fou," at bounding box center [370, 222] width 7 height 5
type input "****"
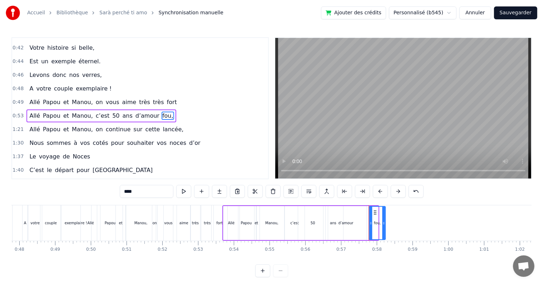
drag, startPoint x: 367, startPoint y: 212, endPoint x: 374, endPoint y: 213, distance: 7.2
click at [374, 213] on icon at bounding box center [375, 212] width 6 height 6
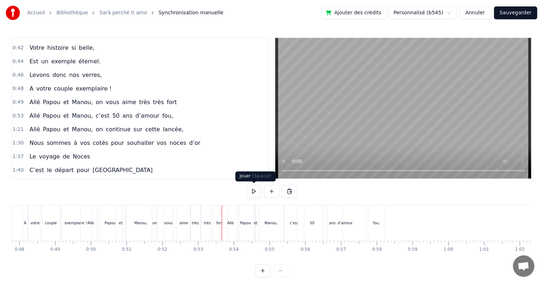
click at [255, 190] on button at bounding box center [253, 191] width 15 height 13
click at [256, 229] on div "et" at bounding box center [255, 222] width 1 height 35
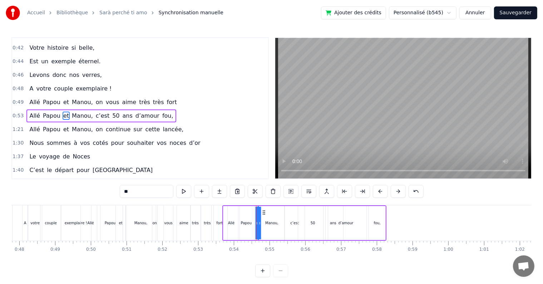
click at [263, 211] on icon at bounding box center [264, 212] width 6 height 6
drag, startPoint x: 245, startPoint y: 227, endPoint x: 254, endPoint y: 224, distance: 10.1
click at [245, 227] on div "Papou" at bounding box center [246, 223] width 16 height 34
click at [255, 223] on icon at bounding box center [254, 223] width 3 height 6
click at [111, 227] on div "Papou" at bounding box center [109, 222] width 25 height 35
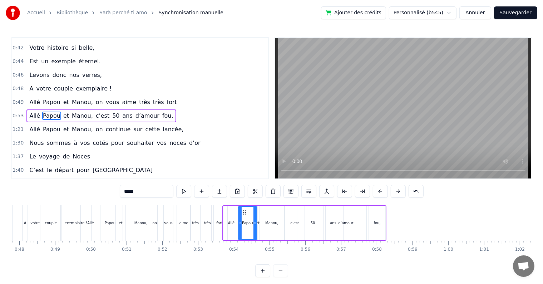
scroll to position [146, 0]
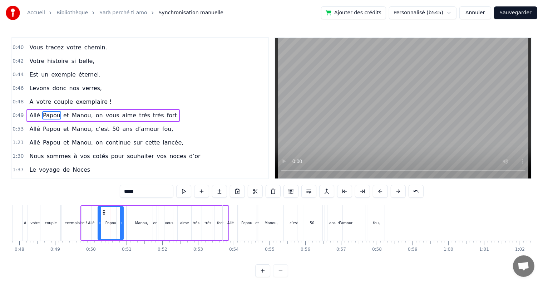
click at [241, 226] on div "Papou" at bounding box center [247, 222] width 18 height 35
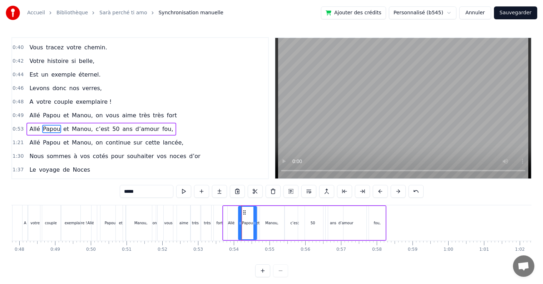
scroll to position [160, 0]
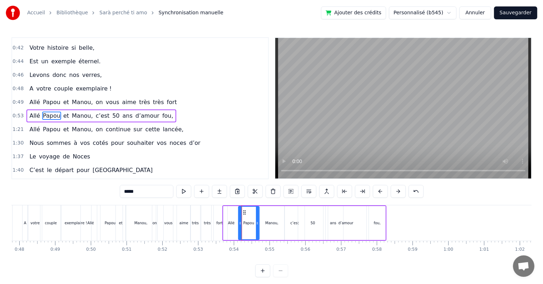
click at [257, 223] on icon at bounding box center [257, 223] width 3 height 6
click at [260, 224] on div "Manou," at bounding box center [272, 223] width 24 height 34
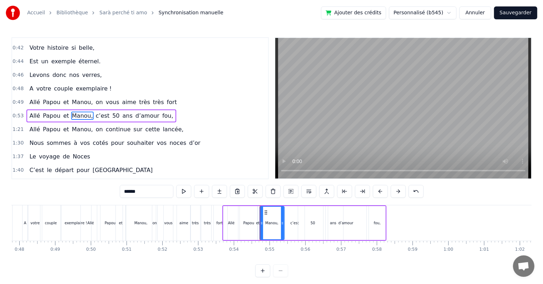
click at [258, 223] on div "et" at bounding box center [258, 222] width 4 height 5
type input "**"
click at [265, 223] on div "[PERSON_NAME] et [PERSON_NAME], c’est 50 ans d’amour fou," at bounding box center [304, 222] width 164 height 35
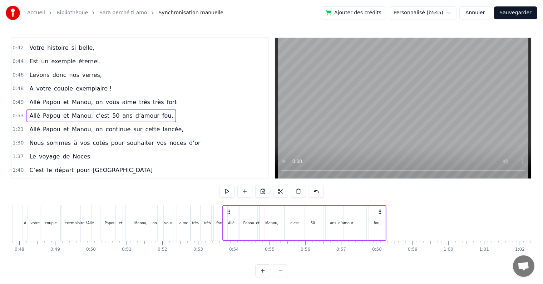
drag, startPoint x: 262, startPoint y: 223, endPoint x: 266, endPoint y: 223, distance: 3.6
click at [266, 223] on div "Manou," at bounding box center [272, 223] width 24 height 34
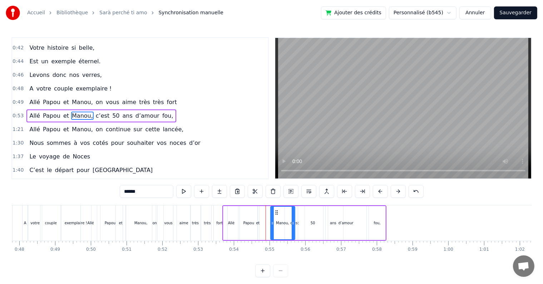
drag, startPoint x: 264, startPoint y: 211, endPoint x: 277, endPoint y: 212, distance: 12.9
click at [277, 212] on icon at bounding box center [276, 212] width 6 height 6
click at [258, 219] on div "Papou" at bounding box center [248, 223] width 21 height 34
type input "*****"
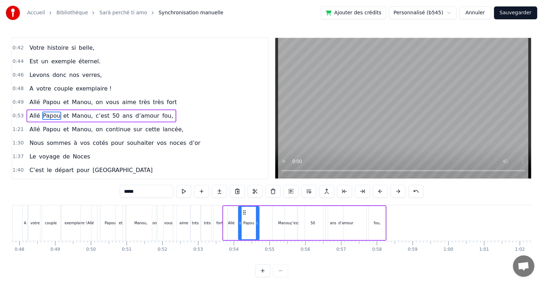
click at [260, 223] on div "[PERSON_NAME] et [PERSON_NAME], c’est 50 ans d’amour fou," at bounding box center [304, 222] width 164 height 35
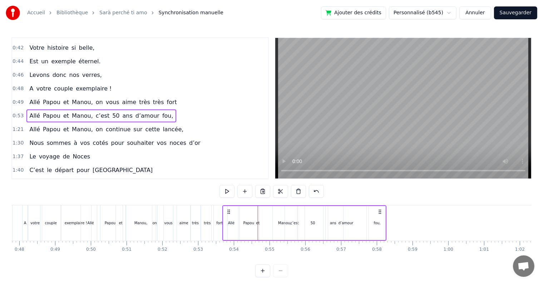
click at [258, 223] on div "et" at bounding box center [258, 222] width 4 height 5
drag, startPoint x: 259, startPoint y: 223, endPoint x: 273, endPoint y: 223, distance: 13.9
click at [273, 223] on div "[PERSON_NAME] et [PERSON_NAME], c’est 50 ans d’amour fou," at bounding box center [304, 222] width 164 height 35
click at [228, 193] on button at bounding box center [226, 191] width 15 height 13
click at [227, 192] on button at bounding box center [226, 191] width 15 height 13
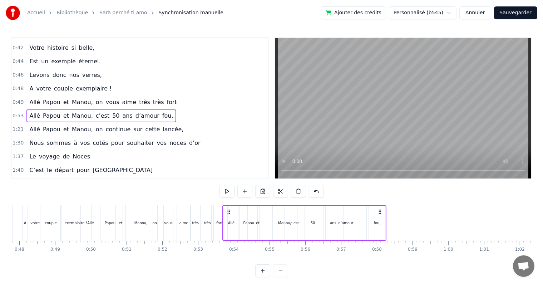
click at [258, 223] on div "et" at bounding box center [258, 222] width 4 height 5
drag, startPoint x: 256, startPoint y: 223, endPoint x: 266, endPoint y: 223, distance: 10.0
click at [266, 223] on icon at bounding box center [265, 223] width 3 height 6
click at [280, 223] on div "Manou," at bounding box center [284, 222] width 13 height 5
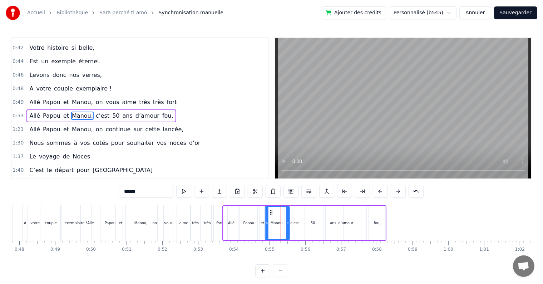
drag, startPoint x: 277, startPoint y: 211, endPoint x: 269, endPoint y: 211, distance: 7.9
click at [269, 211] on icon at bounding box center [271, 212] width 6 height 6
click at [379, 223] on div "fou," at bounding box center [377, 222] width 7 height 5
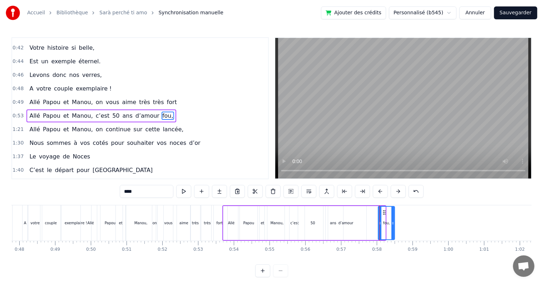
drag, startPoint x: 373, startPoint y: 211, endPoint x: 383, endPoint y: 212, distance: 9.7
click at [383, 212] on icon at bounding box center [384, 212] width 6 height 6
click at [281, 224] on div "Manou," at bounding box center [276, 222] width 13 height 5
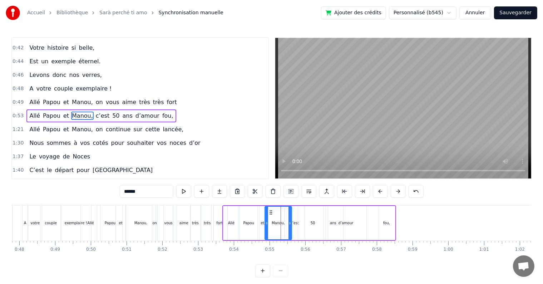
drag, startPoint x: 287, startPoint y: 224, endPoint x: 290, endPoint y: 224, distance: 3.9
click at [290, 224] on icon at bounding box center [289, 223] width 3 height 6
click at [294, 223] on div "c’est" at bounding box center [294, 222] width 9 height 5
type input "*****"
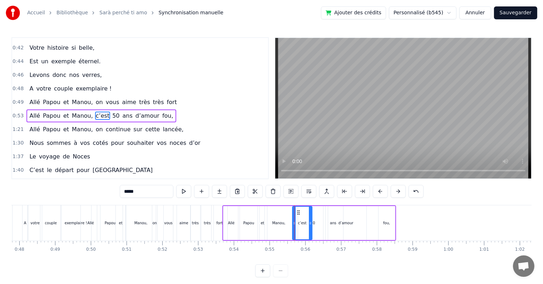
drag, startPoint x: 289, startPoint y: 210, endPoint x: 297, endPoint y: 211, distance: 7.6
click at [297, 211] on icon at bounding box center [298, 212] width 6 height 6
click at [312, 225] on div at bounding box center [312, 222] width 3 height 33
click at [221, 204] on div "0:17 Cinquante ans déjà 0:20 Et toujours main dans la main 0:22 Vous vous êtes …" at bounding box center [271, 157] width 520 height 240
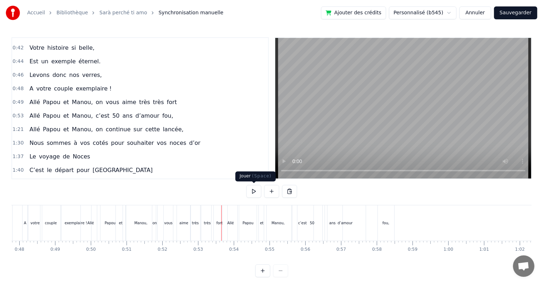
click at [251, 191] on button at bounding box center [253, 191] width 15 height 13
click at [231, 223] on div "Allé" at bounding box center [230, 222] width 7 height 5
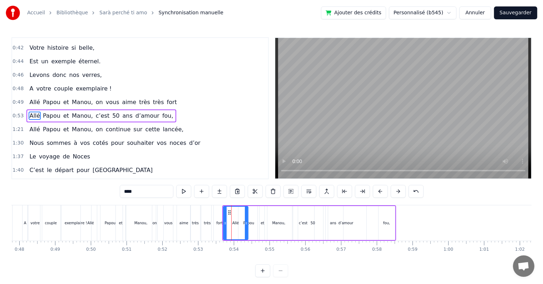
drag, startPoint x: 237, startPoint y: 222, endPoint x: 245, endPoint y: 223, distance: 7.9
click at [245, 223] on icon at bounding box center [246, 223] width 3 height 6
click at [251, 221] on div "Papou" at bounding box center [248, 222] width 11 height 5
drag, startPoint x: 243, startPoint y: 210, endPoint x: 251, endPoint y: 211, distance: 8.7
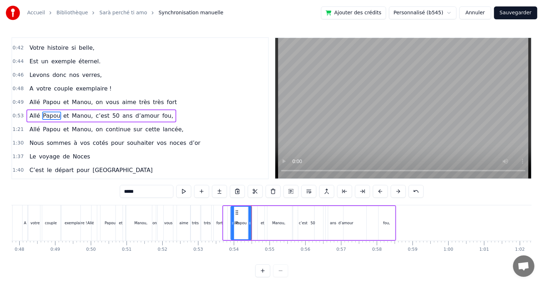
drag, startPoint x: 252, startPoint y: 210, endPoint x: 236, endPoint y: 207, distance: 16.7
click at [236, 207] on div "Papou" at bounding box center [241, 222] width 20 height 33
click at [260, 217] on div "et" at bounding box center [262, 223] width 9 height 34
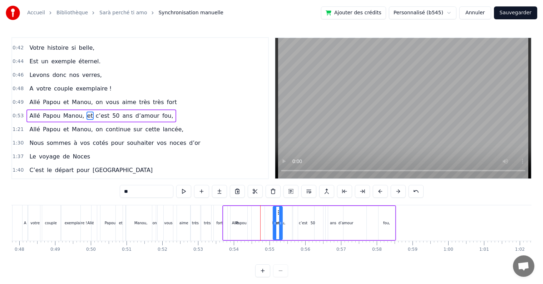
click at [247, 216] on div "Papou" at bounding box center [240, 223] width 21 height 34
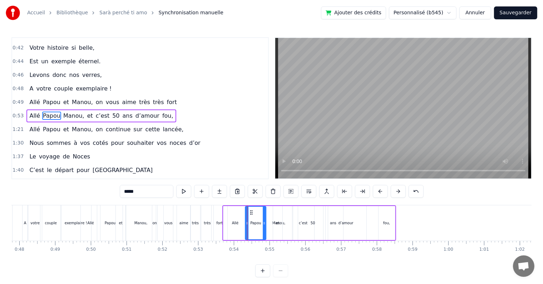
drag, startPoint x: 236, startPoint y: 211, endPoint x: 263, endPoint y: 213, distance: 26.9
click at [250, 211] on icon at bounding box center [251, 212] width 6 height 6
click at [274, 217] on div "et" at bounding box center [277, 223] width 9 height 34
drag, startPoint x: 278, startPoint y: 212, endPoint x: 273, endPoint y: 212, distance: 5.7
click at [273, 212] on icon at bounding box center [274, 212] width 6 height 6
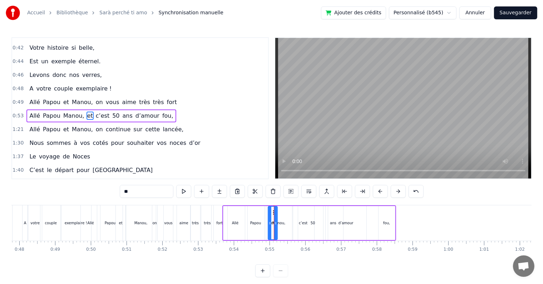
click at [284, 213] on div "Manou," at bounding box center [279, 223] width 28 height 34
drag, startPoint x: 270, startPoint y: 210, endPoint x: 283, endPoint y: 212, distance: 12.6
click at [222, 203] on div "0:17 Cinquante ans déjà 0:20 Et toujours main dans la main 0:22 Vous vous êtes …" at bounding box center [271, 157] width 520 height 240
click at [221, 204] on div "0:17 Cinquante ans déjà 0:20 Et toujours main dans la main 0:22 Vous vous êtes …" at bounding box center [271, 157] width 520 height 240
click at [221, 205] on div "fort" at bounding box center [219, 222] width 16 height 35
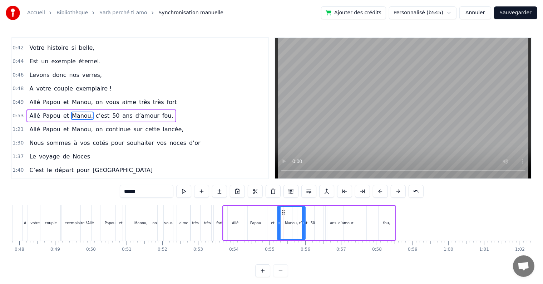
type input "****"
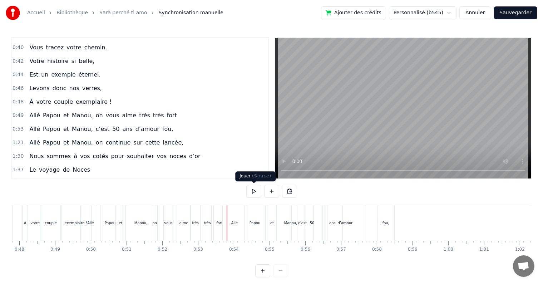
click at [257, 192] on button at bounding box center [253, 191] width 15 height 13
click at [254, 191] on button at bounding box center [253, 191] width 15 height 13
click at [293, 230] on div "c’est" at bounding box center [303, 222] width 22 height 35
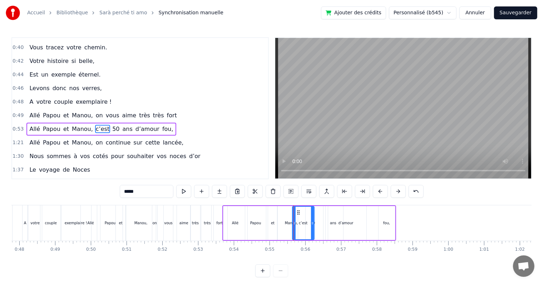
scroll to position [160, 0]
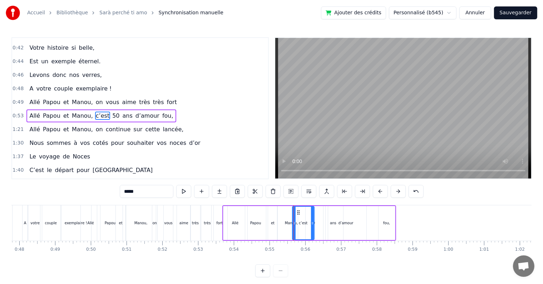
click at [314, 229] on div at bounding box center [312, 222] width 3 height 33
click at [317, 229] on div "50" at bounding box center [313, 223] width 30 height 34
click at [307, 227] on div "50" at bounding box center [312, 222] width 29 height 33
click at [303, 227] on div "50" at bounding box center [312, 222] width 29 height 33
click at [299, 223] on icon at bounding box center [299, 223] width 3 height 6
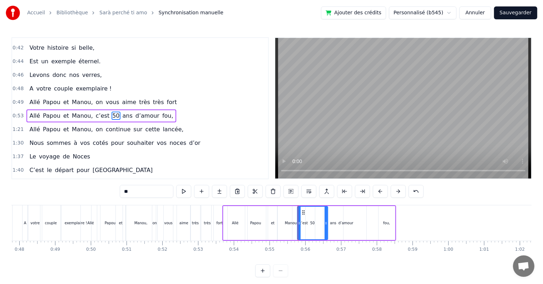
click at [291, 228] on div "Manou," at bounding box center [291, 223] width 28 height 34
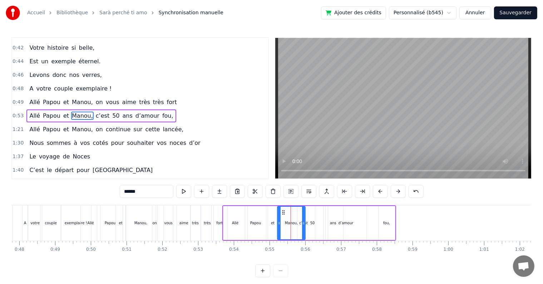
click at [305, 228] on div "50" at bounding box center [312, 223] width 30 height 34
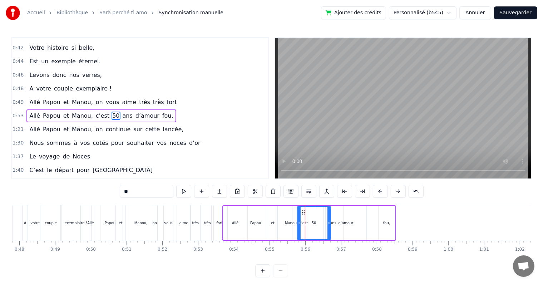
drag, startPoint x: 324, startPoint y: 224, endPoint x: 321, endPoint y: 221, distance: 3.9
click at [327, 225] on icon at bounding box center [328, 223] width 3 height 6
drag, startPoint x: 302, startPoint y: 213, endPoint x: 325, endPoint y: 213, distance: 22.5
click at [325, 213] on icon at bounding box center [326, 212] width 6 height 6
click at [307, 224] on div "c’est" at bounding box center [303, 223] width 23 height 34
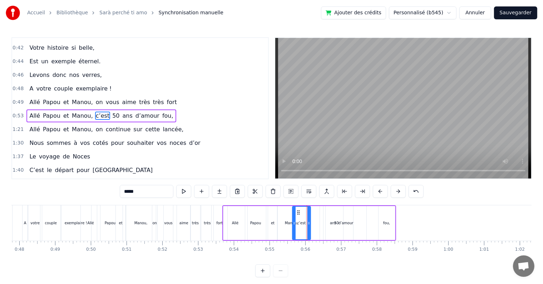
drag, startPoint x: 313, startPoint y: 223, endPoint x: 309, endPoint y: 224, distance: 4.3
click at [309, 224] on icon at bounding box center [308, 223] width 3 height 6
drag, startPoint x: 298, startPoint y: 213, endPoint x: 302, endPoint y: 214, distance: 4.8
click at [302, 214] on div "c’est" at bounding box center [306, 222] width 18 height 33
click at [333, 218] on div "d’amour" at bounding box center [345, 223] width 41 height 34
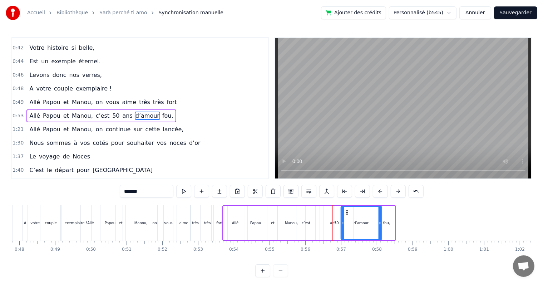
drag, startPoint x: 330, startPoint y: 213, endPoint x: 341, endPoint y: 214, distance: 10.9
click at [344, 213] on icon at bounding box center [347, 212] width 6 height 6
click at [337, 217] on div "ans" at bounding box center [333, 223] width 20 height 34
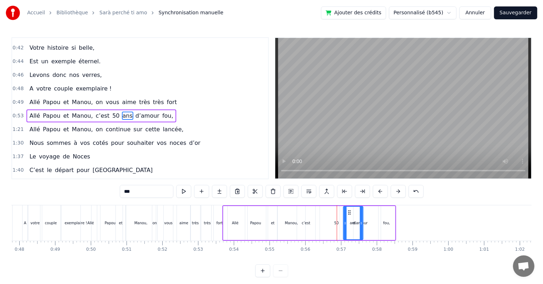
drag, startPoint x: 329, startPoint y: 213, endPoint x: 347, endPoint y: 213, distance: 17.9
click at [337, 220] on div "50" at bounding box center [336, 222] width 5 height 5
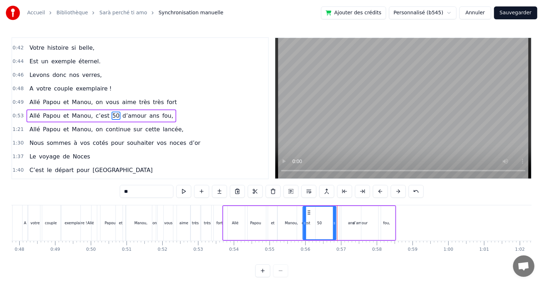
drag, startPoint x: 324, startPoint y: 210, endPoint x: 307, endPoint y: 211, distance: 17.2
click at [307, 211] on icon at bounding box center [309, 212] width 6 height 6
drag, startPoint x: 305, startPoint y: 224, endPoint x: 315, endPoint y: 225, distance: 10.7
click at [315, 225] on icon at bounding box center [316, 223] width 3 height 6
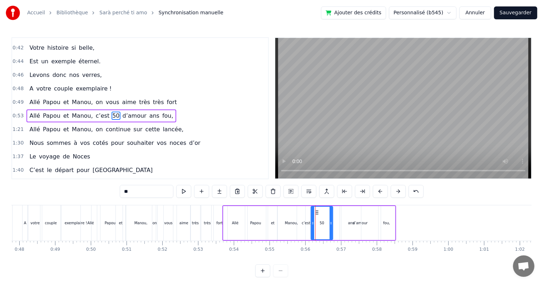
click at [349, 224] on div "ans" at bounding box center [351, 222] width 6 height 5
drag, startPoint x: 346, startPoint y: 211, endPoint x: 330, endPoint y: 215, distance: 16.7
click at [330, 215] on div "ans" at bounding box center [334, 222] width 19 height 33
click at [358, 219] on div "d’amour" at bounding box center [360, 223] width 41 height 34
type input "*******"
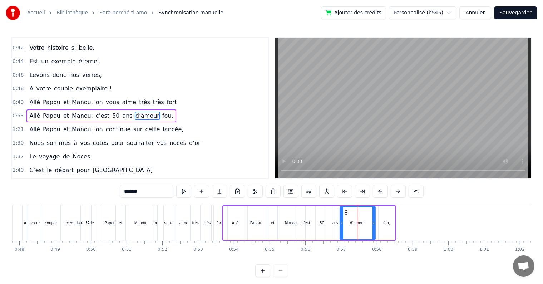
drag, startPoint x: 378, startPoint y: 221, endPoint x: 372, endPoint y: 222, distance: 6.1
click at [372, 222] on icon at bounding box center [373, 223] width 3 height 6
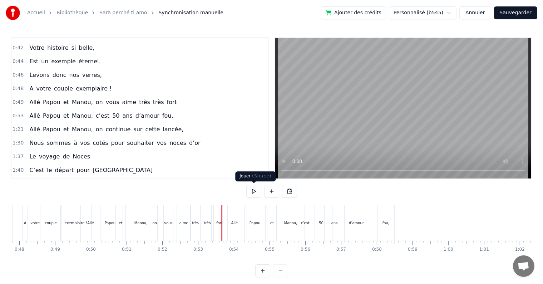
click at [251, 192] on button at bounding box center [253, 191] width 15 height 13
click at [253, 193] on button at bounding box center [253, 191] width 15 height 13
click at [300, 232] on div "c’est" at bounding box center [305, 222] width 18 height 35
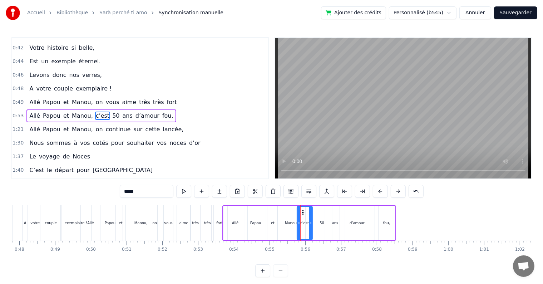
click at [310, 223] on icon at bounding box center [310, 223] width 3 height 6
click at [318, 223] on div "50" at bounding box center [322, 223] width 22 height 34
drag, startPoint x: 330, startPoint y: 223, endPoint x: 326, endPoint y: 223, distance: 4.3
click at [327, 224] on circle at bounding box center [327, 224] width 0 height 0
click at [333, 224] on div "ans" at bounding box center [335, 222] width 6 height 5
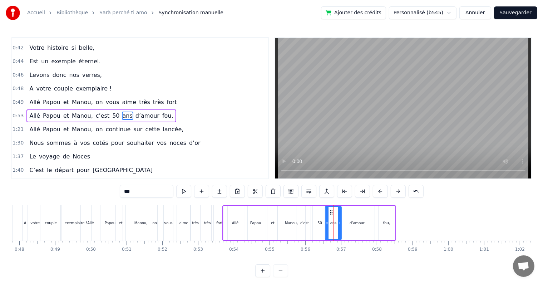
click at [338, 223] on icon at bounding box center [339, 223] width 3 height 6
click at [349, 223] on div "d’amour" at bounding box center [357, 223] width 35 height 34
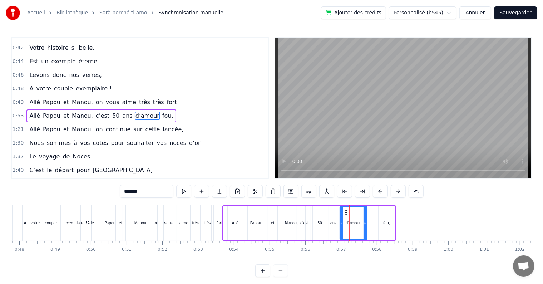
drag, startPoint x: 373, startPoint y: 223, endPoint x: 365, endPoint y: 223, distance: 7.9
click at [365, 223] on icon at bounding box center [364, 223] width 3 height 6
click at [385, 224] on div "fou," at bounding box center [386, 222] width 7 height 5
type input "****"
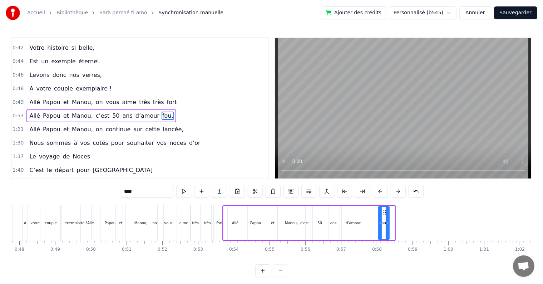
drag, startPoint x: 390, startPoint y: 221, endPoint x: 386, endPoint y: 222, distance: 4.3
click at [386, 222] on icon at bounding box center [387, 223] width 3 height 6
click at [387, 223] on icon at bounding box center [387, 223] width 3 height 6
drag, startPoint x: 382, startPoint y: 213, endPoint x: 319, endPoint y: 222, distance: 64.3
click at [368, 213] on icon at bounding box center [370, 212] width 6 height 6
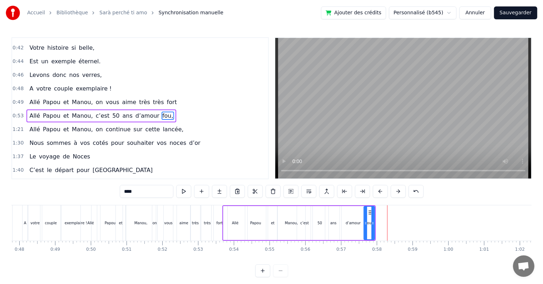
click at [222, 204] on div "0:17 Cinquante ans déjà 0:20 Et toujours main dans la main 0:22 Vous vous êtes …" at bounding box center [271, 157] width 520 height 240
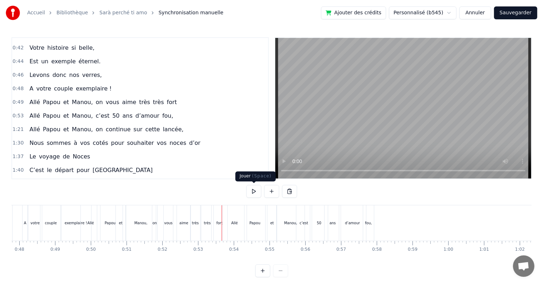
click at [254, 191] on button at bounding box center [253, 191] width 15 height 13
click at [283, 230] on div "Manou," at bounding box center [291, 222] width 28 height 35
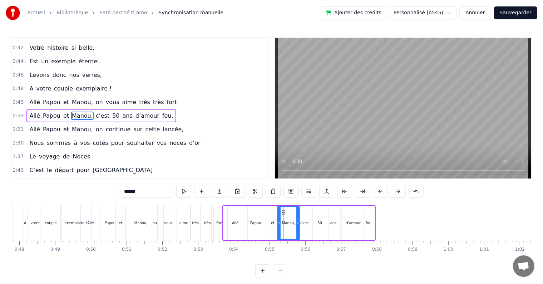
drag, startPoint x: 303, startPoint y: 223, endPoint x: 297, endPoint y: 223, distance: 5.7
click at [297, 223] on icon at bounding box center [297, 223] width 3 height 6
click at [302, 225] on div "c’est" at bounding box center [304, 223] width 15 height 34
click at [306, 223] on icon at bounding box center [307, 223] width 3 height 6
click at [315, 223] on div "50" at bounding box center [320, 223] width 18 height 34
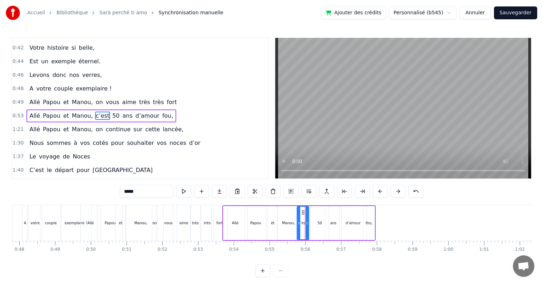
type input "**"
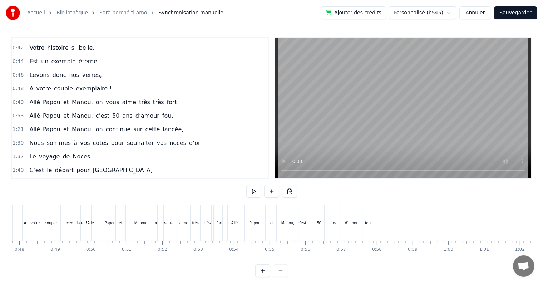
click at [314, 210] on div "50" at bounding box center [319, 222] width 18 height 35
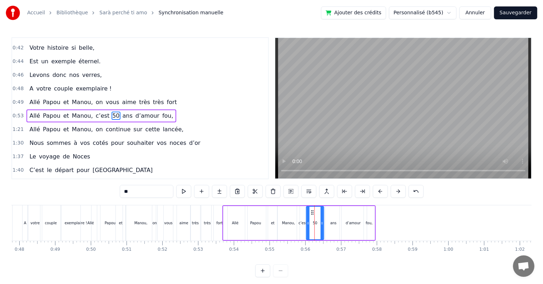
click at [312, 211] on icon at bounding box center [312, 212] width 6 height 6
click at [318, 221] on icon at bounding box center [319, 223] width 3 height 6
click at [333, 216] on div "ans" at bounding box center [333, 223] width 16 height 34
drag, startPoint x: 330, startPoint y: 211, endPoint x: 324, endPoint y: 213, distance: 6.2
click at [324, 213] on icon at bounding box center [325, 212] width 6 height 6
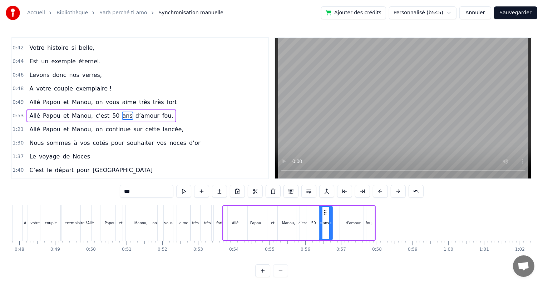
click at [330, 223] on icon at bounding box center [330, 223] width 3 height 6
click at [347, 221] on div "d’amour" at bounding box center [352, 222] width 15 height 5
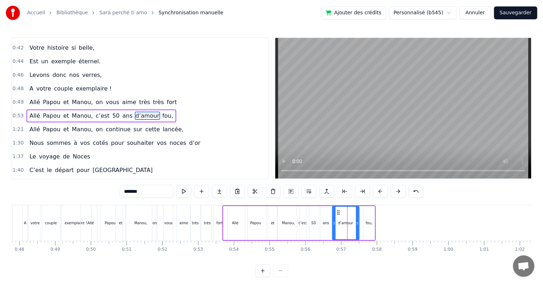
drag, startPoint x: 345, startPoint y: 211, endPoint x: 337, endPoint y: 211, distance: 7.9
click at [337, 211] on icon at bounding box center [338, 212] width 6 height 6
drag, startPoint x: 356, startPoint y: 221, endPoint x: 352, endPoint y: 222, distance: 3.6
click at [352, 222] on icon at bounding box center [353, 223] width 3 height 6
click at [367, 217] on div "fou," at bounding box center [369, 223] width 11 height 34
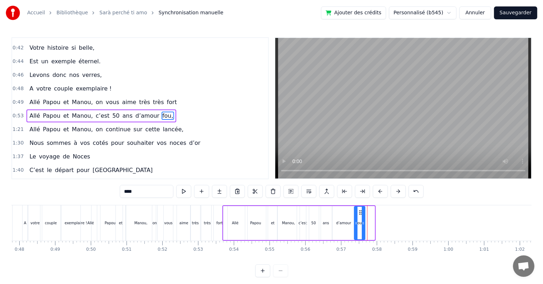
drag, startPoint x: 369, startPoint y: 212, endPoint x: 361, endPoint y: 213, distance: 8.2
click at [360, 212] on icon at bounding box center [360, 212] width 6 height 6
click at [219, 205] on div "fort" at bounding box center [219, 222] width 16 height 35
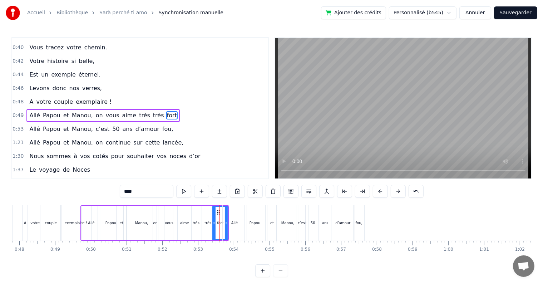
click at [224, 204] on div "0:17 Cinquante ans déjà 0:20 Et toujours main dans la main 0:22 Vous vous êtes …" at bounding box center [271, 157] width 520 height 240
click at [225, 205] on div "Allé" at bounding box center [235, 222] width 24 height 35
type input "****"
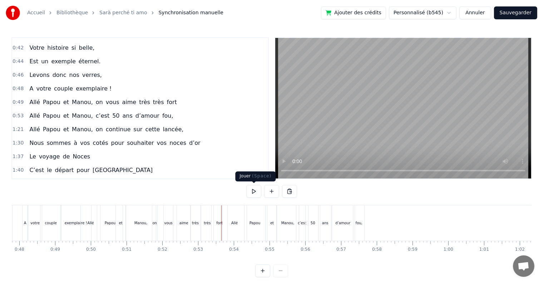
click at [259, 194] on button at bounding box center [253, 191] width 15 height 13
click at [253, 194] on button at bounding box center [253, 191] width 15 height 13
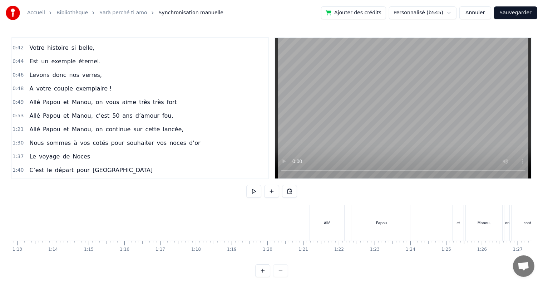
scroll to position [0, 2668]
click at [248, 213] on div "Allé" at bounding box center [261, 222] width 34 height 35
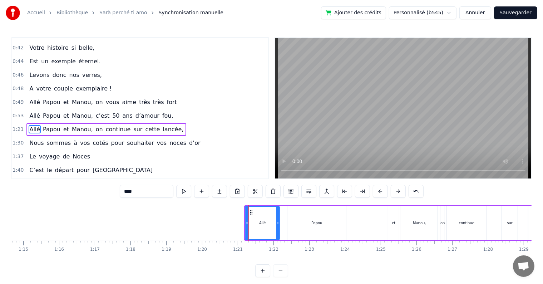
scroll to position [173, 0]
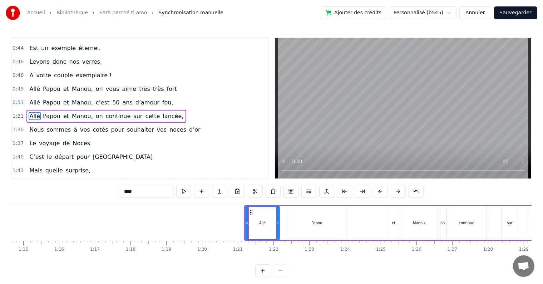
click at [245, 206] on div at bounding box center [246, 222] width 3 height 33
click at [284, 205] on div "Allé Papou et [PERSON_NAME], on continue sur cette lancée," at bounding box center [416, 222] width 345 height 35
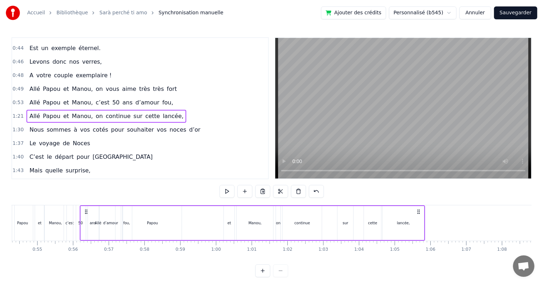
scroll to position [0, 1936]
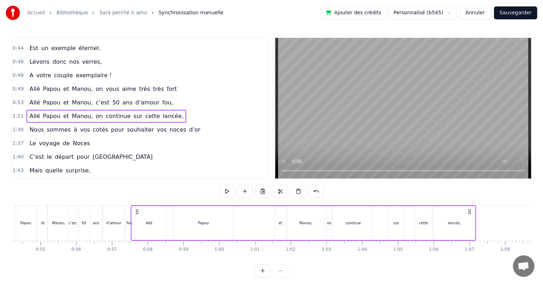
drag, startPoint x: 250, startPoint y: 211, endPoint x: 136, endPoint y: 223, distance: 114.2
click at [136, 223] on div "Allé Papou et [PERSON_NAME], on continue sur cette lancée," at bounding box center [303, 222] width 345 height 35
click at [156, 219] on div "Allé" at bounding box center [149, 223] width 34 height 34
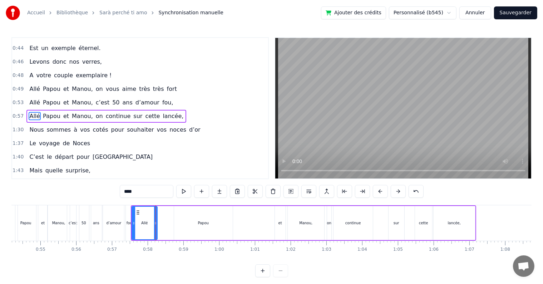
drag, startPoint x: 163, startPoint y: 221, endPoint x: 154, endPoint y: 220, distance: 9.0
click at [154, 220] on icon at bounding box center [155, 223] width 3 height 6
click at [178, 210] on div "Papou" at bounding box center [203, 223] width 59 height 34
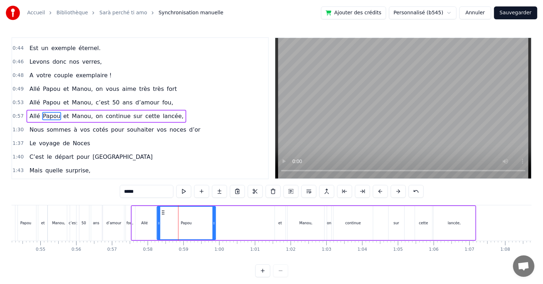
drag, startPoint x: 179, startPoint y: 211, endPoint x: 165, endPoint y: 214, distance: 14.6
click at [161, 210] on icon at bounding box center [163, 212] width 6 height 6
drag, startPoint x: 210, startPoint y: 222, endPoint x: 204, endPoint y: 223, distance: 5.8
click at [192, 221] on icon at bounding box center [192, 223] width 3 height 6
click at [282, 223] on div "et" at bounding box center [280, 223] width 11 height 34
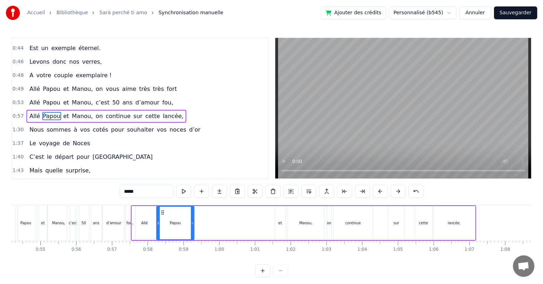
type input "**"
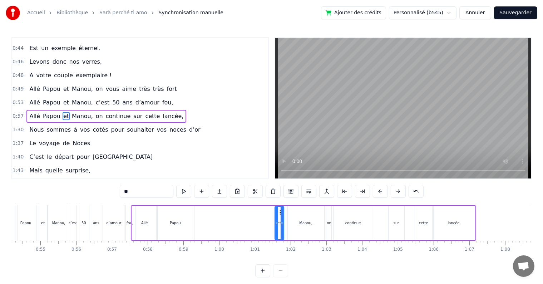
click at [281, 224] on icon at bounding box center [281, 223] width 3 height 6
click at [281, 212] on div at bounding box center [281, 222] width 0 height 35
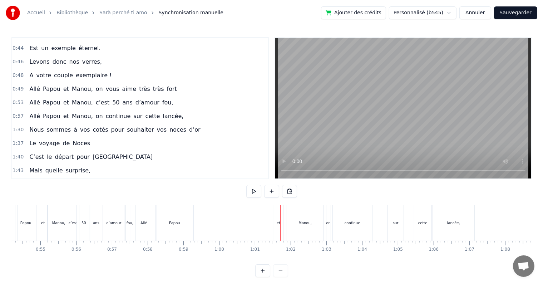
click at [279, 213] on div "et" at bounding box center [278, 222] width 9 height 35
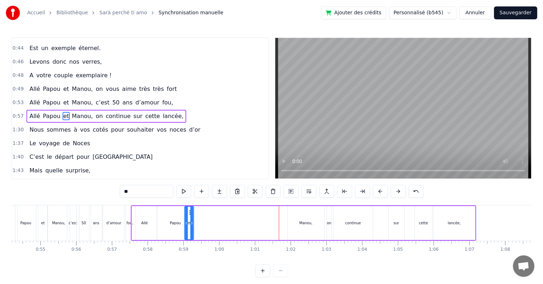
drag, startPoint x: 280, startPoint y: 213, endPoint x: 189, endPoint y: 216, distance: 90.5
click at [189, 216] on div "et" at bounding box center [189, 222] width 8 height 33
click at [153, 220] on div "Allé" at bounding box center [144, 223] width 25 height 34
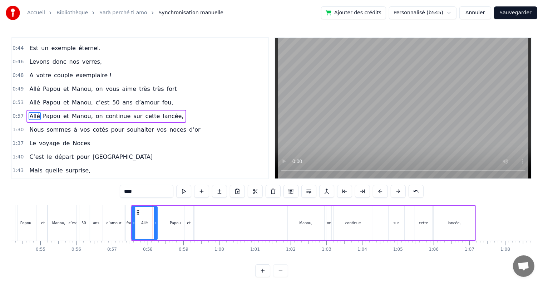
click at [166, 220] on div "Papou" at bounding box center [175, 223] width 38 height 34
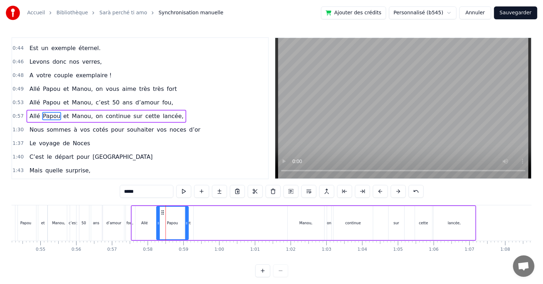
drag, startPoint x: 191, startPoint y: 224, endPoint x: 186, endPoint y: 223, distance: 5.8
click at [186, 223] on icon at bounding box center [186, 223] width 3 height 6
click at [311, 223] on div "Manou," at bounding box center [305, 222] width 13 height 5
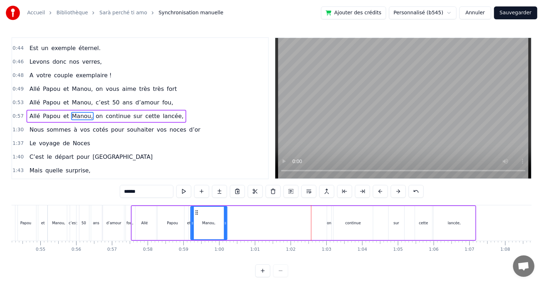
drag, startPoint x: 293, startPoint y: 213, endPoint x: 196, endPoint y: 222, distance: 97.6
click at [196, 222] on div "Manou," at bounding box center [209, 222] width 36 height 33
drag, startPoint x: 226, startPoint y: 224, endPoint x: 219, endPoint y: 224, distance: 7.1
click at [219, 224] on icon at bounding box center [218, 223] width 3 height 6
click at [327, 223] on div "on" at bounding box center [329, 222] width 4 height 5
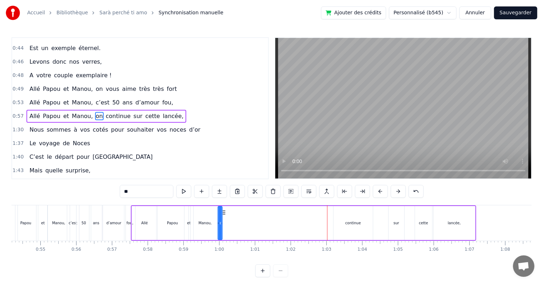
drag, startPoint x: 332, startPoint y: 212, endPoint x: 390, endPoint y: 225, distance: 59.2
click at [224, 225] on div "Allé Papou et [PERSON_NAME], on continue sur cette lancée," at bounding box center [303, 222] width 345 height 35
click at [359, 224] on div "continue" at bounding box center [352, 222] width 15 height 5
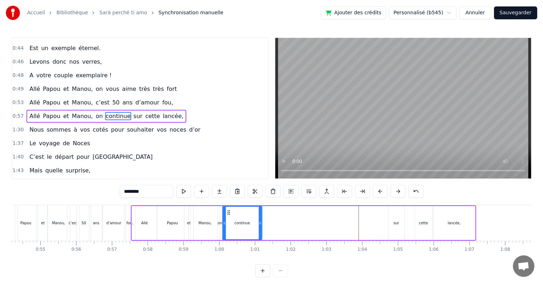
drag, startPoint x: 339, startPoint y: 212, endPoint x: 244, endPoint y: 221, distance: 96.2
click at [229, 221] on div "continue" at bounding box center [242, 222] width 39 height 33
drag, startPoint x: 260, startPoint y: 223, endPoint x: 254, endPoint y: 223, distance: 6.1
click at [254, 223] on icon at bounding box center [253, 223] width 3 height 6
click at [401, 224] on div "sur" at bounding box center [396, 223] width 16 height 34
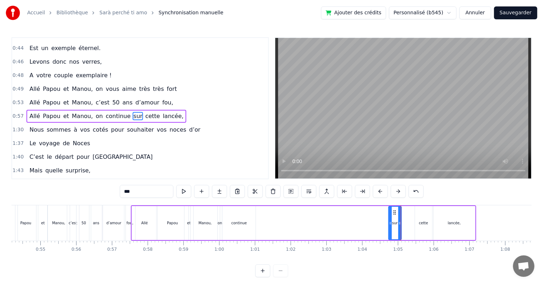
click at [399, 223] on icon at bounding box center [399, 223] width 3 height 6
drag, startPoint x: 393, startPoint y: 211, endPoint x: 469, endPoint y: 229, distance: 78.2
click at [251, 224] on div "sur" at bounding box center [252, 222] width 12 height 33
click at [429, 226] on div "cette" at bounding box center [423, 223] width 17 height 34
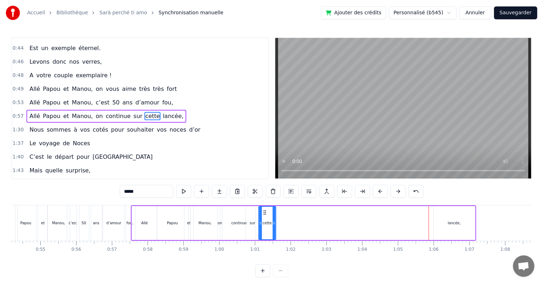
drag, startPoint x: 420, startPoint y: 212, endPoint x: 263, endPoint y: 221, distance: 156.7
click at [263, 221] on div "cette" at bounding box center [267, 222] width 16 height 33
click at [453, 226] on div "lancée," at bounding box center [453, 223] width 41 height 34
type input "*******"
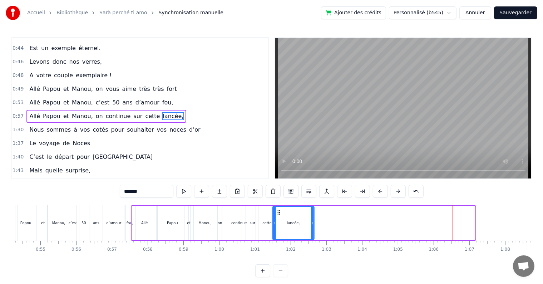
drag, startPoint x: 437, startPoint y: 211, endPoint x: 278, endPoint y: 225, distance: 160.3
click at [278, 225] on div "lancée," at bounding box center [293, 222] width 41 height 33
click at [128, 204] on div "0:17 Cinquante ans déjà 0:20 Et toujours main dans la main 0:22 Vous vous êtes …" at bounding box center [271, 157] width 520 height 240
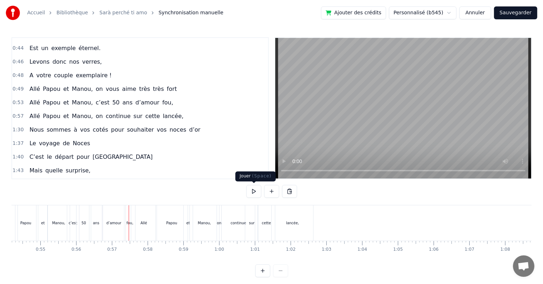
click at [251, 192] on button at bounding box center [253, 191] width 15 height 13
click at [254, 190] on button at bounding box center [253, 191] width 15 height 13
click at [239, 224] on div "continue" at bounding box center [237, 222] width 15 height 5
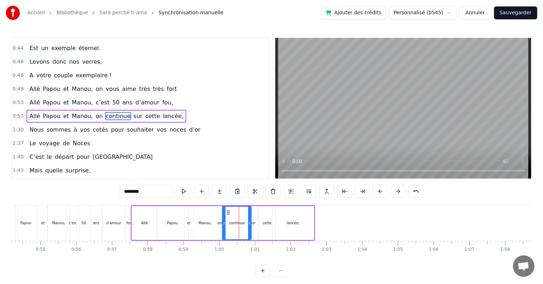
drag, startPoint x: 253, startPoint y: 223, endPoint x: 249, endPoint y: 222, distance: 4.5
click at [249, 222] on icon at bounding box center [249, 223] width 3 height 6
click at [253, 219] on div "sur" at bounding box center [252, 223] width 13 height 34
click at [253, 221] on icon at bounding box center [254, 223] width 3 height 6
click at [260, 221] on div "cette" at bounding box center [266, 223] width 17 height 34
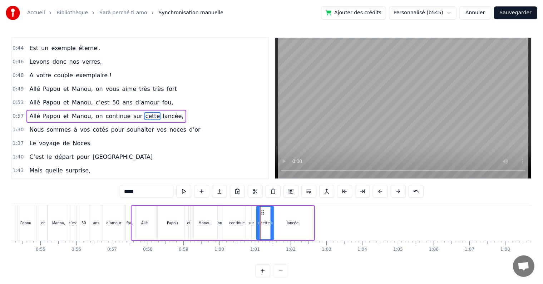
click at [261, 210] on icon at bounding box center [263, 212] width 6 height 6
click at [270, 221] on icon at bounding box center [270, 223] width 3 height 6
click at [283, 220] on div "lancée," at bounding box center [292, 223] width 41 height 34
type input "*******"
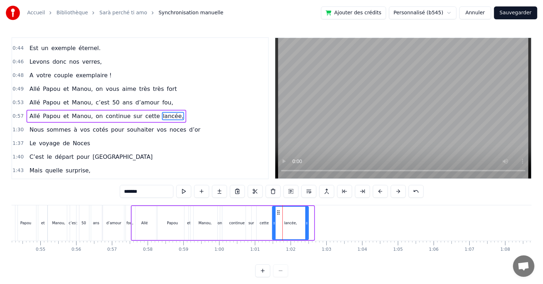
drag, startPoint x: 310, startPoint y: 223, endPoint x: 303, endPoint y: 221, distance: 7.2
click at [303, 221] on div "lancée," at bounding box center [290, 222] width 35 height 33
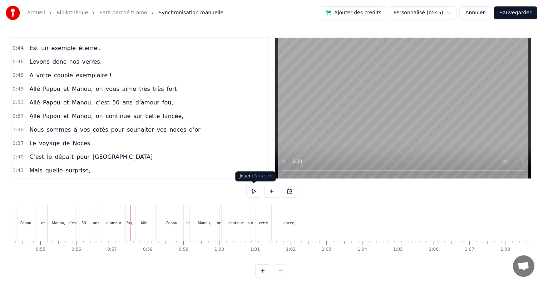
click at [250, 190] on button at bounding box center [253, 191] width 15 height 13
click at [252, 191] on button at bounding box center [253, 191] width 15 height 13
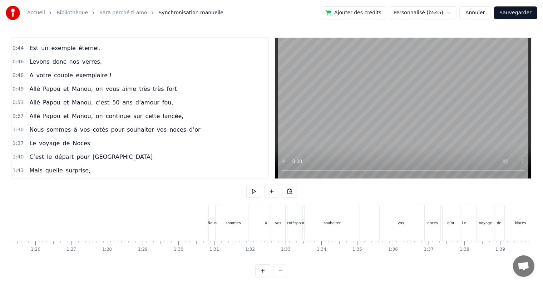
scroll to position [0, 3052]
click at [211, 220] on div "Nous" at bounding box center [207, 222] width 7 height 35
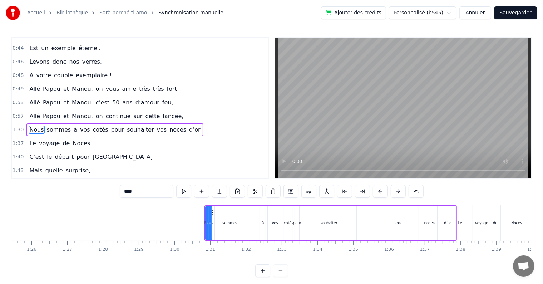
scroll to position [186, 0]
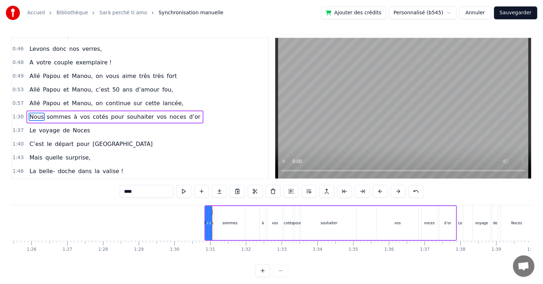
click at [212, 205] on div "Nous sommes à vos cotés pour souhaiter vos noces d’or" at bounding box center [330, 222] width 252 height 35
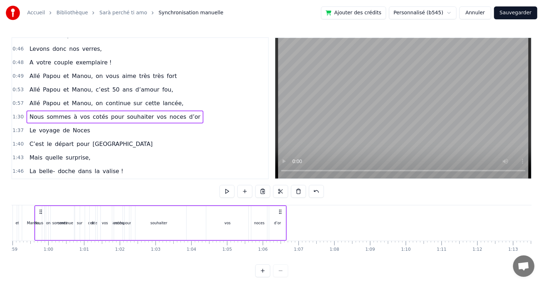
scroll to position [0, 2089]
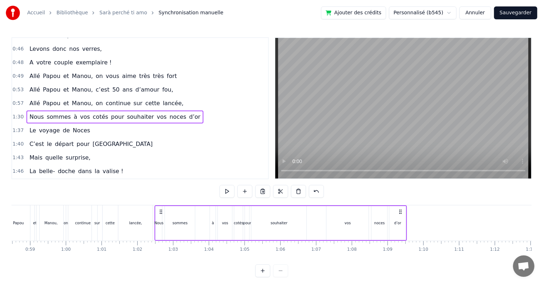
drag, startPoint x: 210, startPoint y: 210, endPoint x: 160, endPoint y: 223, distance: 51.6
click at [160, 223] on div "Nous sommes à vos cotés pour souhaiter vos noces d’or" at bounding box center [280, 222] width 252 height 35
click at [189, 221] on div "sommes" at bounding box center [180, 223] width 30 height 34
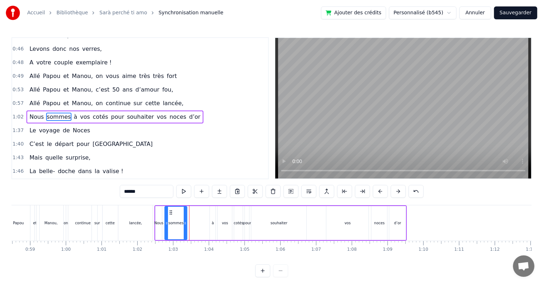
drag, startPoint x: 193, startPoint y: 221, endPoint x: 187, endPoint y: 221, distance: 5.7
click at [185, 221] on icon at bounding box center [185, 223] width 3 height 6
click at [204, 221] on div "Nous sommes à vos cotés pour souhaiter vos noces d’or" at bounding box center [280, 222] width 252 height 35
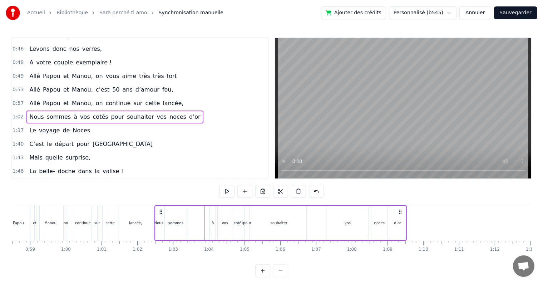
click at [213, 223] on div "à" at bounding box center [212, 222] width 2 height 5
drag, startPoint x: 215, startPoint y: 212, endPoint x: 191, endPoint y: 216, distance: 24.3
click at [191, 216] on div "Nous sommes à vos cotés pour souhaiter vos noces d’or" at bounding box center [280, 222] width 252 height 35
click at [227, 223] on div "vos" at bounding box center [225, 223] width 14 height 34
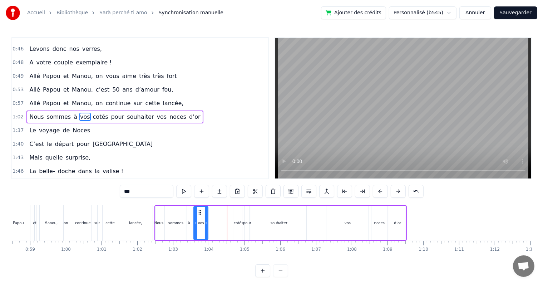
drag, startPoint x: 223, startPoint y: 210, endPoint x: 199, endPoint y: 214, distance: 24.3
click at [199, 214] on div "vos" at bounding box center [201, 222] width 14 height 33
click at [249, 223] on div "pour" at bounding box center [247, 222] width 8 height 5
click at [239, 217] on div "cotés" at bounding box center [238, 223] width 9 height 34
drag, startPoint x: 239, startPoint y: 213, endPoint x: 212, endPoint y: 213, distance: 26.4
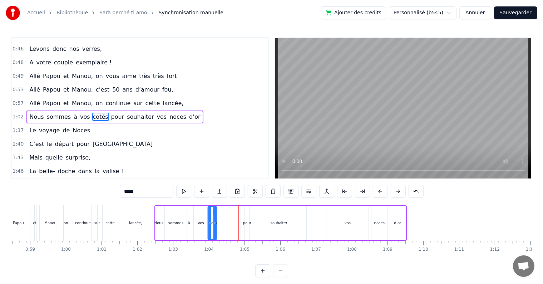
click at [212, 213] on icon at bounding box center [214, 212] width 6 height 6
drag, startPoint x: 215, startPoint y: 222, endPoint x: 220, endPoint y: 223, distance: 5.1
click at [222, 223] on icon at bounding box center [222, 223] width 3 height 6
click at [204, 213] on div "vos" at bounding box center [201, 223] width 14 height 34
click at [204, 217] on div at bounding box center [203, 222] width 3 height 33
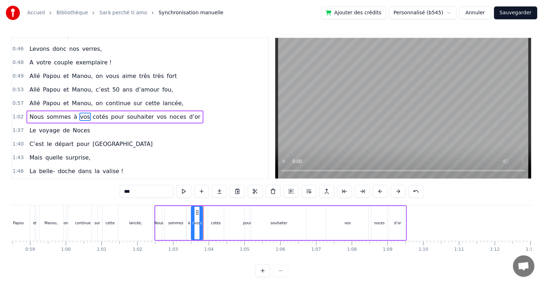
click at [197, 210] on icon at bounding box center [197, 212] width 6 height 6
click at [211, 216] on div "cotés" at bounding box center [216, 223] width 16 height 34
type input "*****"
drag, startPoint x: 212, startPoint y: 212, endPoint x: 209, endPoint y: 212, distance: 3.6
click at [208, 212] on circle at bounding box center [208, 212] width 0 height 0
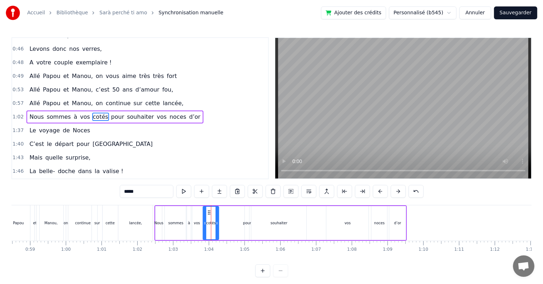
click at [241, 220] on div "Nous sommes à vos cotés pour souhaiter vos noces d’or" at bounding box center [280, 222] width 252 height 35
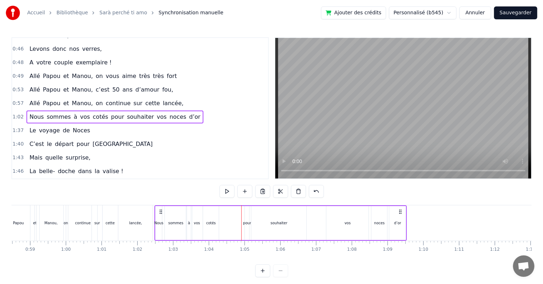
click at [245, 223] on div "pour" at bounding box center [247, 222] width 8 height 5
drag, startPoint x: 250, startPoint y: 211, endPoint x: 226, endPoint y: 216, distance: 24.3
click at [226, 216] on div "Nous sommes à vos cotés pour souhaiter vos noces d’or" at bounding box center [280, 222] width 252 height 35
click at [271, 223] on div "souhaiter" at bounding box center [278, 222] width 17 height 5
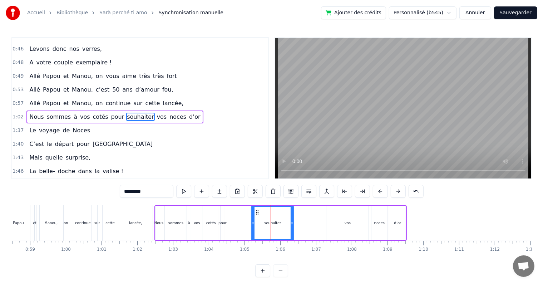
drag, startPoint x: 304, startPoint y: 221, endPoint x: 292, endPoint y: 221, distance: 12.5
click at [292, 221] on icon at bounding box center [291, 223] width 3 height 6
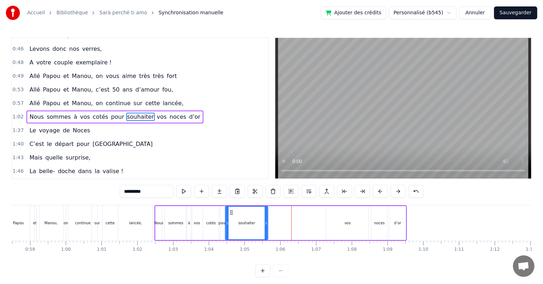
drag, startPoint x: 256, startPoint y: 213, endPoint x: 230, endPoint y: 219, distance: 26.4
click at [230, 219] on div "souhaiter" at bounding box center [247, 222] width 42 height 33
drag, startPoint x: 227, startPoint y: 223, endPoint x: 231, endPoint y: 223, distance: 3.9
click at [231, 223] on icon at bounding box center [231, 223] width 3 height 6
drag, startPoint x: 234, startPoint y: 213, endPoint x: 246, endPoint y: 214, distance: 11.8
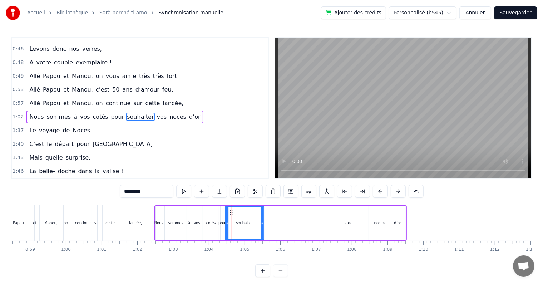
click at [231, 213] on icon at bounding box center [231, 212] width 6 height 6
click at [348, 225] on div "vos" at bounding box center [347, 222] width 6 height 5
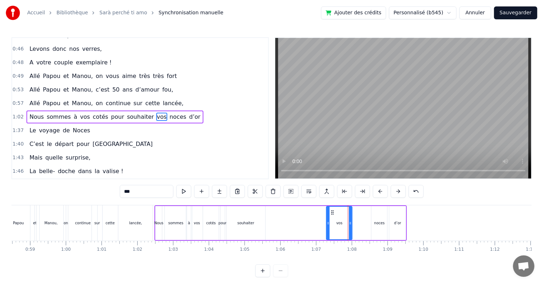
drag, startPoint x: 366, startPoint y: 223, endPoint x: 346, endPoint y: 221, distance: 19.7
click at [349, 223] on icon at bounding box center [350, 223] width 3 height 6
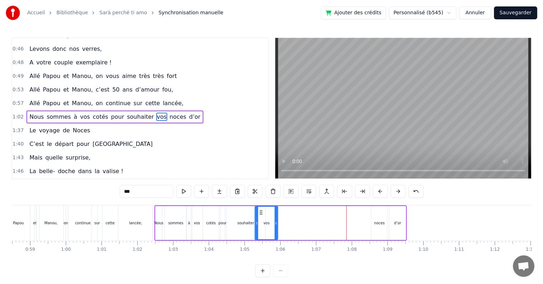
drag, startPoint x: 331, startPoint y: 212, endPoint x: 342, endPoint y: 224, distance: 16.2
click at [263, 223] on div "vos" at bounding box center [266, 222] width 22 height 33
click at [377, 225] on div "noces" at bounding box center [379, 222] width 10 height 5
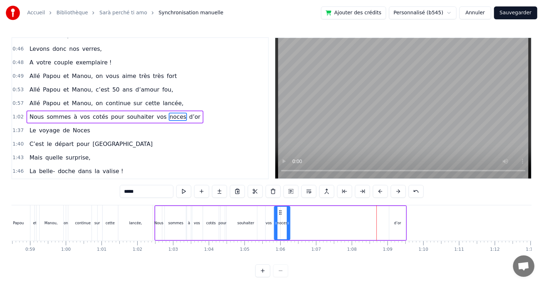
drag, startPoint x: 377, startPoint y: 210, endPoint x: 279, endPoint y: 224, distance: 98.3
click at [279, 224] on div "noces" at bounding box center [281, 222] width 15 height 33
click at [394, 227] on div "d’or" at bounding box center [397, 223] width 16 height 34
type input "****"
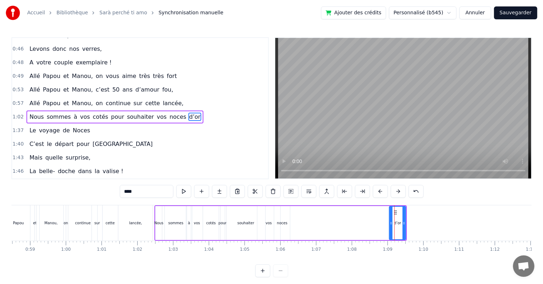
drag, startPoint x: 394, startPoint y: 211, endPoint x: 393, endPoint y: 216, distance: 4.5
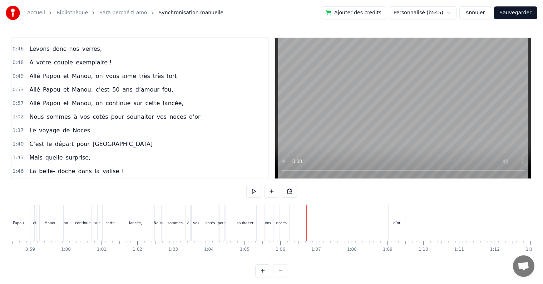
click at [392, 219] on div "d’or" at bounding box center [396, 222] width 16 height 35
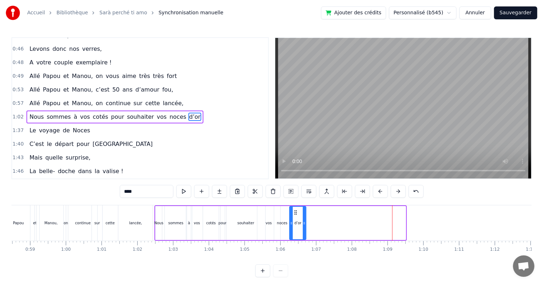
drag, startPoint x: 394, startPoint y: 211, endPoint x: 294, endPoint y: 215, distance: 99.7
click at [294, 215] on div "d’or" at bounding box center [298, 222] width 16 height 33
click at [153, 205] on div "lancée," at bounding box center [135, 222] width 35 height 35
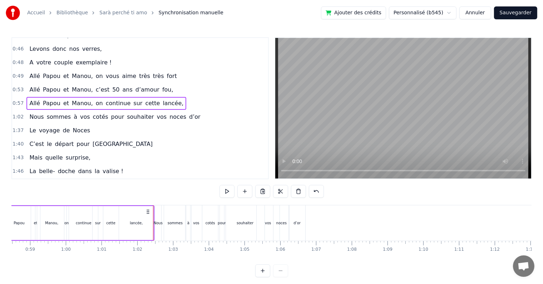
click at [154, 205] on div "Nous" at bounding box center [157, 222] width 7 height 35
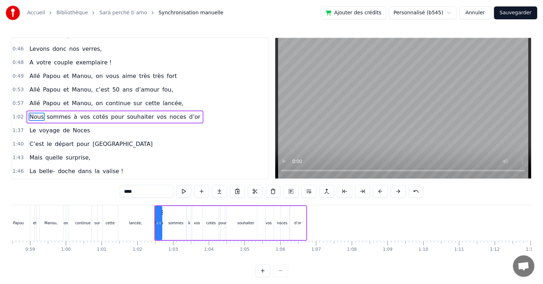
click at [153, 204] on div "0:17 Cinquante ans déjà 0:20 Et toujours main dans la main 0:22 Vous vous êtes …" at bounding box center [271, 157] width 520 height 240
click at [154, 204] on div "0:17 Cinquante ans déjà 0:20 Et toujours main dans la main 0:22 Vous vous êtes …" at bounding box center [271, 157] width 520 height 240
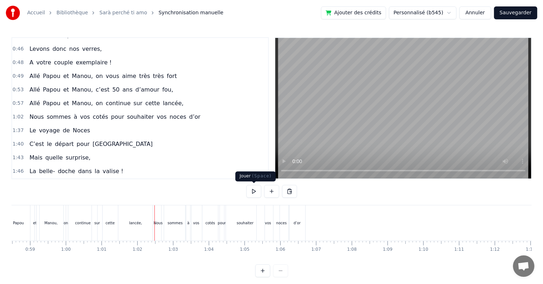
click at [254, 191] on button at bounding box center [253, 191] width 15 height 13
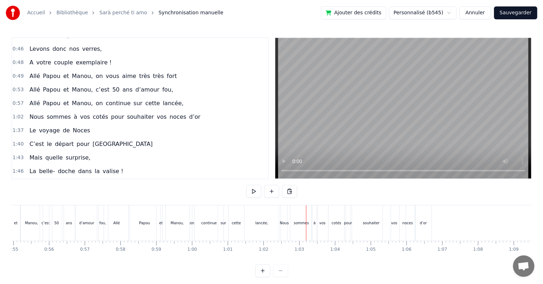
scroll to position [0, 1956]
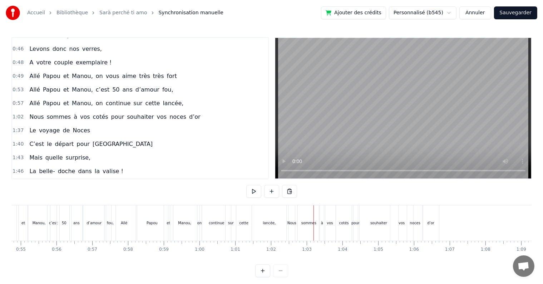
click at [113, 205] on div "Allé" at bounding box center [123, 222] width 25 height 35
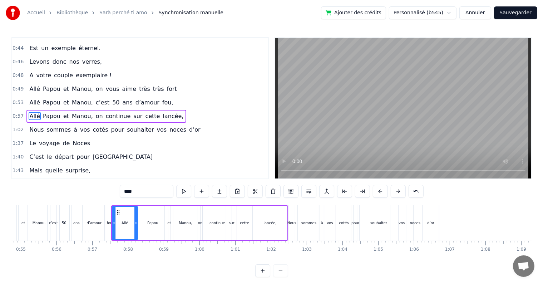
click at [110, 205] on div "fou," at bounding box center [109, 222] width 11 height 35
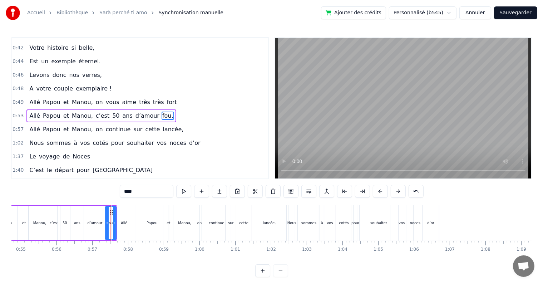
click at [114, 206] on div "Allé" at bounding box center [123, 222] width 25 height 35
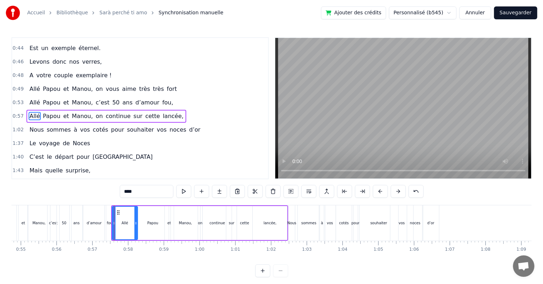
click at [114, 204] on div "0:17 Cinquante ans déjà 0:20 Et toujours main dans la main 0:22 Vous vous êtes …" at bounding box center [271, 157] width 520 height 240
click at [110, 205] on div "fou," at bounding box center [109, 222] width 11 height 35
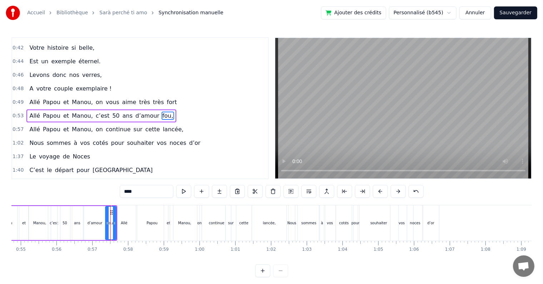
click at [113, 205] on div "Allé" at bounding box center [123, 222] width 25 height 35
type input "****"
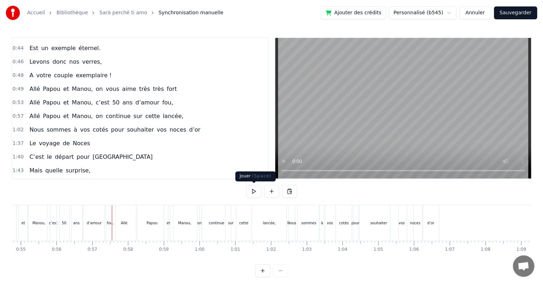
click at [253, 192] on button at bounding box center [253, 191] width 15 height 13
click at [255, 190] on button at bounding box center [253, 191] width 15 height 13
click at [196, 205] on div "Manou," at bounding box center [185, 222] width 30 height 35
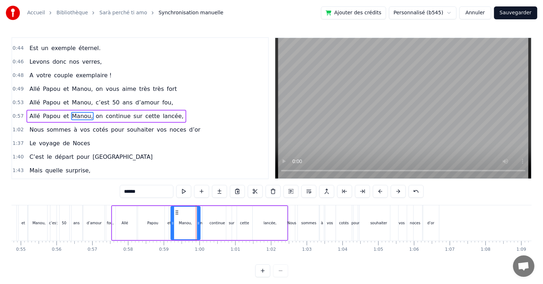
click at [197, 205] on div "Allé Papou et [PERSON_NAME], on continue sur cette lancée," at bounding box center [199, 222] width 177 height 35
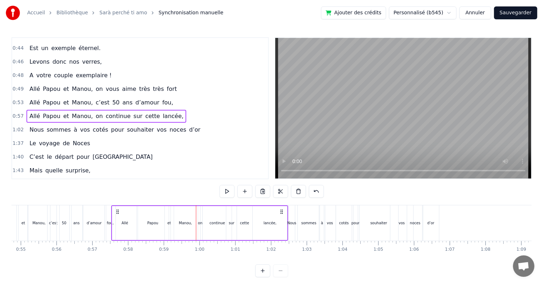
click at [110, 205] on div "fou," at bounding box center [109, 222] width 11 height 35
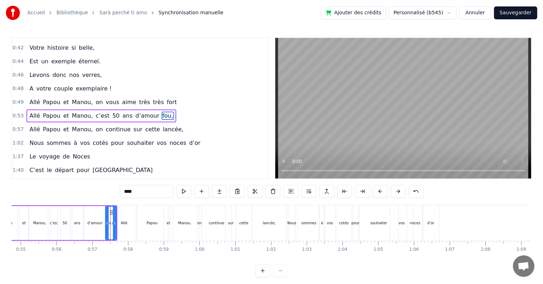
click at [112, 205] on div "Allé" at bounding box center [123, 222] width 25 height 35
type input "****"
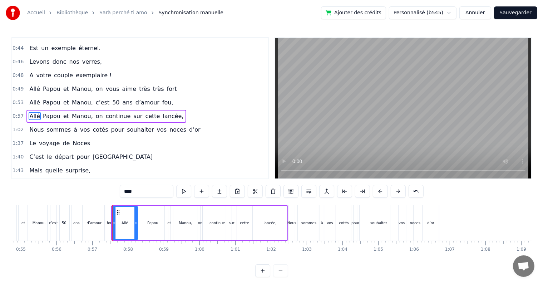
click at [111, 205] on div "Allé Papou et [PERSON_NAME], on continue sur cette lancée," at bounding box center [199, 222] width 177 height 35
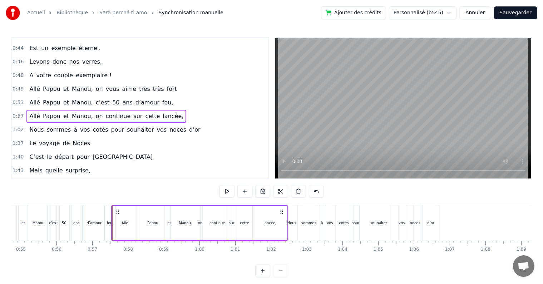
click at [109, 204] on div "0:17 Cinquante ans déjà 0:20 Et toujours main dans la main 0:22 Vous vous êtes …" at bounding box center [271, 157] width 520 height 240
click at [103, 205] on div "d’amour" at bounding box center [94, 222] width 24 height 35
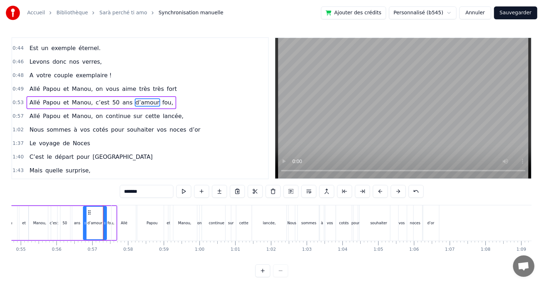
scroll to position [160, 0]
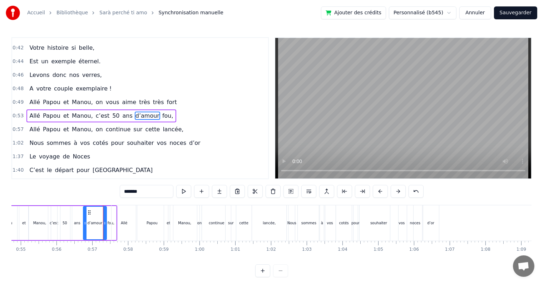
click at [117, 205] on div "Allé" at bounding box center [123, 222] width 25 height 35
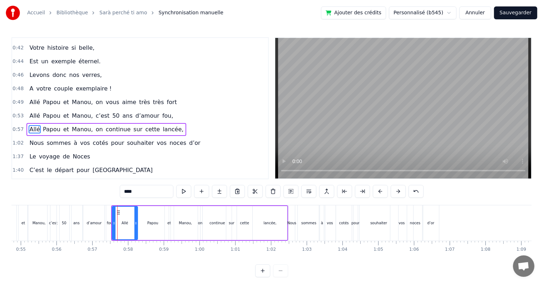
scroll to position [173, 0]
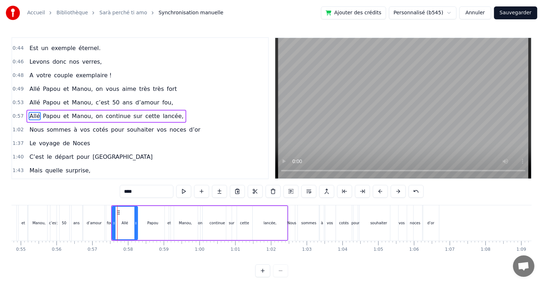
click at [300, 215] on div "sommes" at bounding box center [309, 222] width 22 height 35
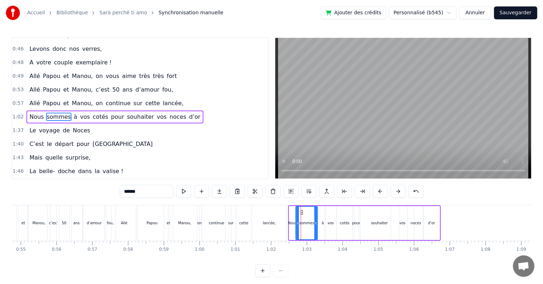
click at [301, 212] on icon at bounding box center [302, 212] width 6 height 6
click at [361, 227] on div "souhaiter" at bounding box center [379, 223] width 39 height 34
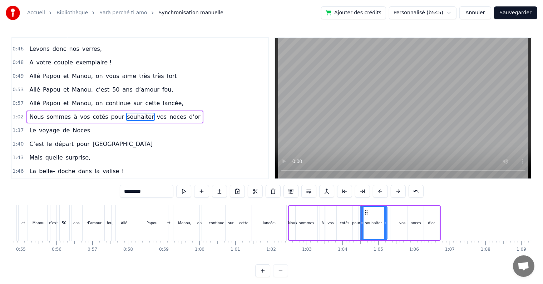
drag, startPoint x: 396, startPoint y: 220, endPoint x: 384, endPoint y: 219, distance: 11.8
click at [384, 219] on div at bounding box center [385, 222] width 3 height 33
click at [395, 221] on div "vos" at bounding box center [402, 223] width 23 height 34
type input "***"
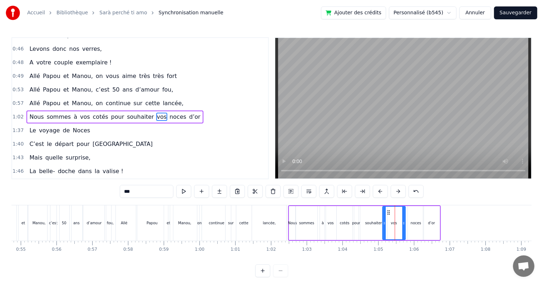
drag, startPoint x: 397, startPoint y: 210, endPoint x: 389, endPoint y: 211, distance: 7.6
click at [389, 210] on circle at bounding box center [389, 210] width 0 height 0
drag, startPoint x: 403, startPoint y: 223, endPoint x: 397, endPoint y: 223, distance: 6.4
click at [397, 223] on icon at bounding box center [396, 223] width 3 height 6
click at [406, 219] on div "Nous sommes à vos cotés pour souhaiter vos noces d’or" at bounding box center [364, 222] width 153 height 35
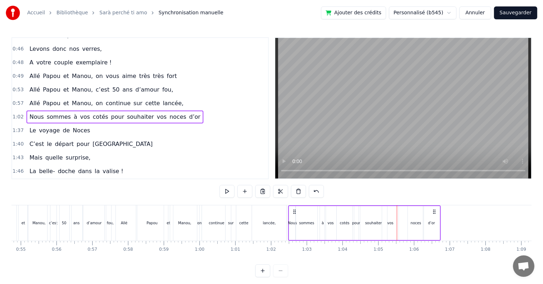
click at [411, 220] on div "noces" at bounding box center [416, 223] width 16 height 34
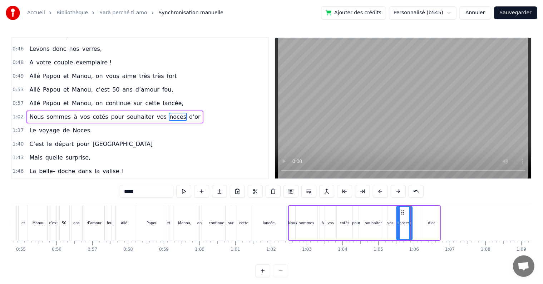
drag, startPoint x: 413, startPoint y: 211, endPoint x: 401, endPoint y: 213, distance: 11.5
click at [401, 213] on icon at bounding box center [402, 212] width 6 height 6
click at [428, 218] on div "d’or" at bounding box center [431, 223] width 16 height 34
type input "****"
drag, startPoint x: 429, startPoint y: 210, endPoint x: 412, endPoint y: 212, distance: 16.5
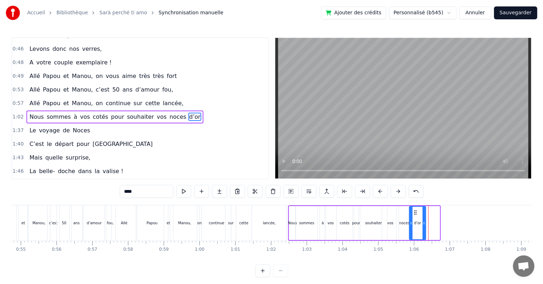
click at [415, 210] on circle at bounding box center [415, 210] width 0 height 0
click at [287, 204] on div "0:17 Cinquante ans déjà 0:20 Et toujours main dans la main 0:22 Vous vous êtes …" at bounding box center [271, 157] width 520 height 240
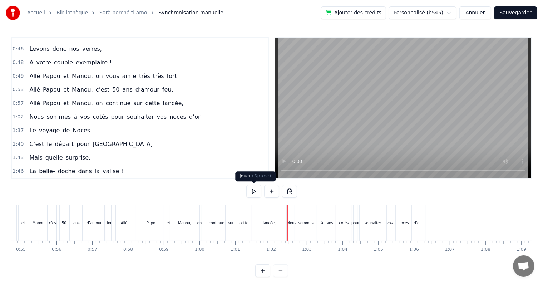
click at [254, 191] on button at bounding box center [253, 191] width 15 height 13
click at [347, 229] on div "cotés" at bounding box center [344, 222] width 16 height 35
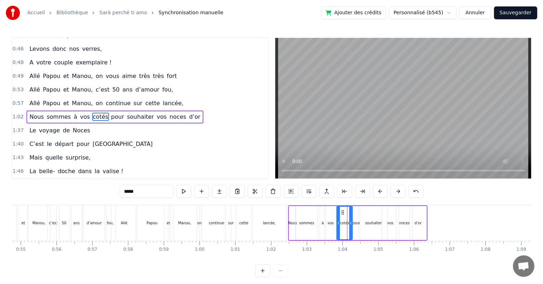
click at [355, 231] on div "pour" at bounding box center [356, 223] width 4 height 34
drag, startPoint x: 360, startPoint y: 211, endPoint x: 356, endPoint y: 211, distance: 3.9
click at [356, 211] on icon at bounding box center [356, 212] width 6 height 6
click at [367, 221] on div "souhaiter" at bounding box center [373, 222] width 17 height 5
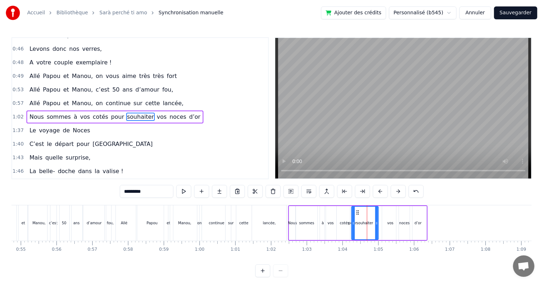
click at [356, 210] on circle at bounding box center [356, 210] width 0 height 0
click
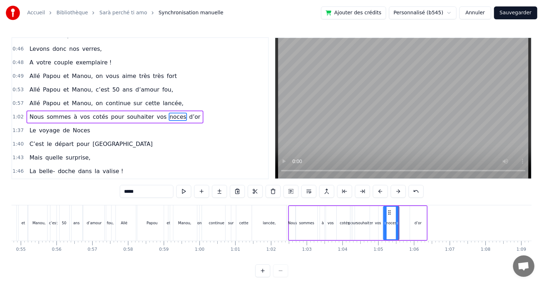
drag, startPoint x: 400, startPoint y: 213, endPoint x: 389, endPoint y: 213, distance: 11.1
type input "****"
drag, startPoint x: 414, startPoint y: 211, endPoint x: 399, endPoint y: 210, distance: 15.1
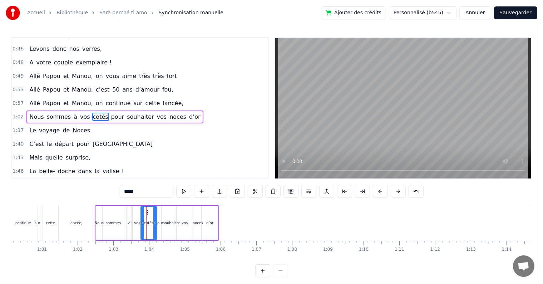
type input "*"
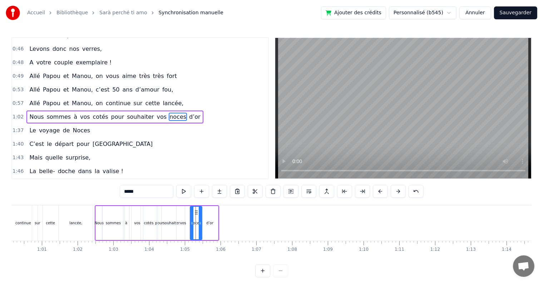
drag, startPoint x: 204, startPoint y: 224, endPoint x: 200, endPoint y: 224, distance: 3.9
drag, startPoint x: 196, startPoint y: 213, endPoint x: 192, endPoint y: 214, distance: 3.6
type input "****"
drag, startPoint x: 206, startPoint y: 212, endPoint x: 183, endPoint y: 215, distance: 23.0
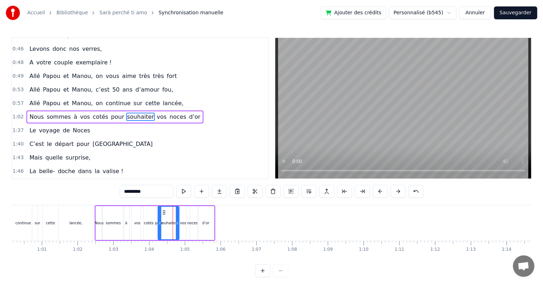
drag, startPoint x: 184, startPoint y: 224, endPoint x: 178, endPoint y: 222, distance: 6.2
type input "***"
